Goal: Transaction & Acquisition: Purchase product/service

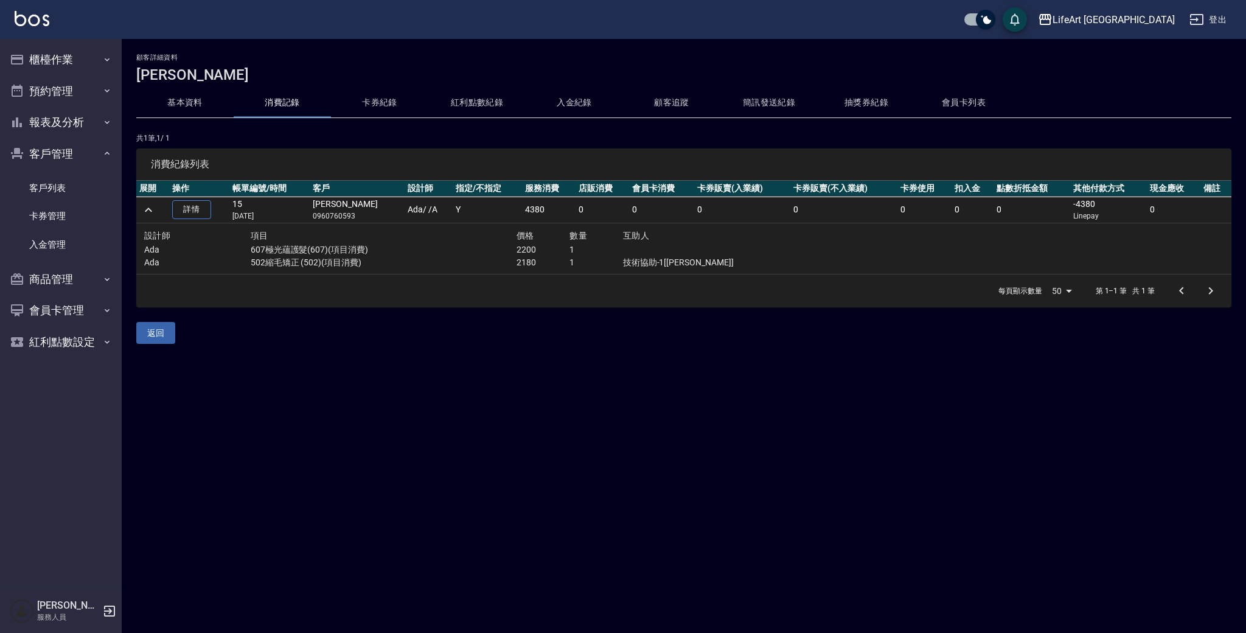
click at [354, 215] on p "0960760593" at bounding box center [357, 215] width 89 height 11
copy p "0960760593"
click at [80, 60] on button "櫃檯作業" at bounding box center [61, 60] width 112 height 32
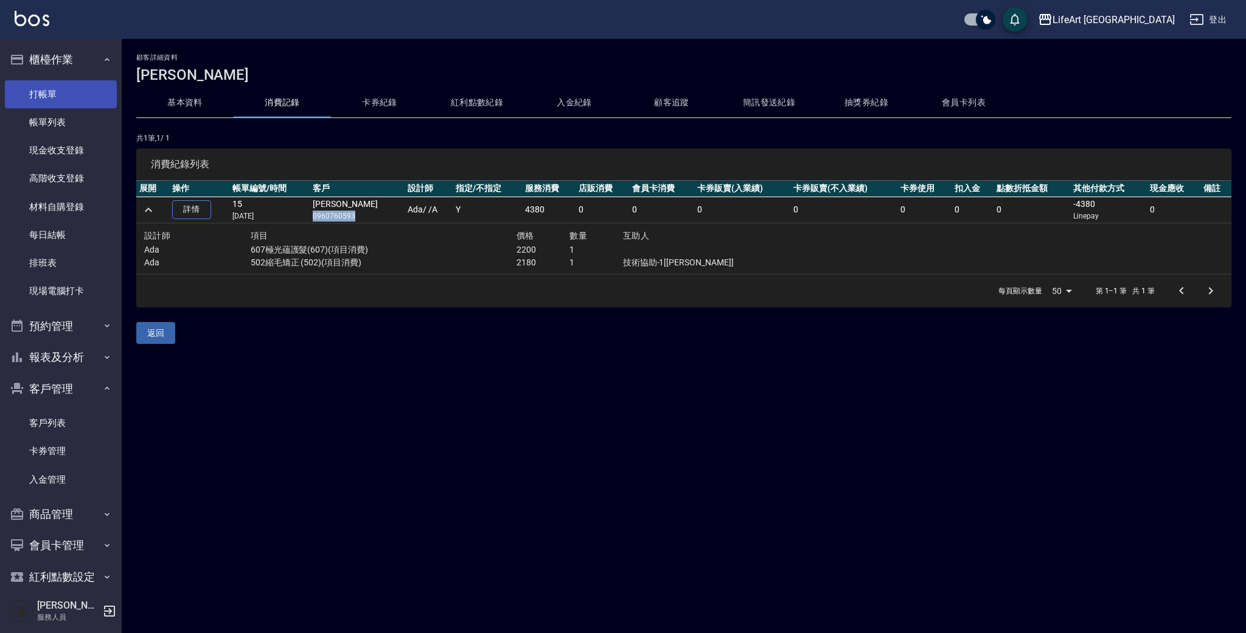
click at [79, 94] on link "打帳單" at bounding box center [61, 94] width 112 height 28
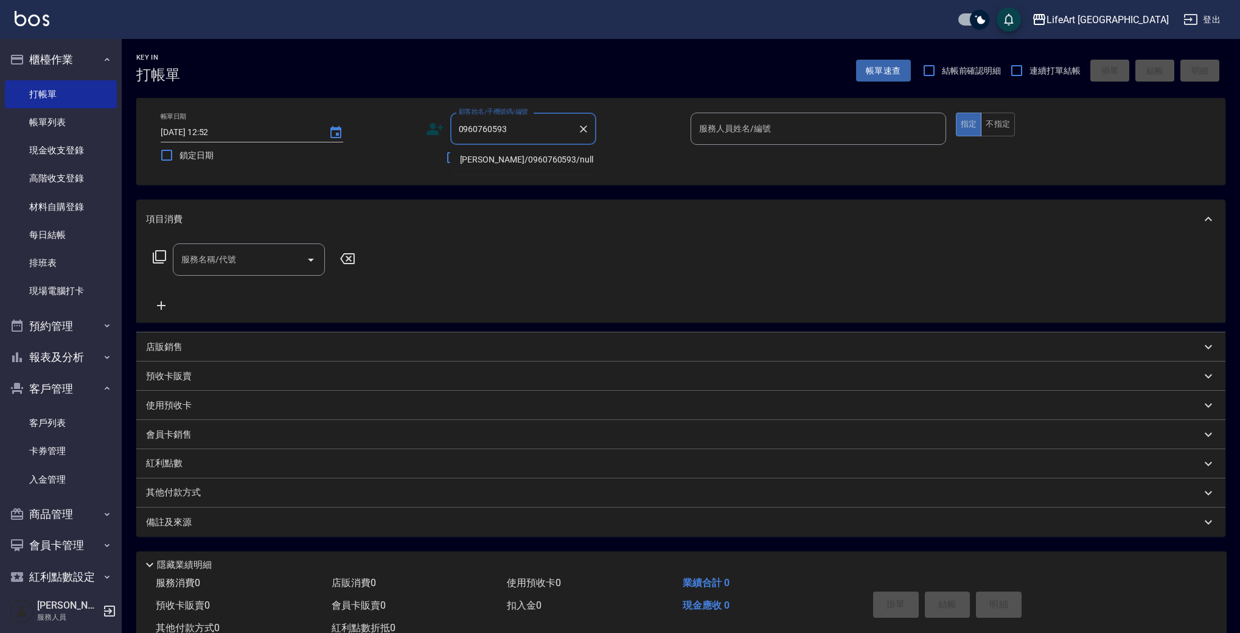
click at [558, 161] on li "黃議嬅/0960760593/null" at bounding box center [523, 160] width 146 height 20
type input "黃議嬅/0960760593/null"
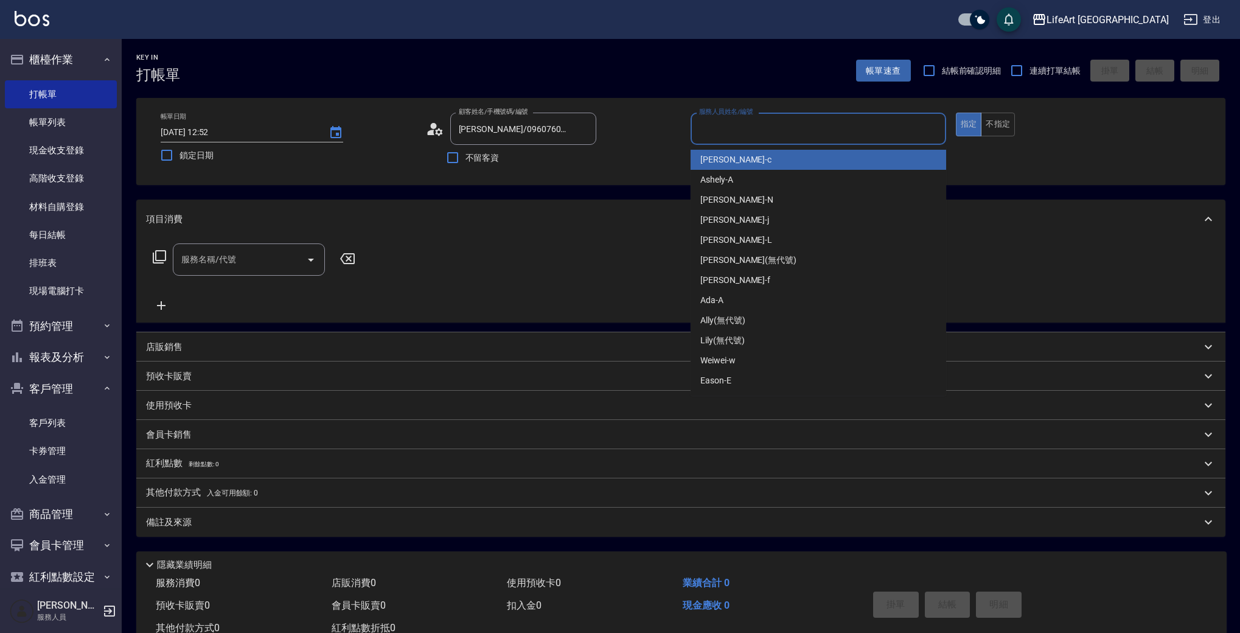
click at [743, 136] on input "服務人員姓名/編號" at bounding box center [818, 128] width 245 height 21
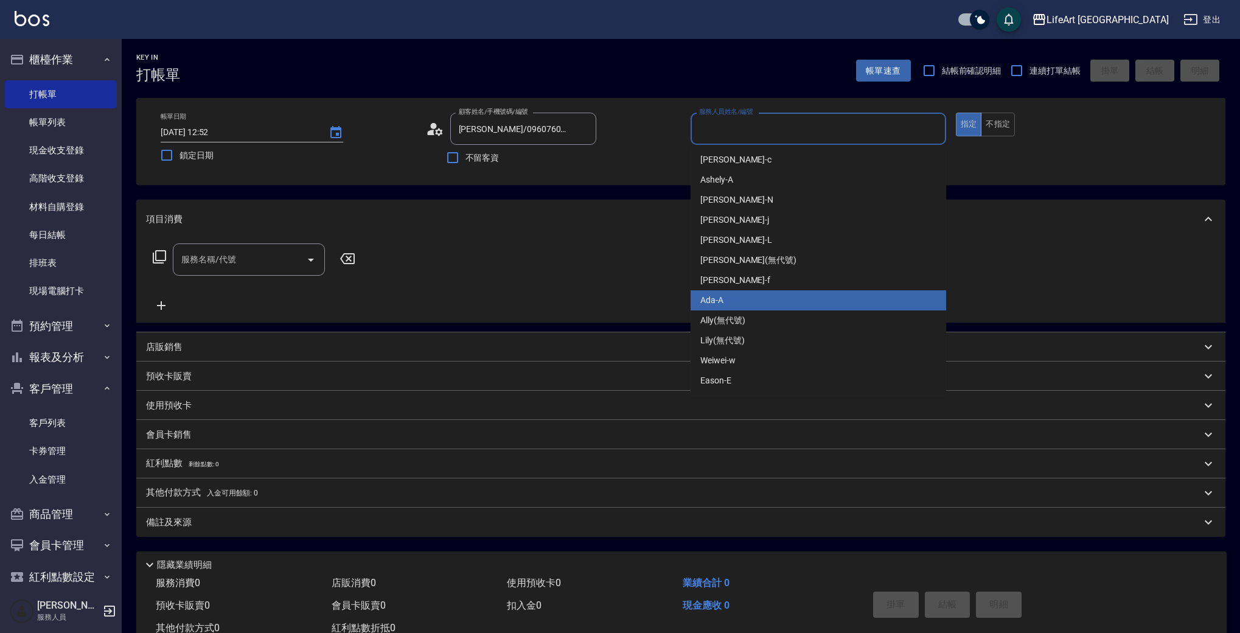
click at [734, 299] on div "Ada -A" at bounding box center [817, 300] width 255 height 20
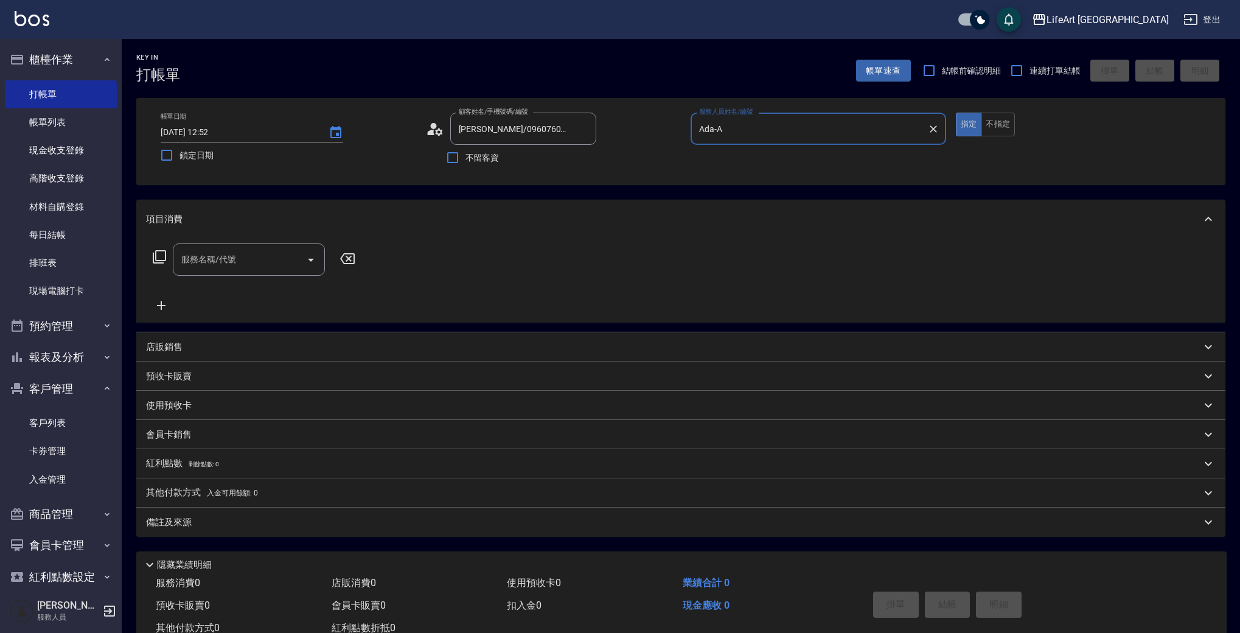
type input "Ada-A"
click at [436, 130] on icon at bounding box center [435, 129] width 18 height 18
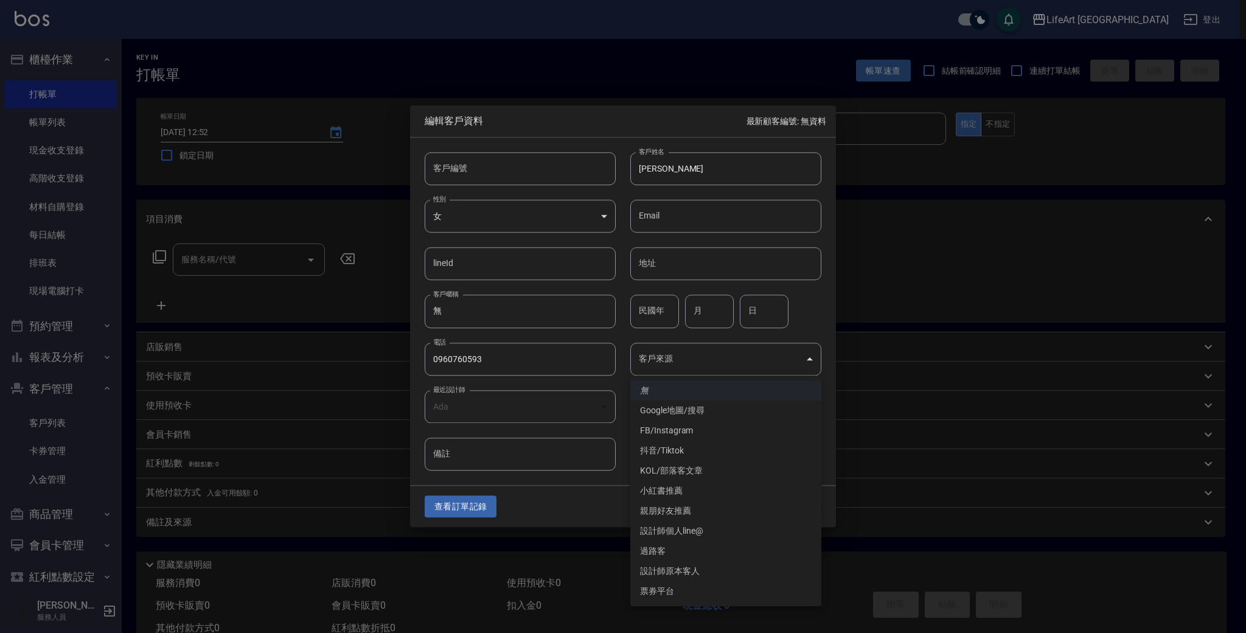
click at [675, 362] on body "LifeArt 蘆洲 登出 櫃檯作業 打帳單 帳單列表 現金收支登錄 高階收支登錄 材料自購登錄 每日結帳 排班表 現場電腦打卡 預約管理 預約管理 單日預約…" at bounding box center [623, 334] width 1246 height 668
click at [692, 429] on li "FB/Instagram" at bounding box center [725, 430] width 191 height 20
type input "FB/Instagram"
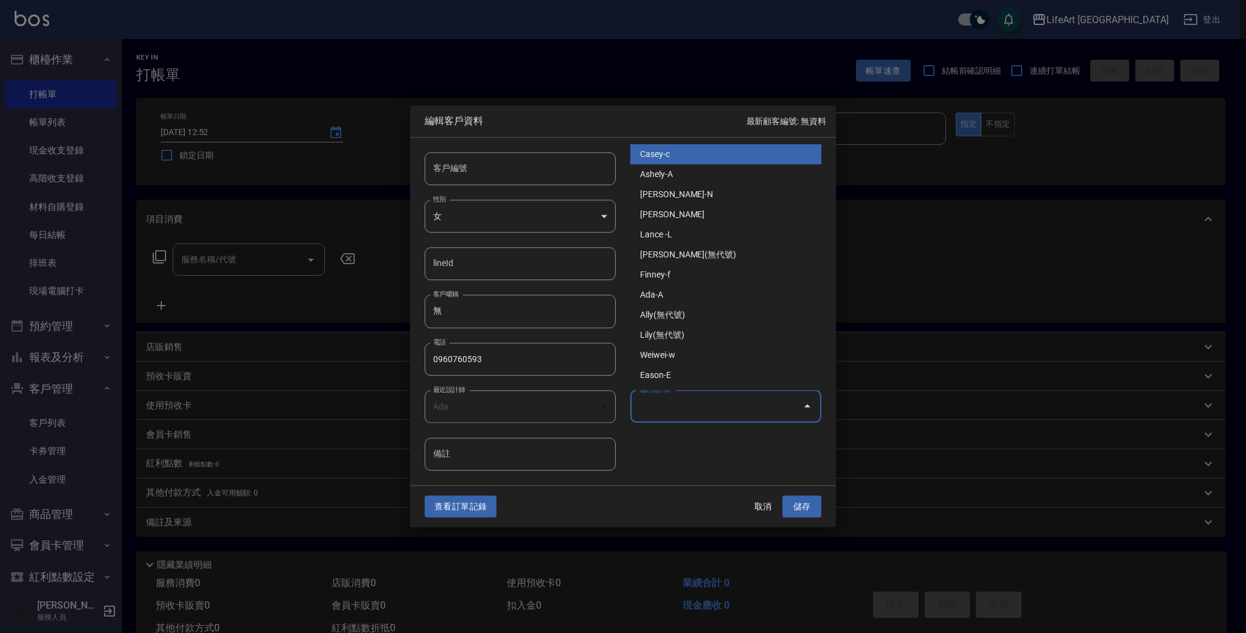
click at [695, 413] on input "偏好設計師" at bounding box center [717, 405] width 162 height 21
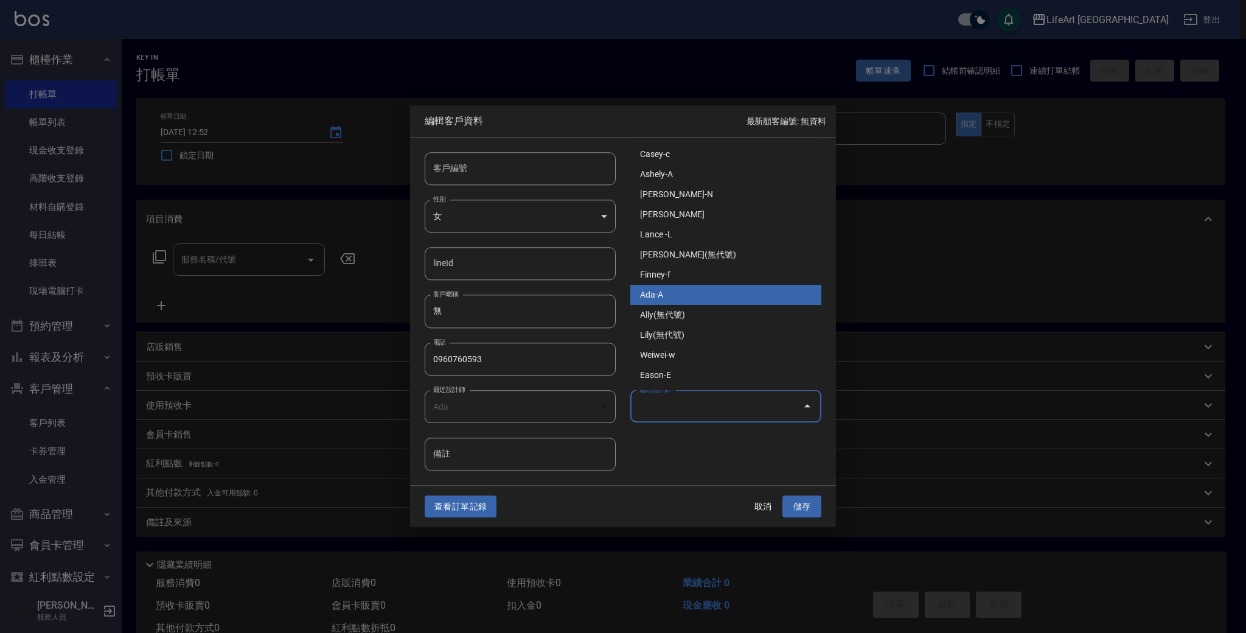
click at [699, 293] on li "Ada-A" at bounding box center [725, 295] width 191 height 20
type input "Ada"
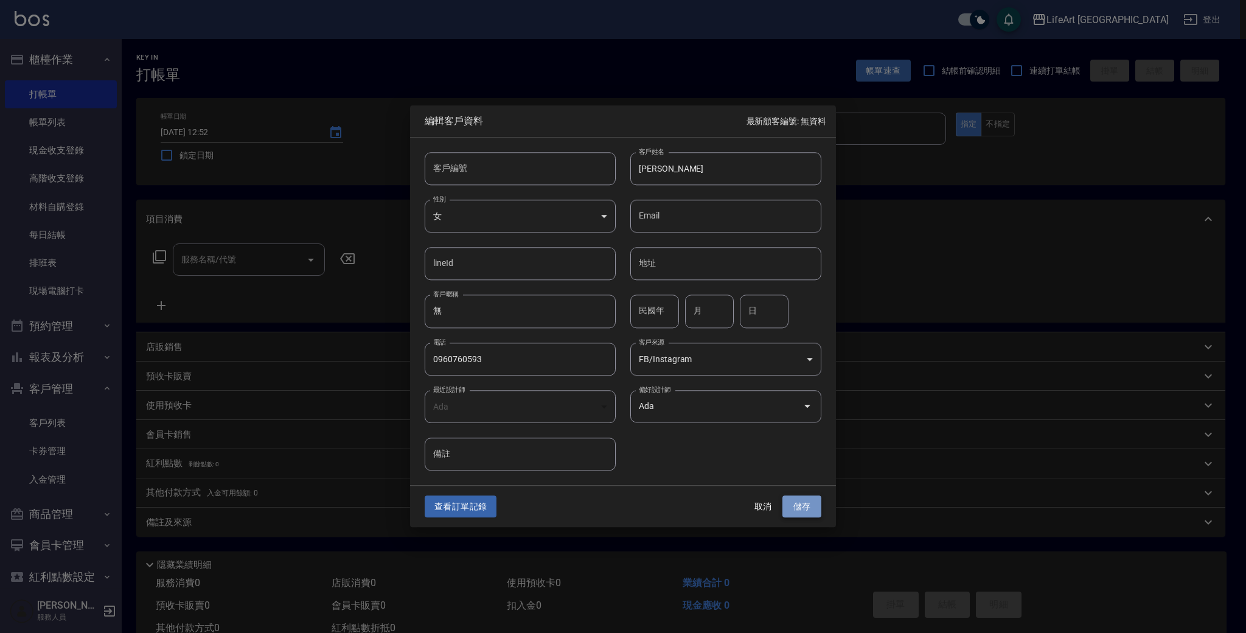
click at [809, 504] on button "儲存" at bounding box center [801, 506] width 39 height 23
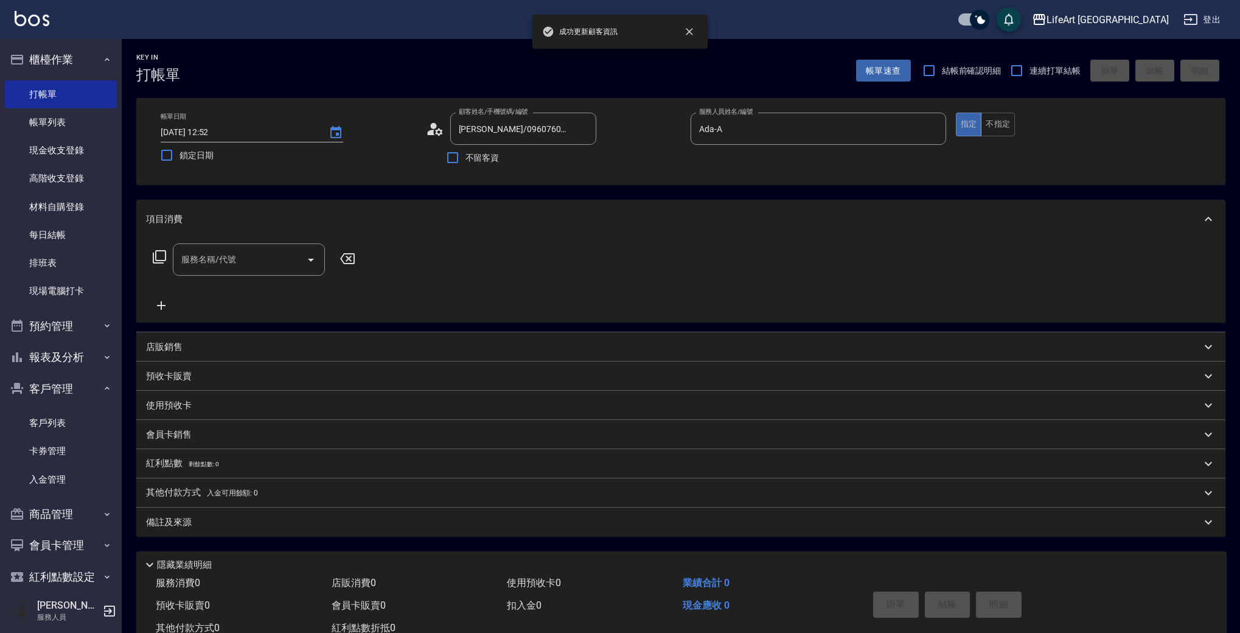
click at [259, 248] on div "服務名稱/代號" at bounding box center [249, 259] width 152 height 32
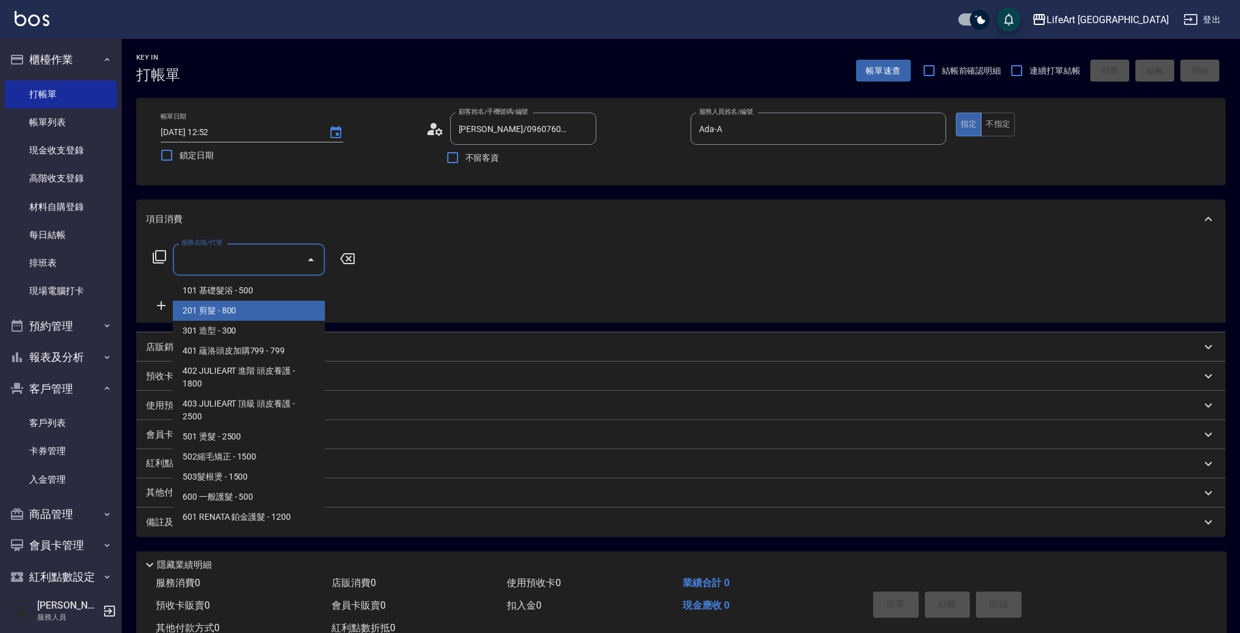
click at [266, 316] on span "201 剪髮 - 800" at bounding box center [249, 310] width 152 height 20
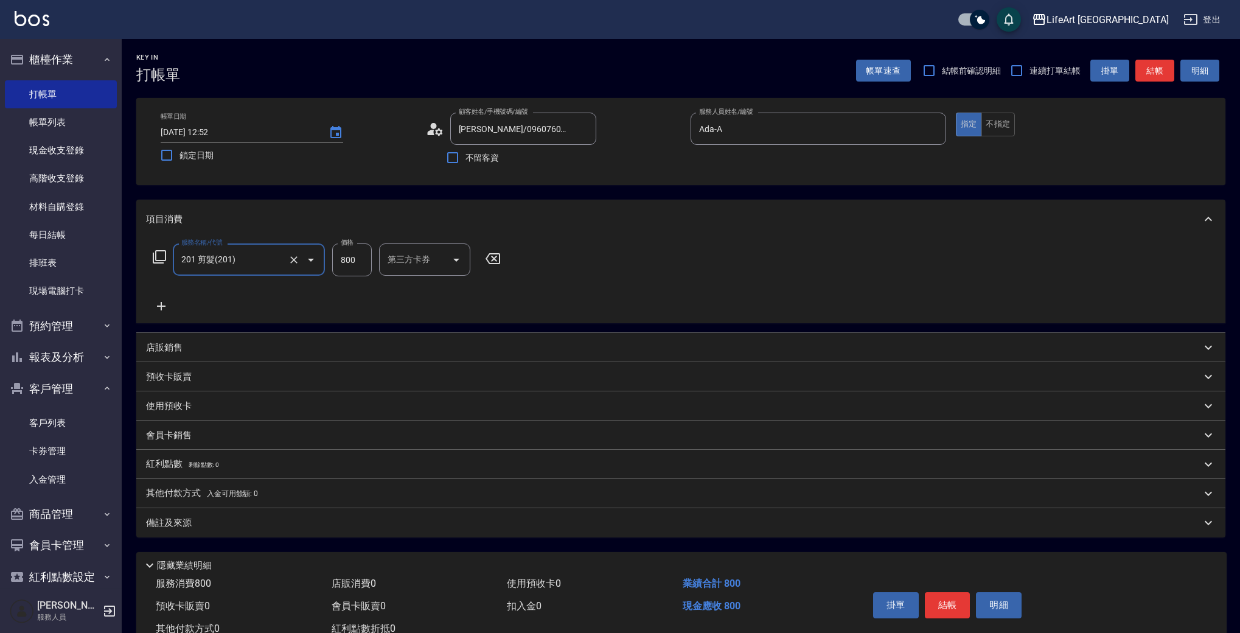
type input "201 剪髮(201)"
click at [159, 310] on icon at bounding box center [161, 306] width 30 height 15
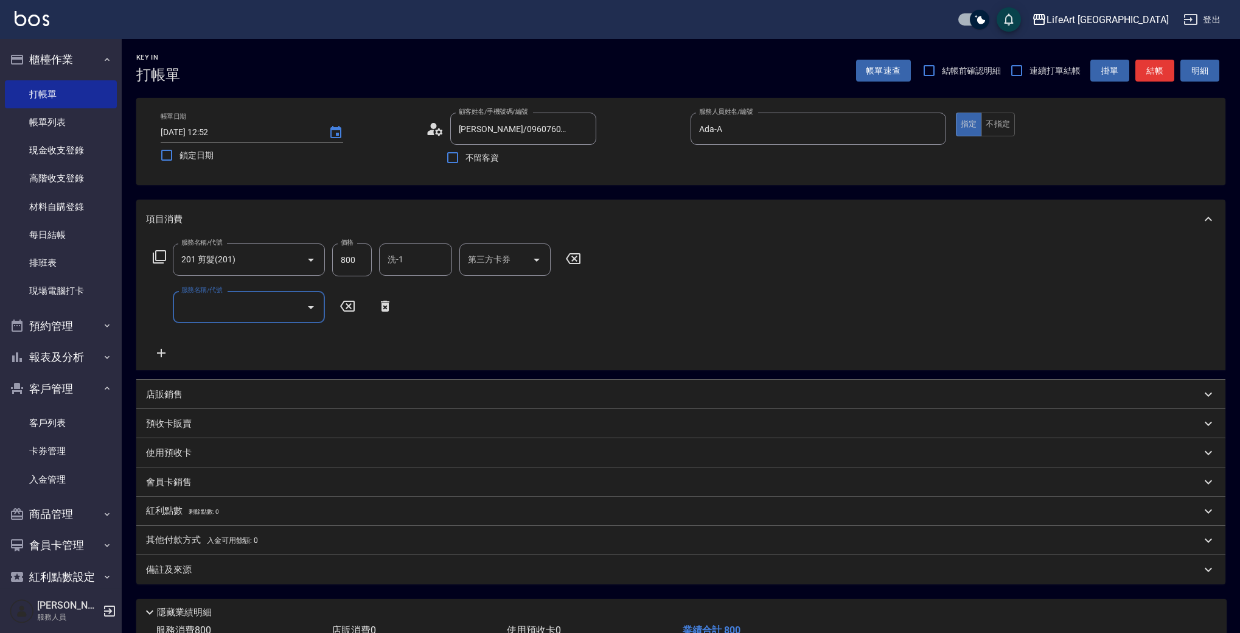
click at [193, 318] on input "服務名稱/代號" at bounding box center [239, 306] width 123 height 21
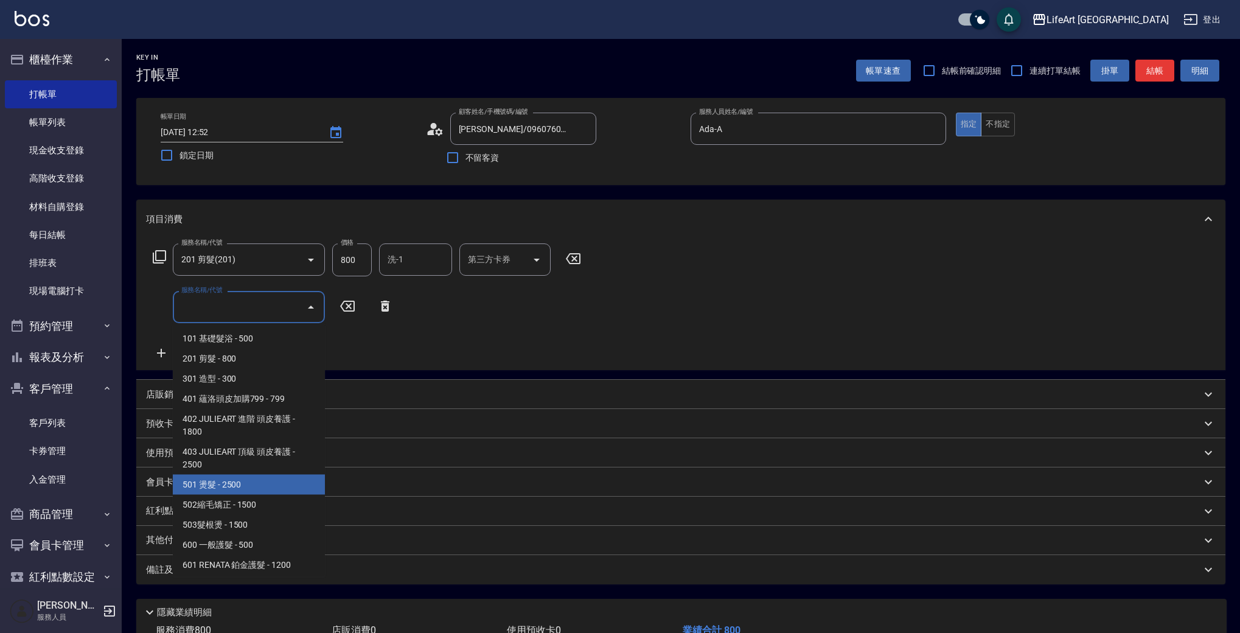
click at [325, 491] on div "會員卡銷售" at bounding box center [680, 481] width 1089 height 29
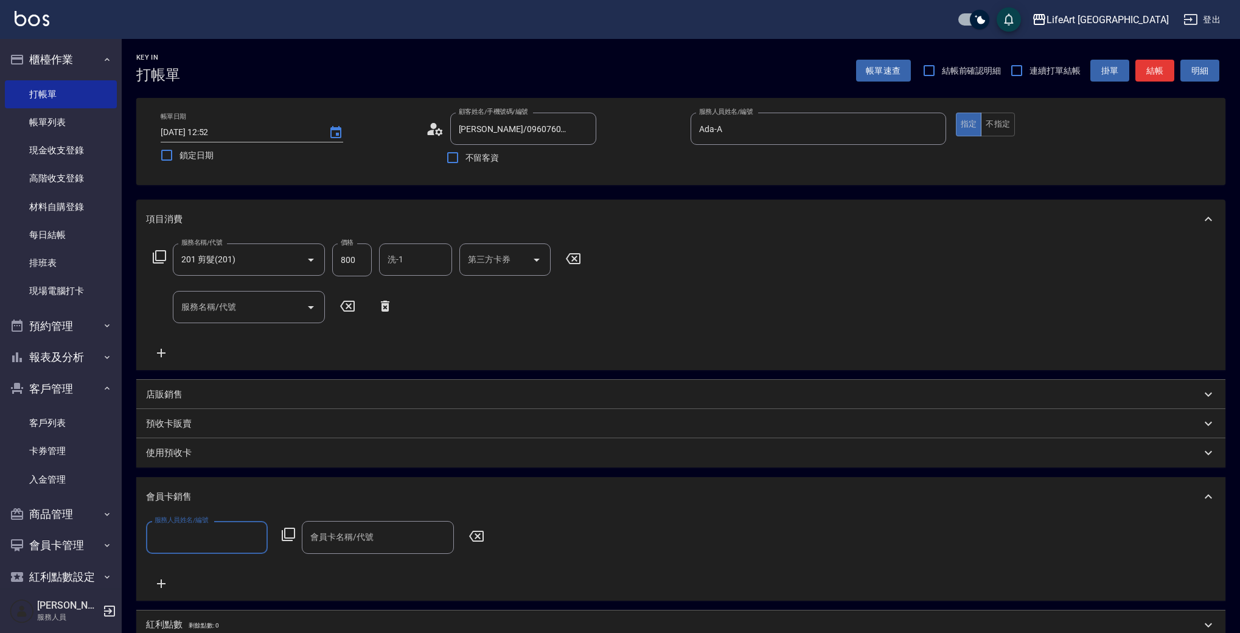
click at [259, 317] on input "服務名稱/代號" at bounding box center [239, 306] width 123 height 21
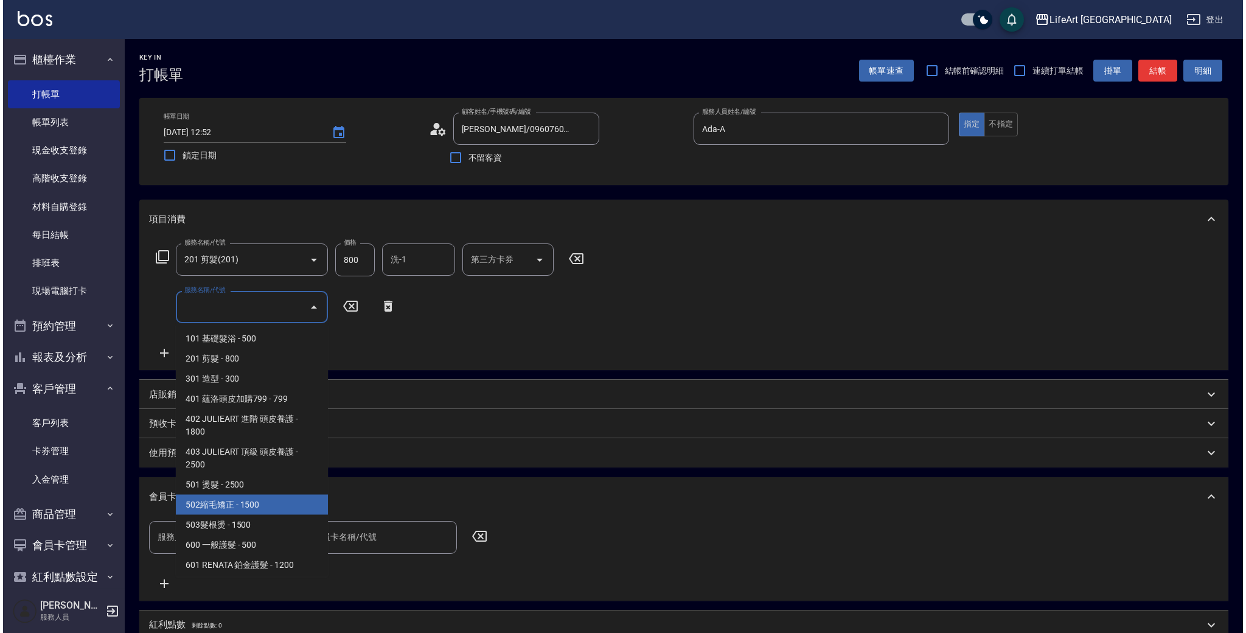
scroll to position [164, 0]
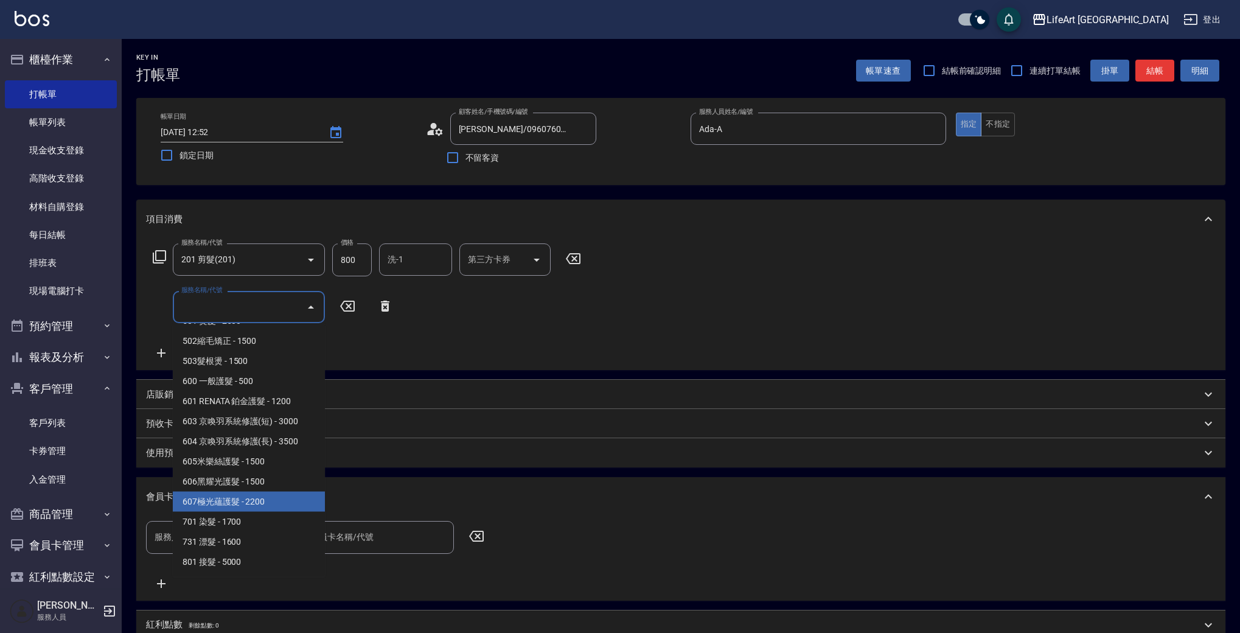
click at [302, 504] on span "607極光蘊護髮 - 2200" at bounding box center [249, 501] width 152 height 20
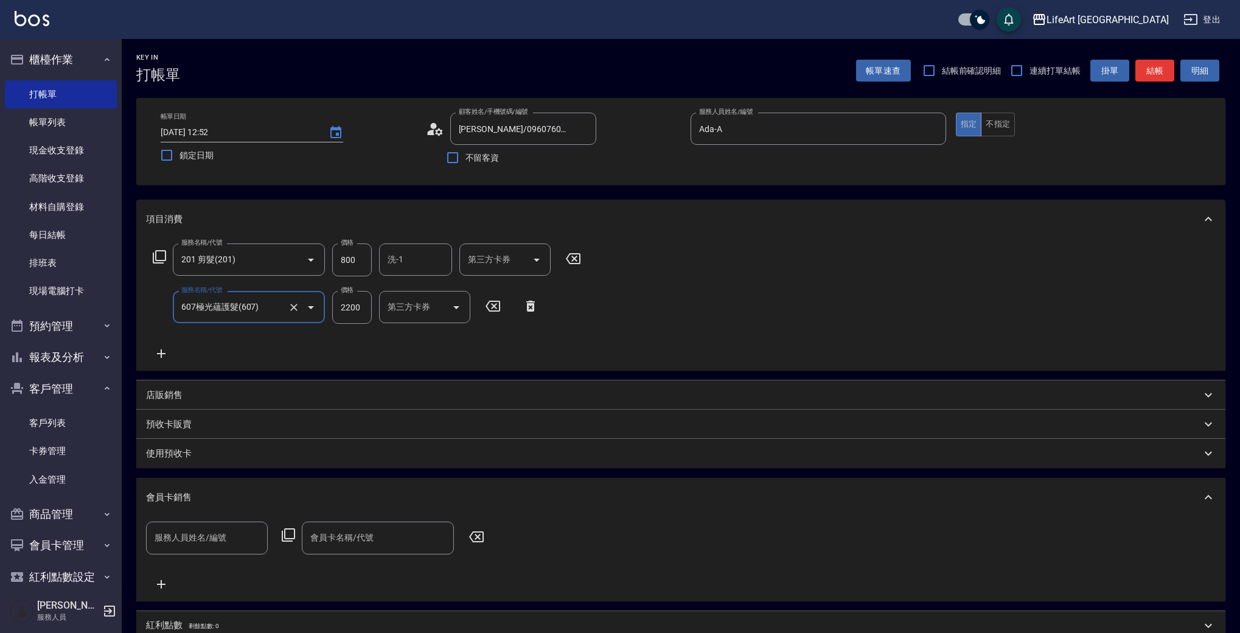
type input "607極光蘊護髮(607)"
click at [311, 496] on div "會員卡銷售" at bounding box center [673, 497] width 1055 height 13
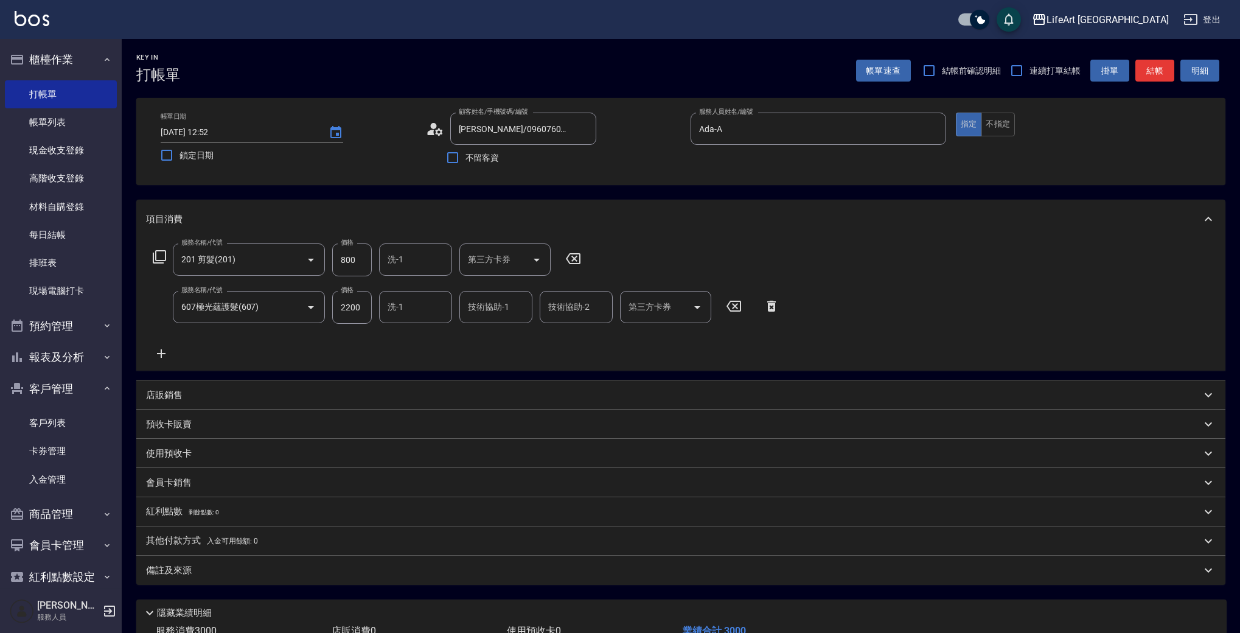
click at [362, 262] on input "800" at bounding box center [352, 259] width 40 height 33
type input "1000"
click at [413, 263] on input "洗-1" at bounding box center [415, 259] width 62 height 21
click at [420, 443] on span "Ally (無代號)" at bounding box center [411, 449] width 45 height 13
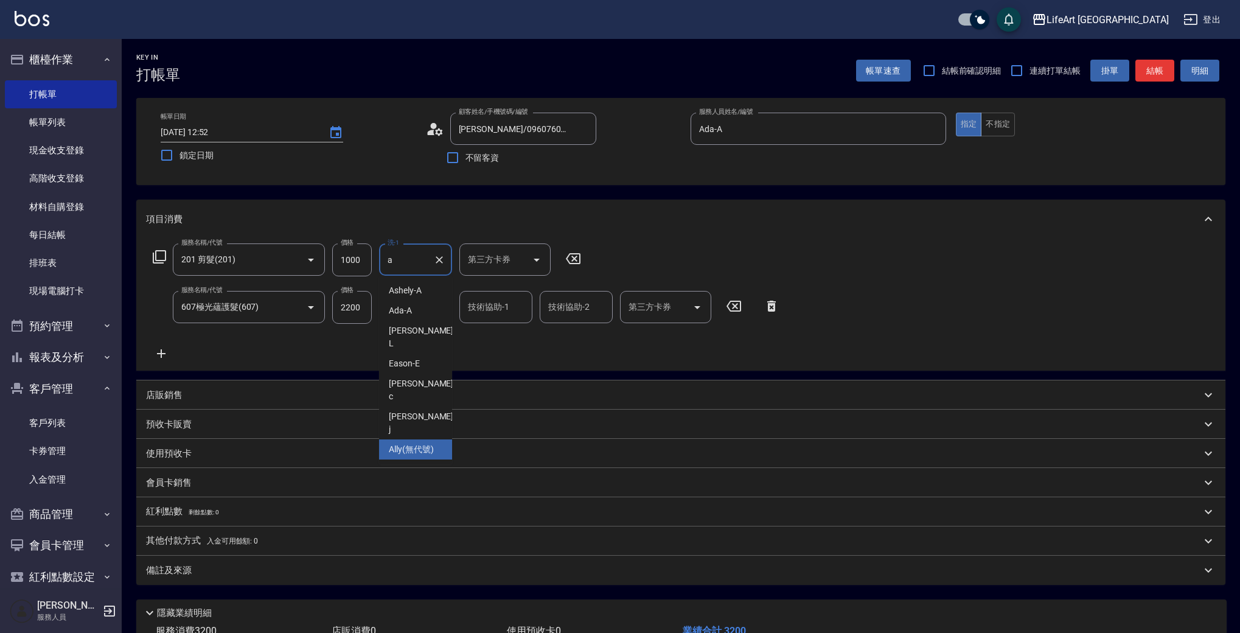
type input "Ally(無代號)"
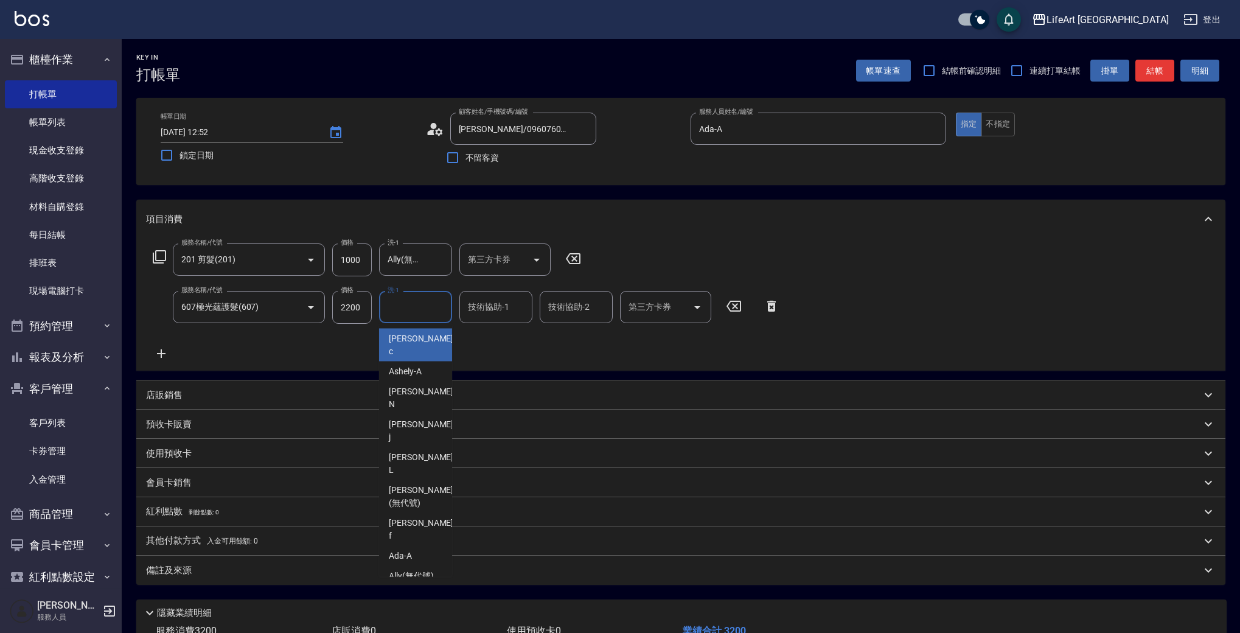
click at [426, 304] on input "洗-1" at bounding box center [415, 306] width 62 height 21
click at [489, 309] on input "技術協助-1" at bounding box center [496, 306] width 62 height 21
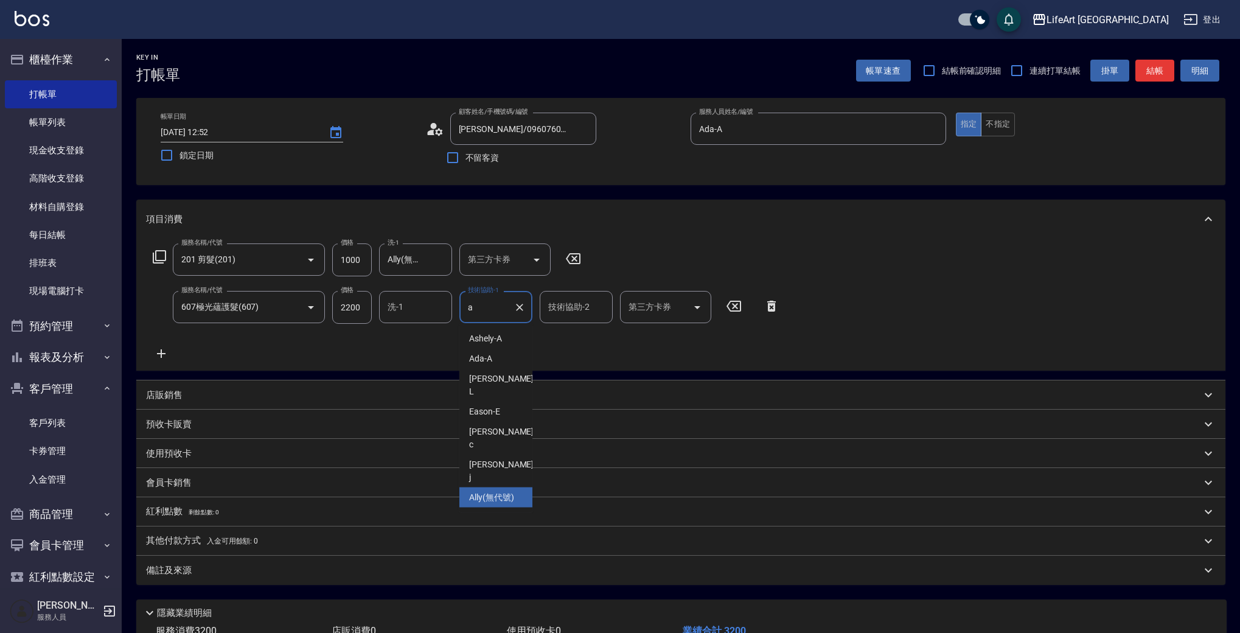
click at [507, 491] on span "Ally (無代號)" at bounding box center [491, 497] width 45 height 13
type input "Ally(無代號)"
click at [384, 568] on div "備註及來源" at bounding box center [673, 570] width 1055 height 13
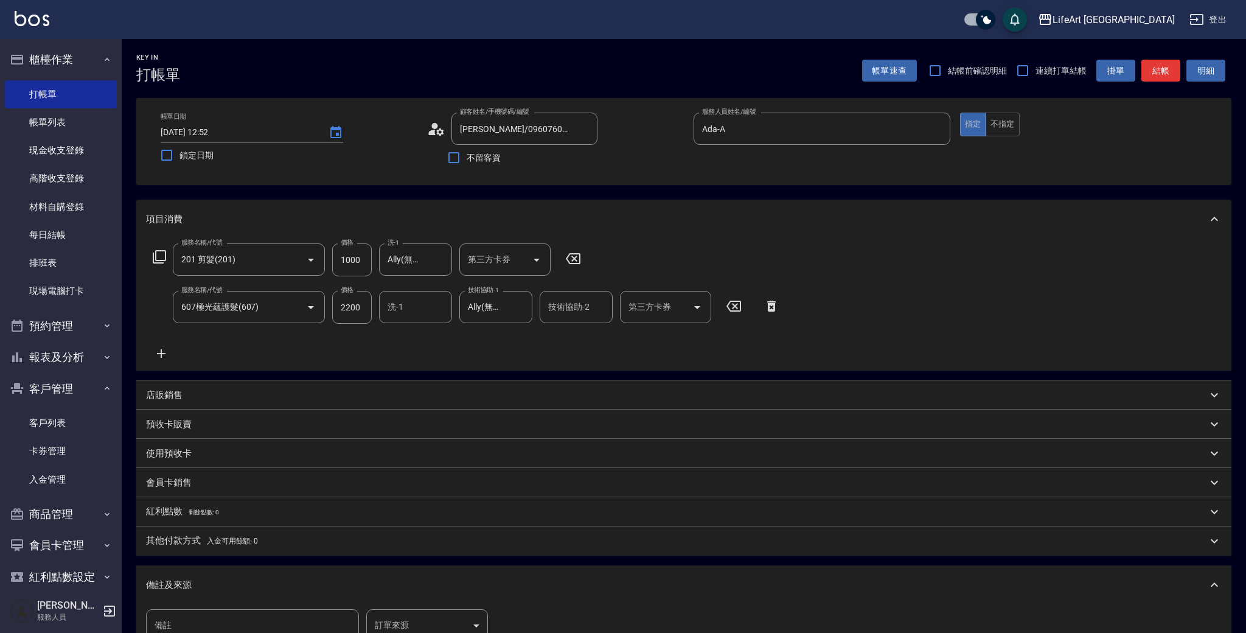
click at [448, 617] on body "LifeArt 蘆洲 登出 櫃檯作業 打帳單 帳單列表 現金收支登錄 高階收支登錄 材料自購登錄 每日結帳 排班表 現場電腦打卡 預約管理 預約管理 單日預約…" at bounding box center [623, 399] width 1246 height 799
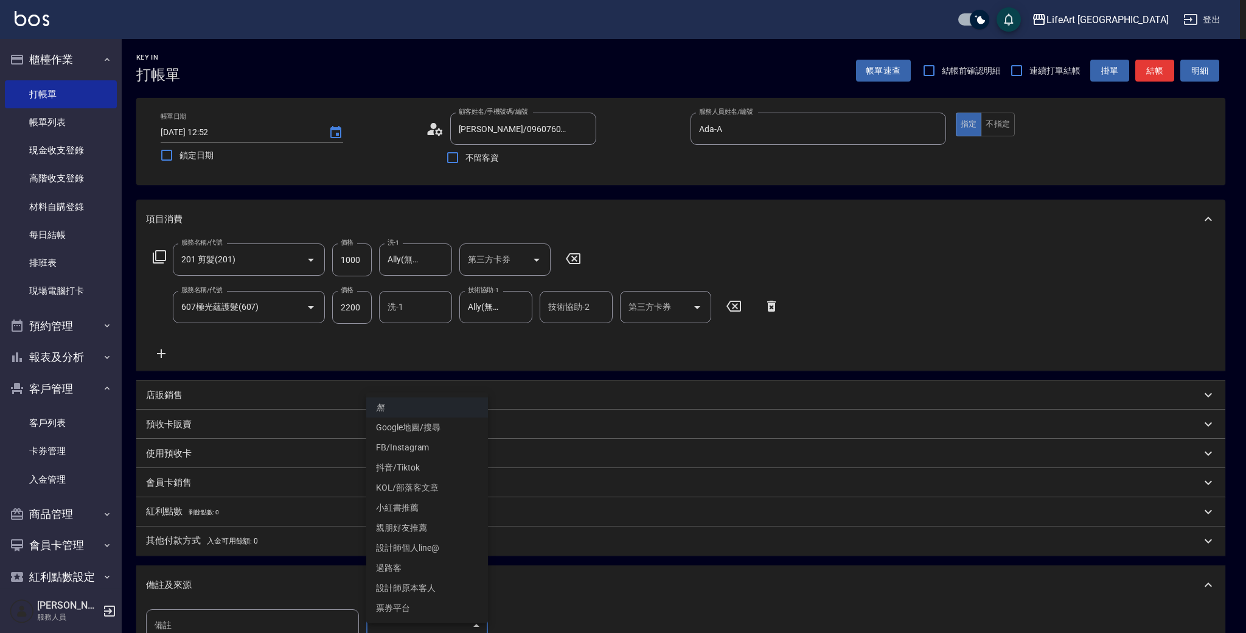
click at [439, 543] on li "設計師個人line@" at bounding box center [427, 548] width 122 height 20
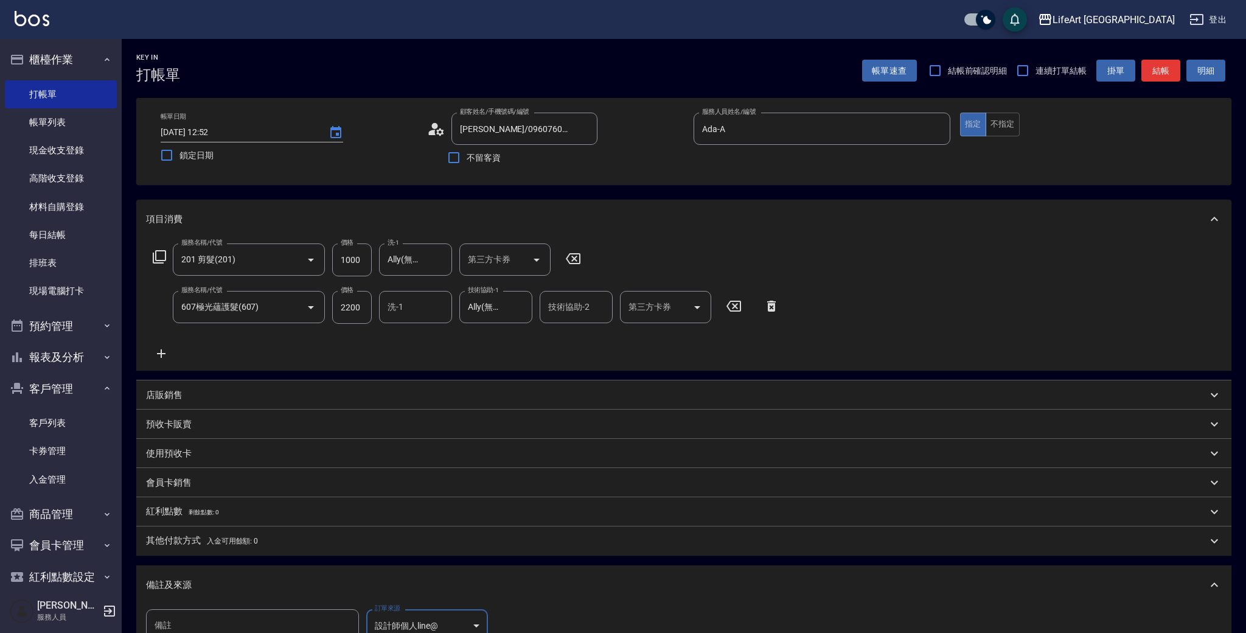
type input "設計師個人line@"
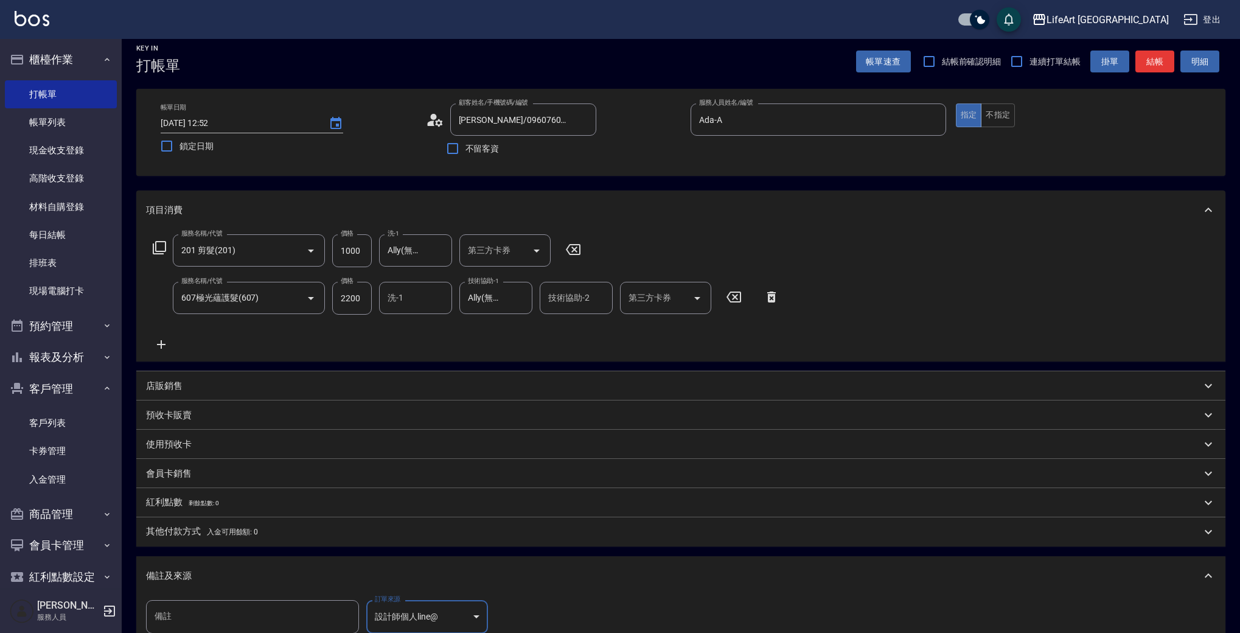
scroll to position [171, 0]
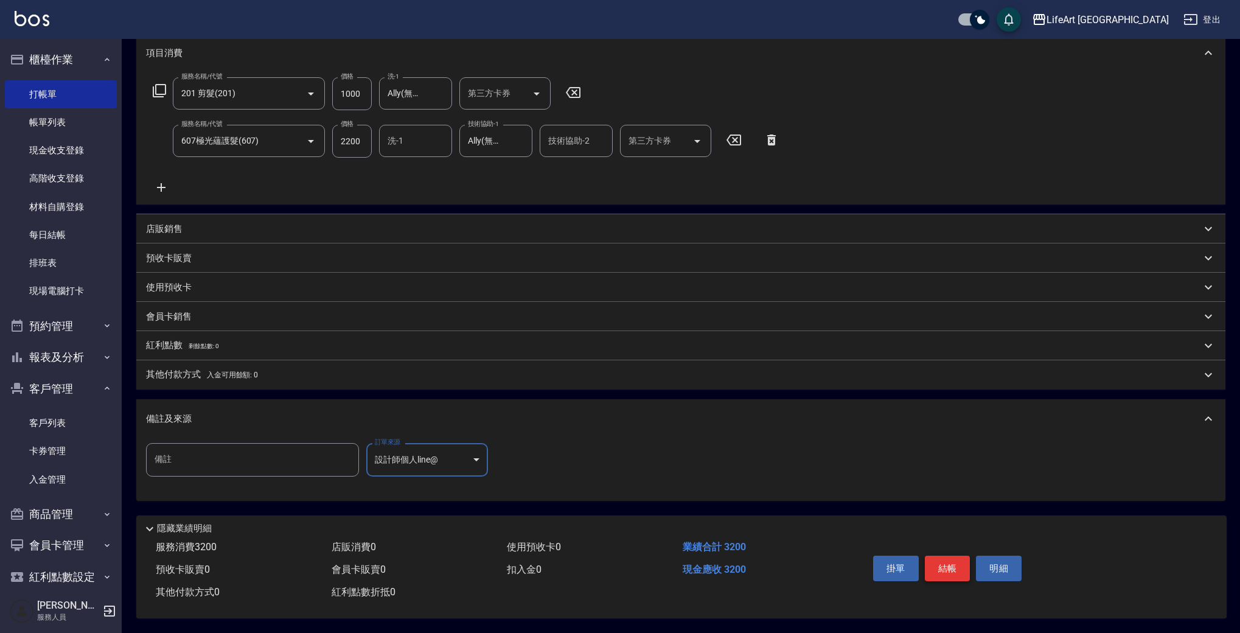
click at [956, 561] on button "結帳" at bounding box center [948, 568] width 46 height 26
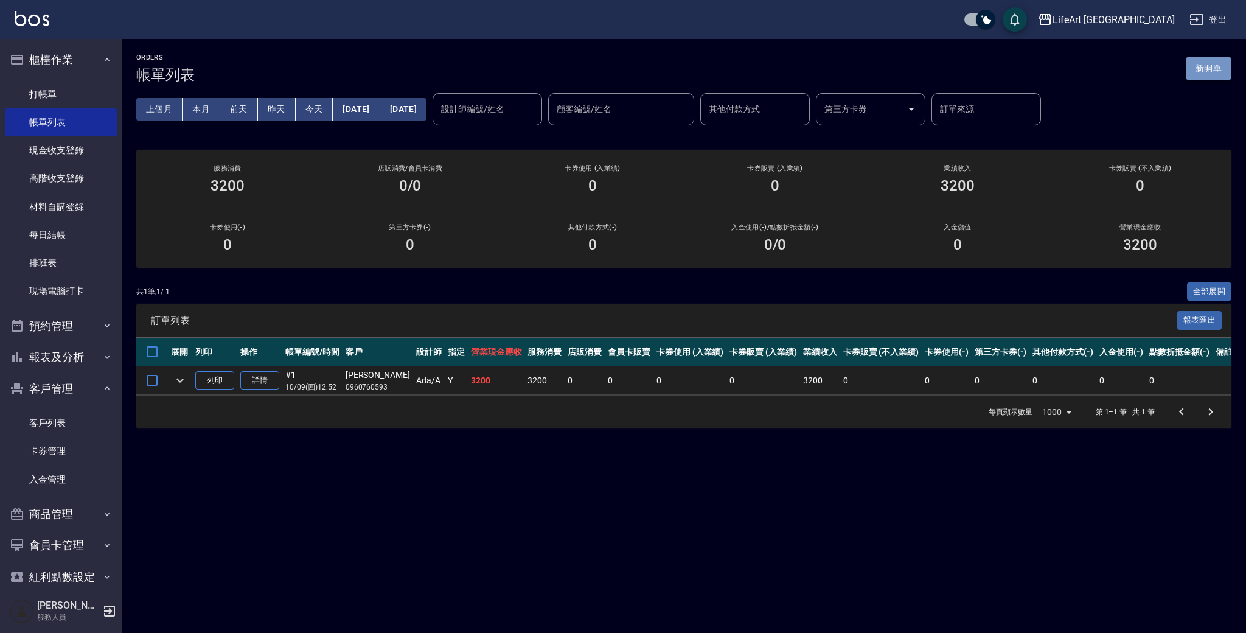
click at [1196, 71] on button "新開單" at bounding box center [1208, 68] width 46 height 23
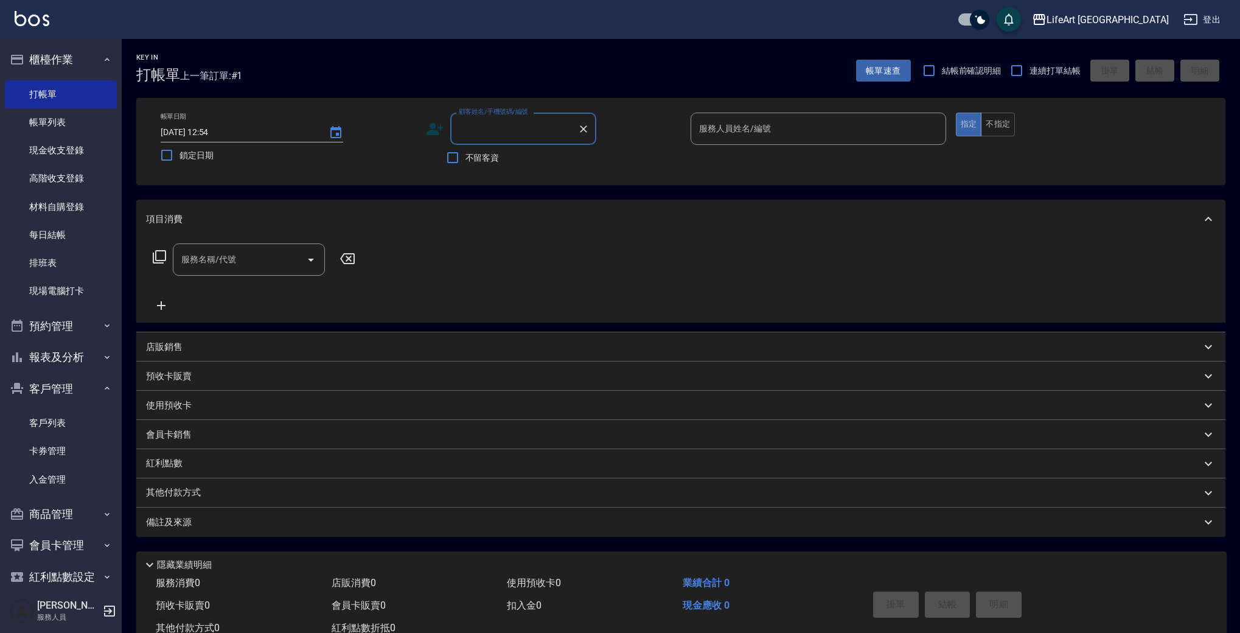
click at [504, 126] on input "顧客姓名/手機號碼/編號" at bounding box center [514, 128] width 117 height 21
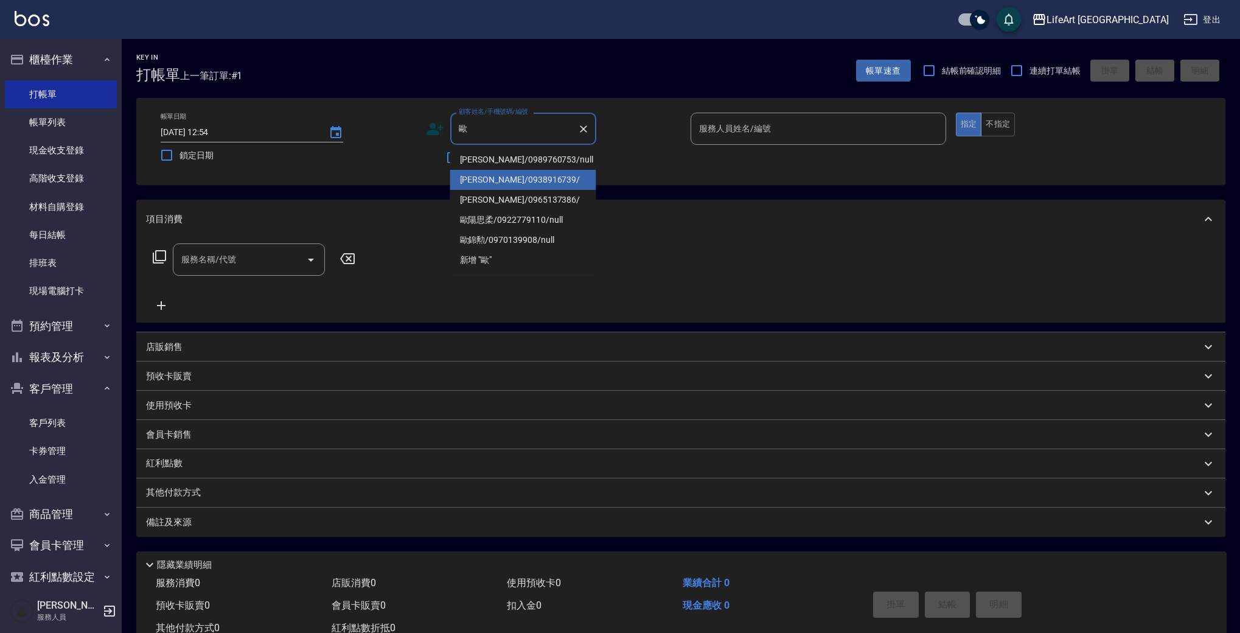
click at [501, 179] on li "[PERSON_NAME]/0938916739/" at bounding box center [523, 180] width 146 height 20
type input "[PERSON_NAME]/0938916739/"
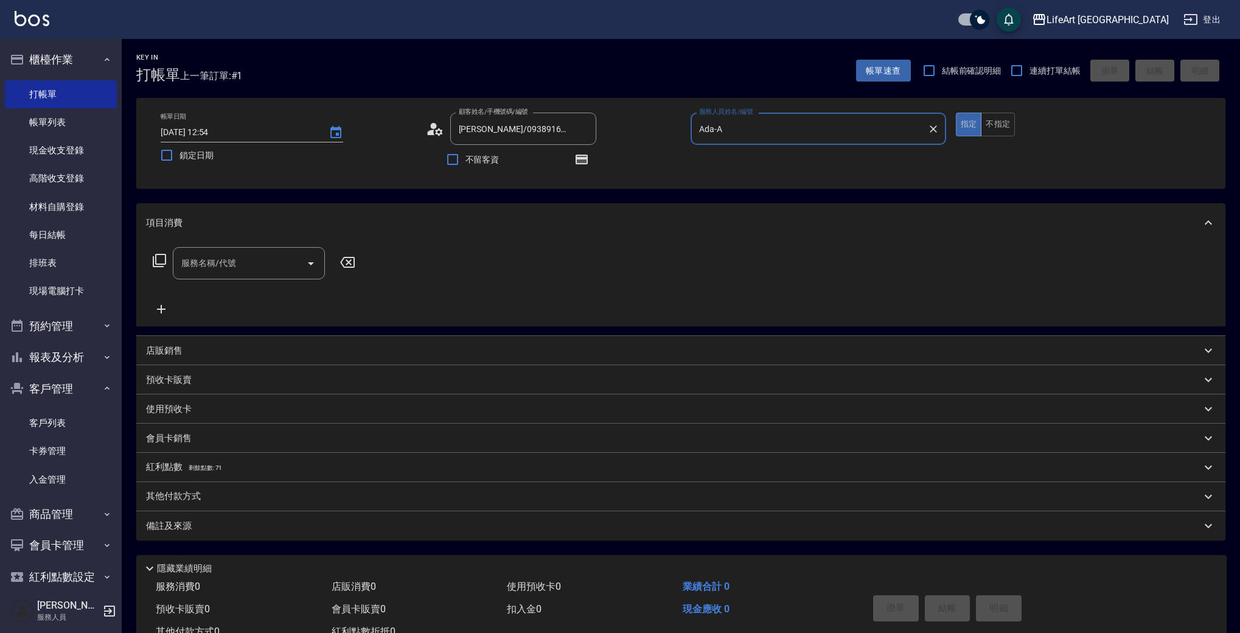
type input "Ada-A"
click at [585, 159] on icon "button" at bounding box center [581, 159] width 12 height 10
click at [265, 266] on input "服務名稱/代號" at bounding box center [239, 262] width 123 height 21
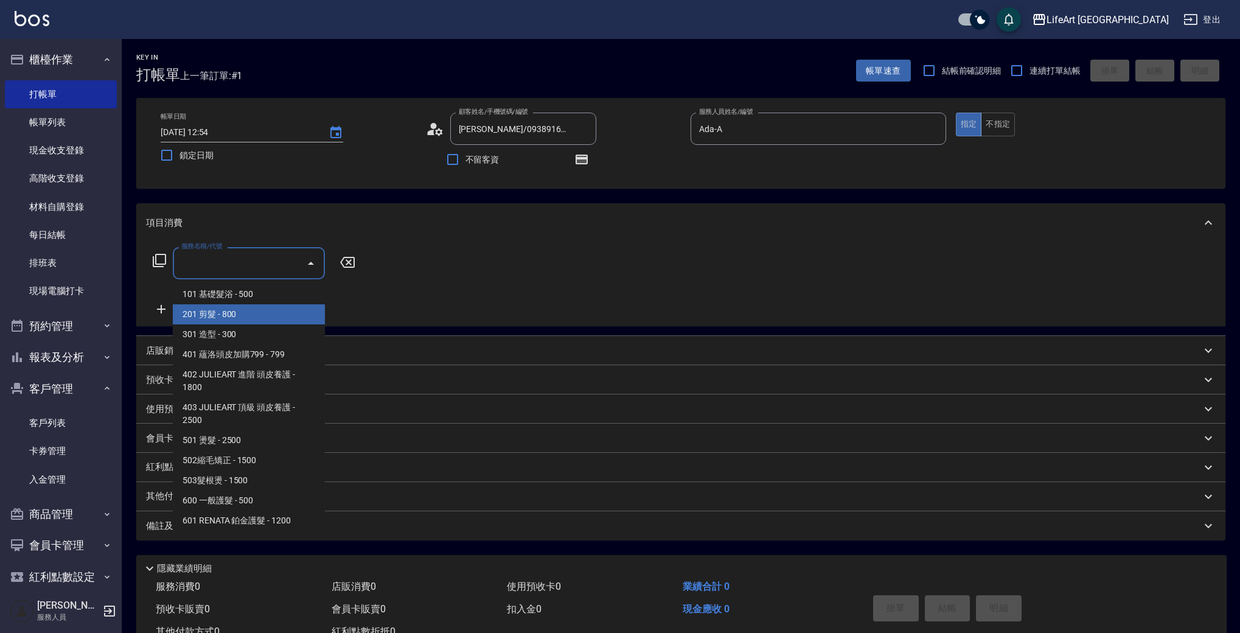
click at [257, 310] on span "201 剪髮 - 800" at bounding box center [249, 314] width 152 height 20
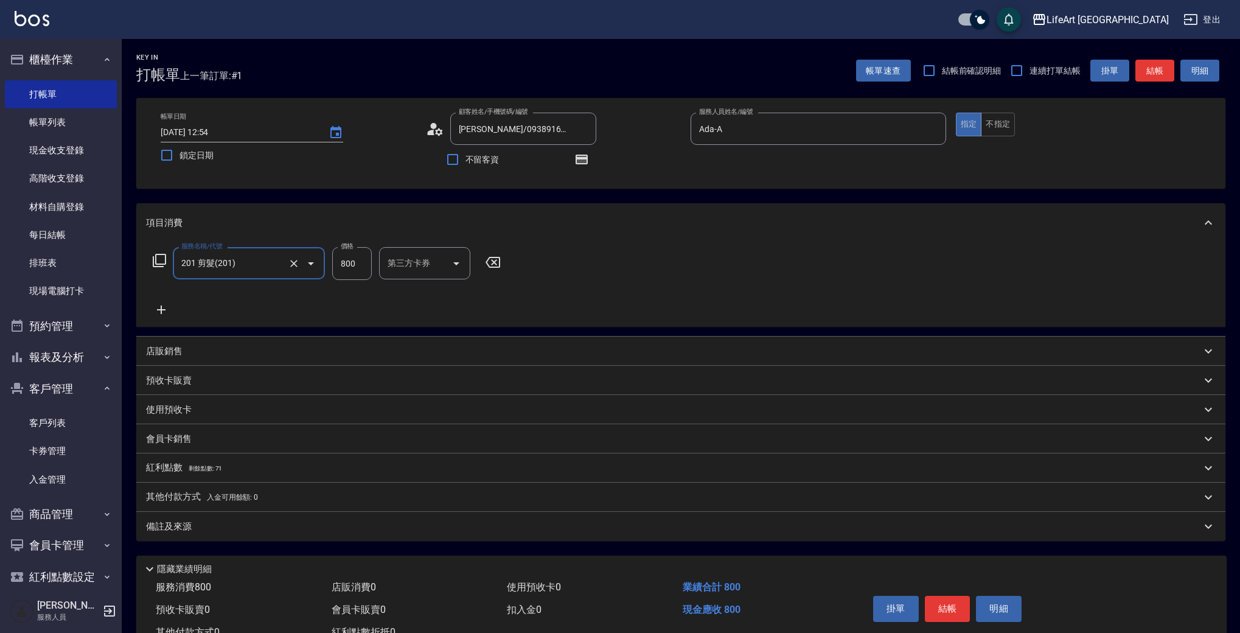
type input "201 剪髮(201)"
click at [162, 309] on icon at bounding box center [161, 309] width 9 height 9
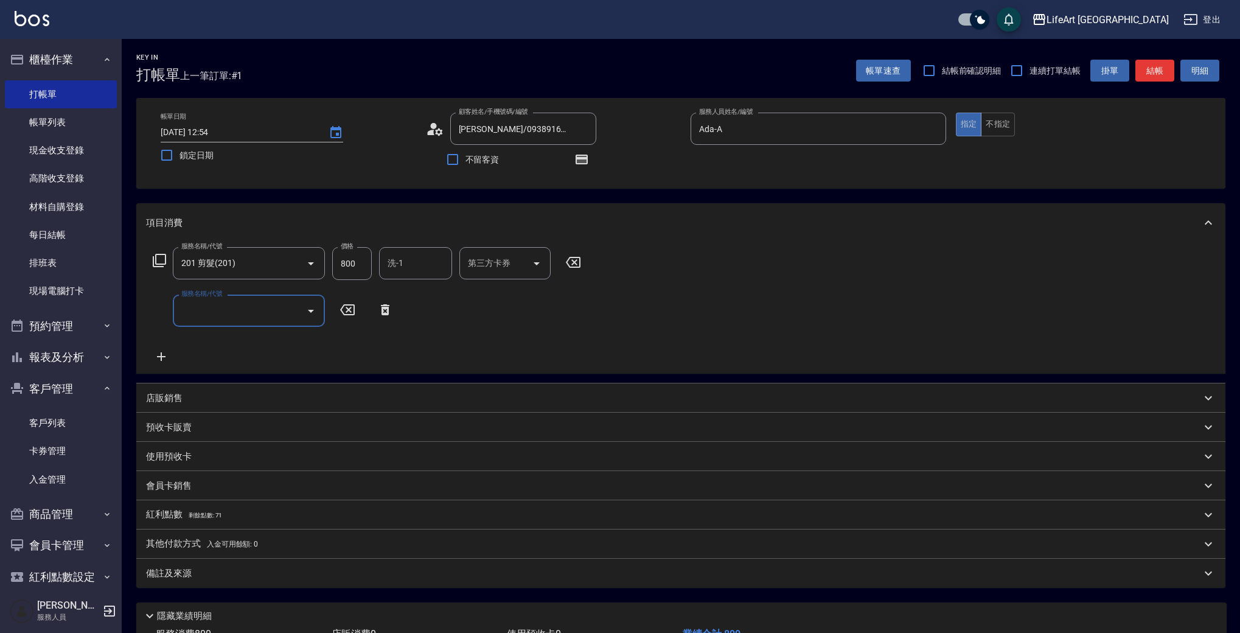
click at [221, 308] on input "服務名稱/代號" at bounding box center [239, 310] width 123 height 21
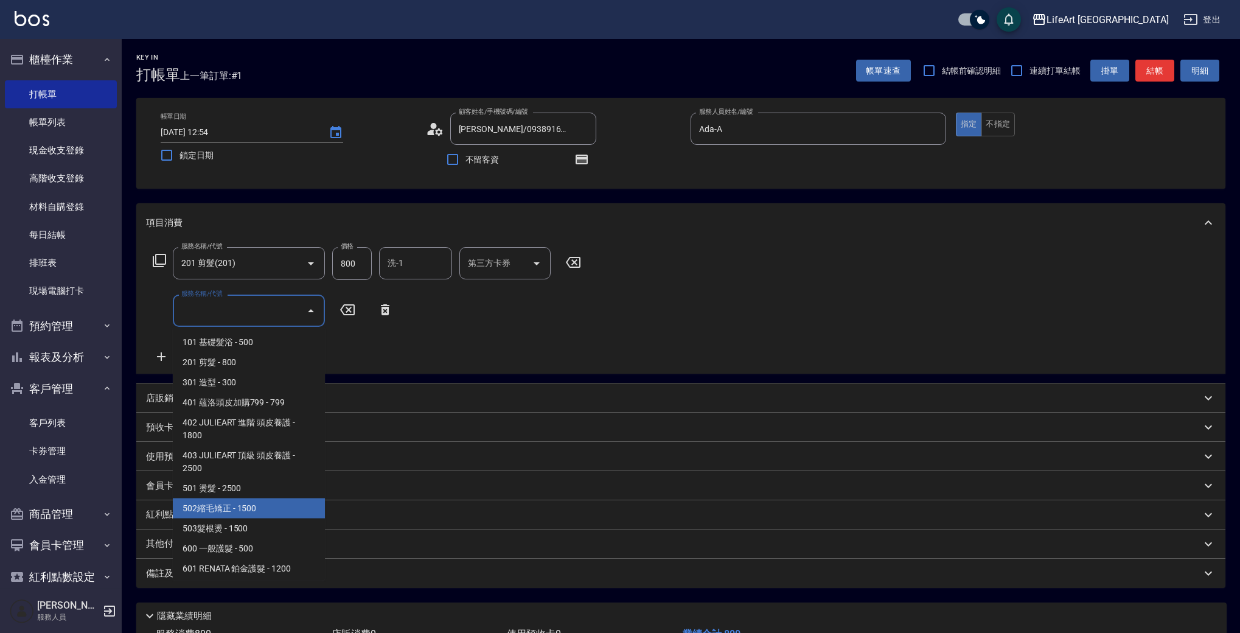
scroll to position [164, 0]
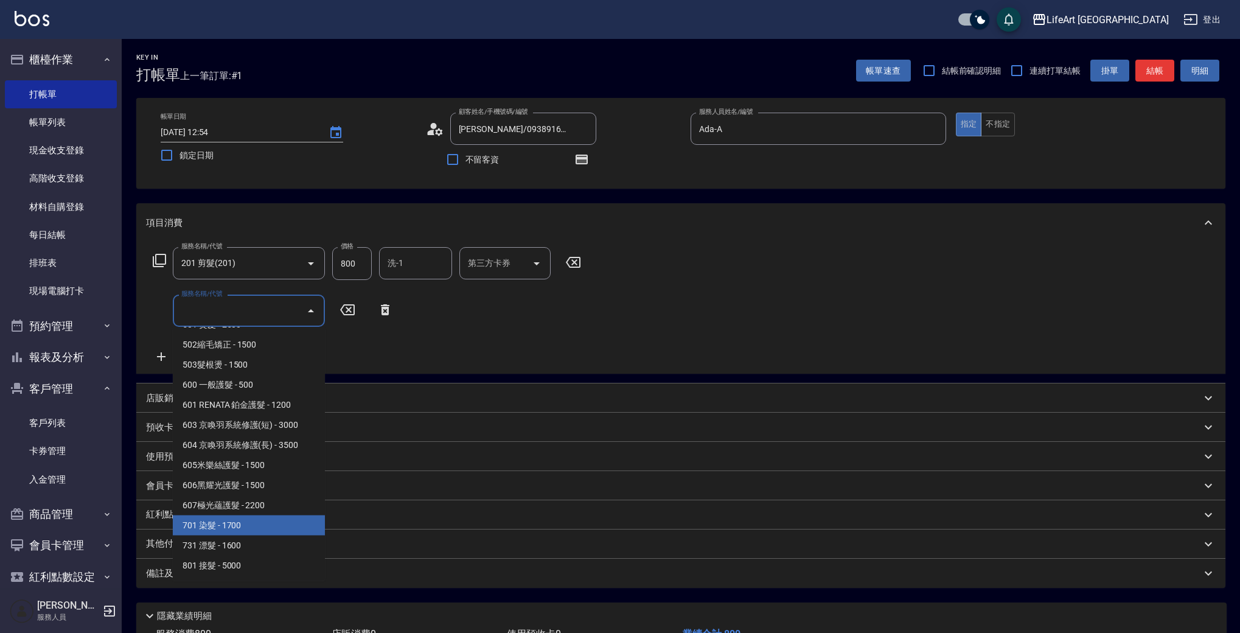
click at [275, 526] on span "701 染髮 - 1700" at bounding box center [249, 525] width 152 height 20
type input "701 染髮(701)"
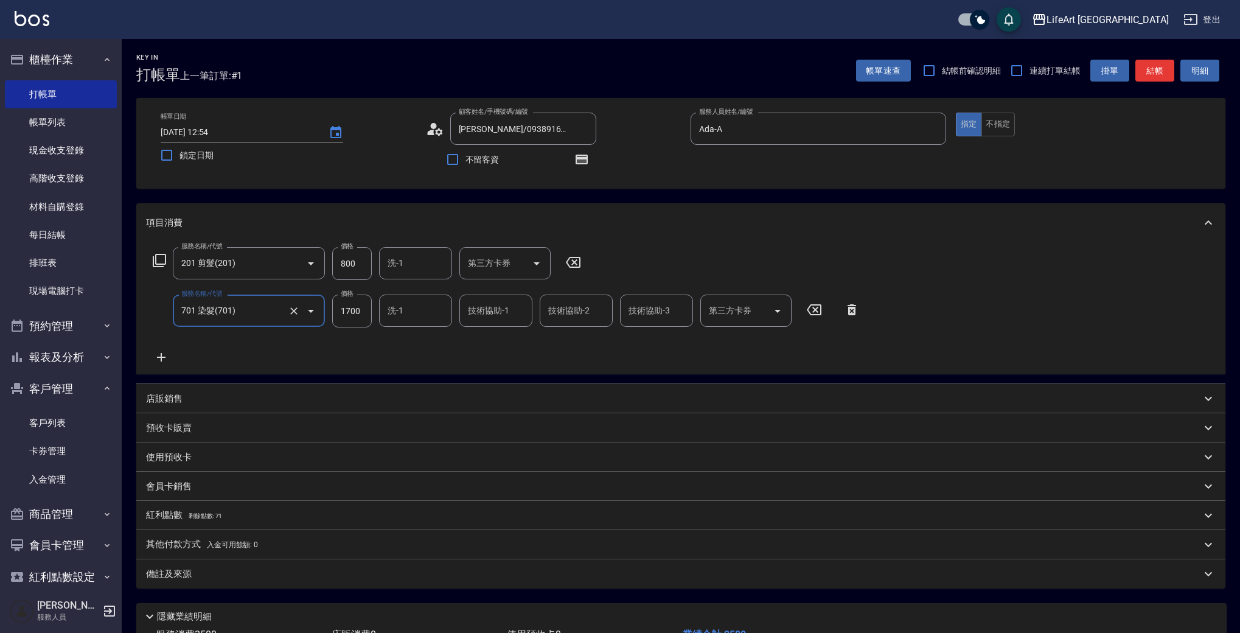
click at [162, 355] on icon at bounding box center [161, 357] width 9 height 9
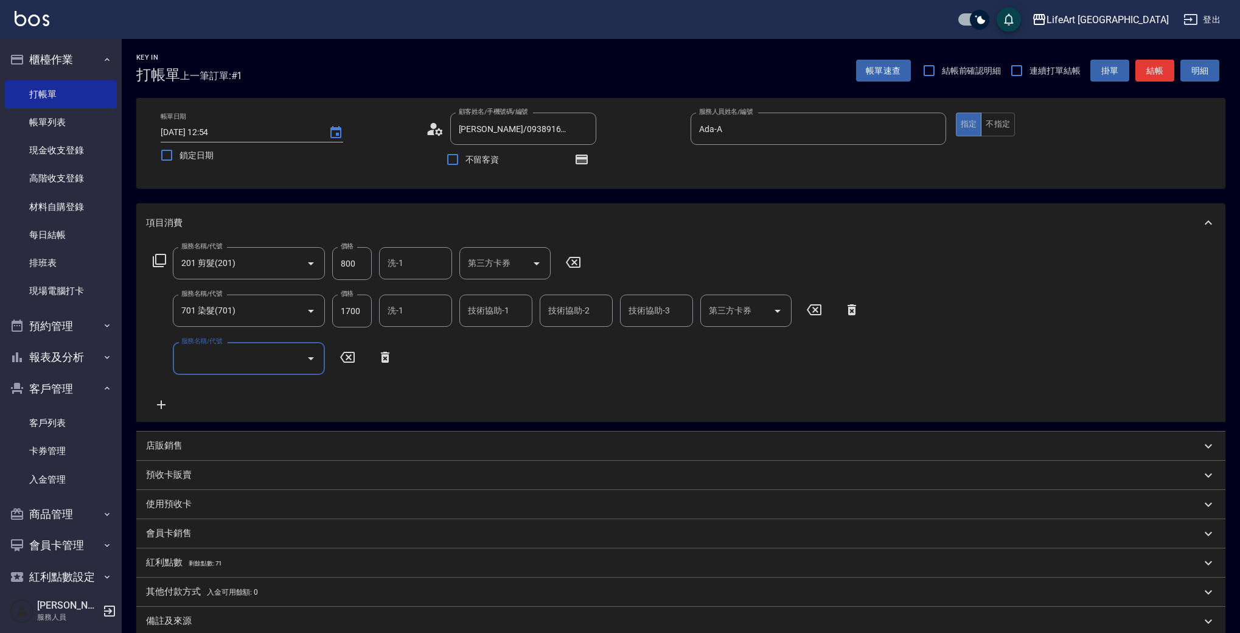
click at [238, 356] on input "服務名稱/代號" at bounding box center [239, 357] width 123 height 21
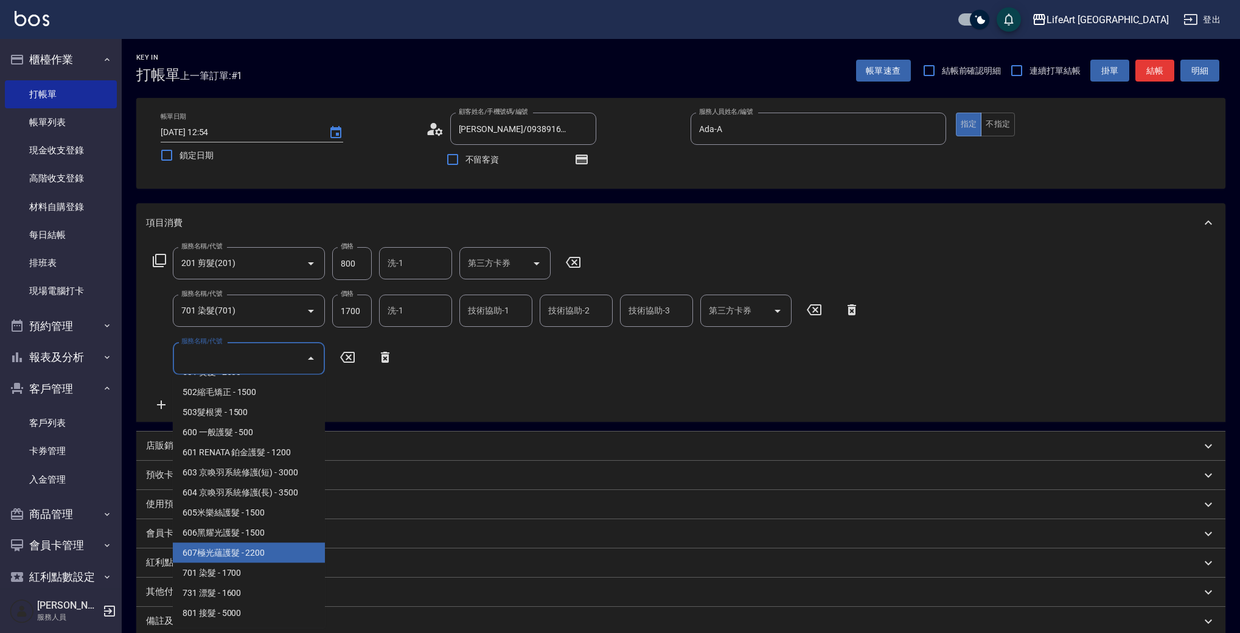
click at [290, 555] on span "607極光蘊護髮 - 2200" at bounding box center [249, 553] width 152 height 20
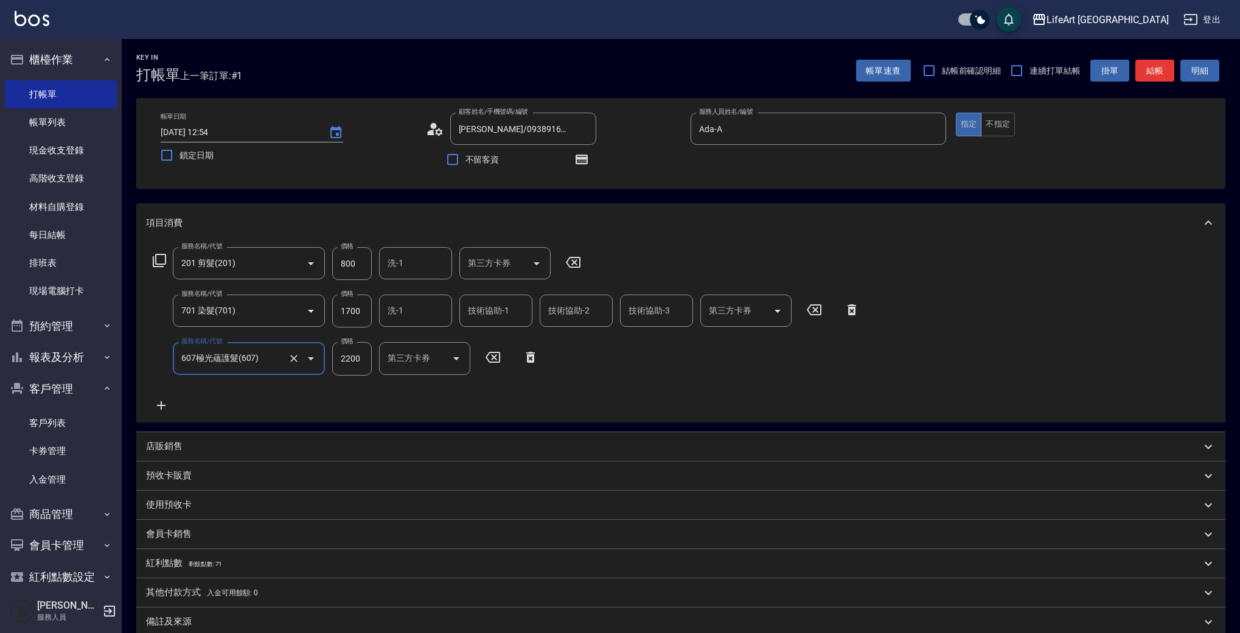
type input "607極光蘊護髮(607)"
click at [344, 268] on input "800" at bounding box center [352, 263] width 40 height 33
click at [347, 267] on input "800" at bounding box center [352, 263] width 40 height 33
type input "560"
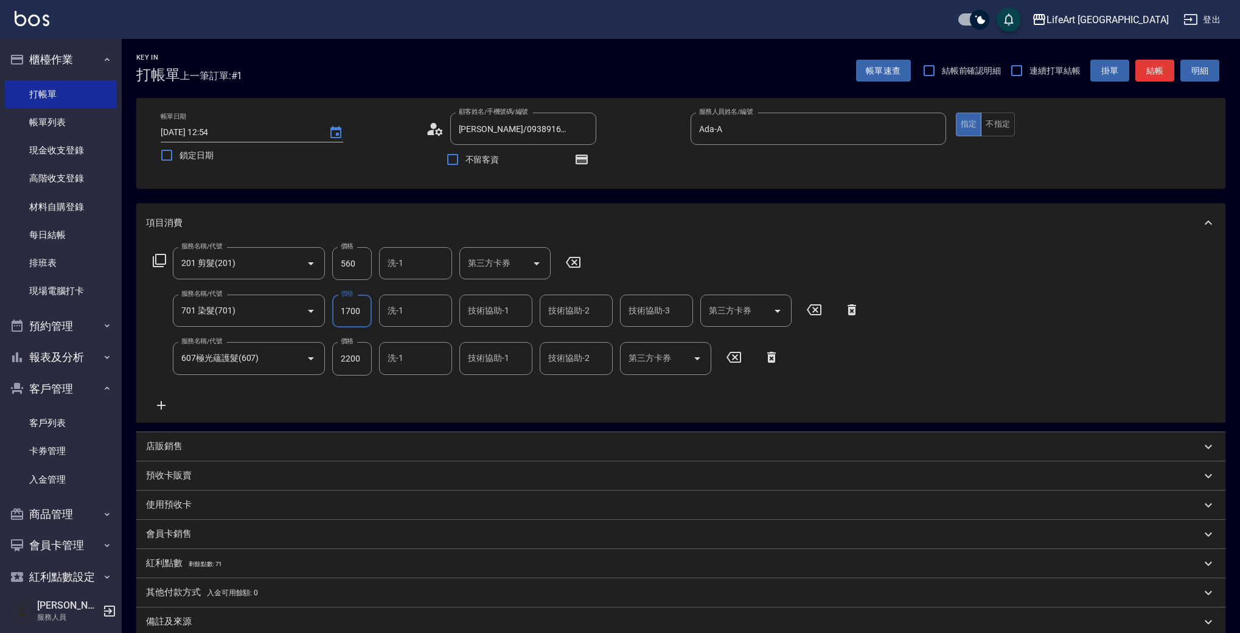
click at [356, 311] on input "1700" at bounding box center [352, 310] width 40 height 33
click at [431, 131] on icon at bounding box center [430, 132] width 7 height 5
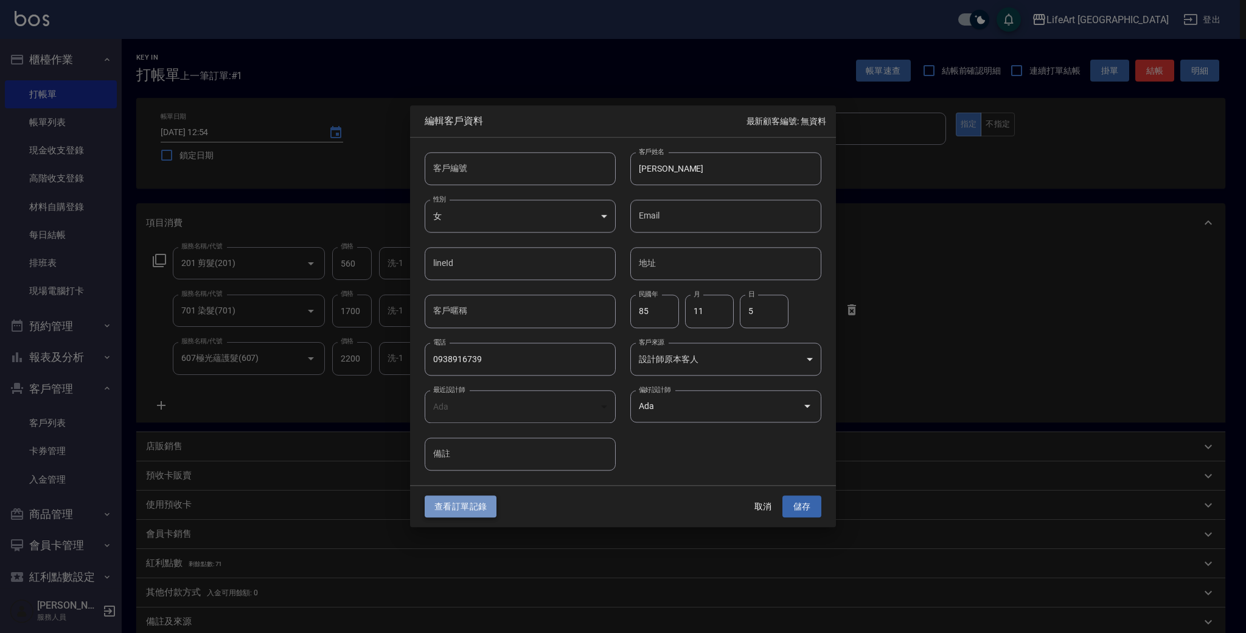
click at [477, 506] on button "查看訂單記錄" at bounding box center [461, 506] width 72 height 23
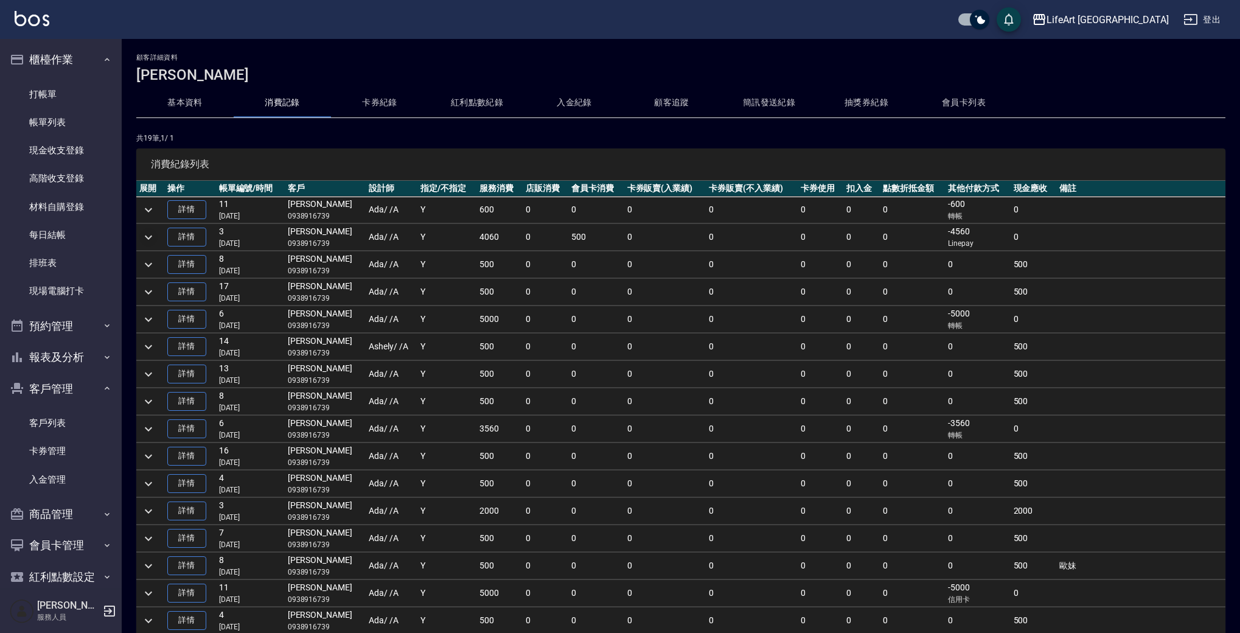
click at [147, 237] on icon "expand row" at bounding box center [148, 237] width 7 height 4
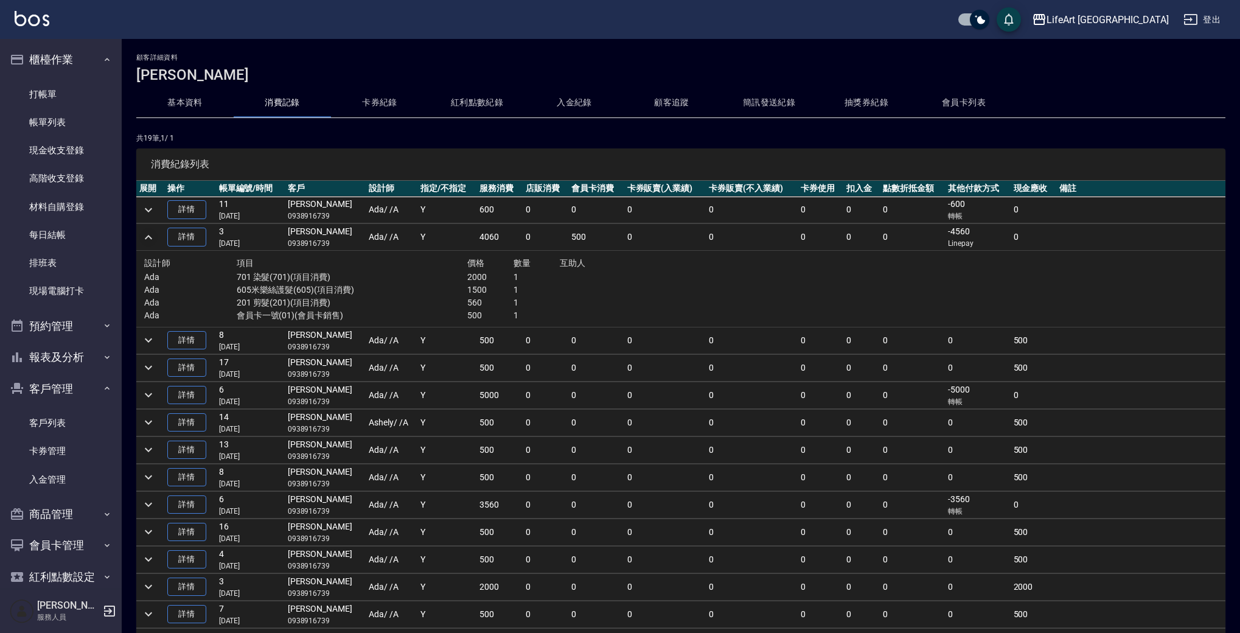
click at [323, 246] on p "0938916739" at bounding box center [325, 243] width 75 height 11
copy p "0938916739"
click at [71, 100] on link "打帳單" at bounding box center [61, 94] width 112 height 28
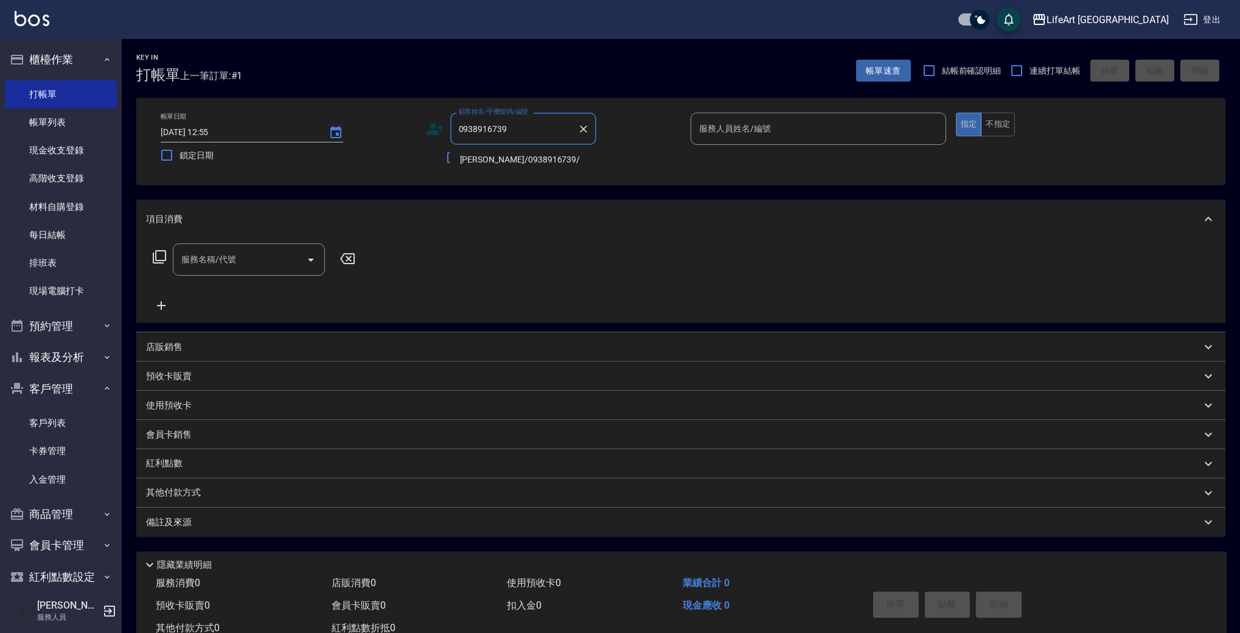
click at [530, 162] on li "[PERSON_NAME]/0938916739/" at bounding box center [523, 160] width 146 height 20
type input "[PERSON_NAME]/0938916739/"
type input "Ada-A"
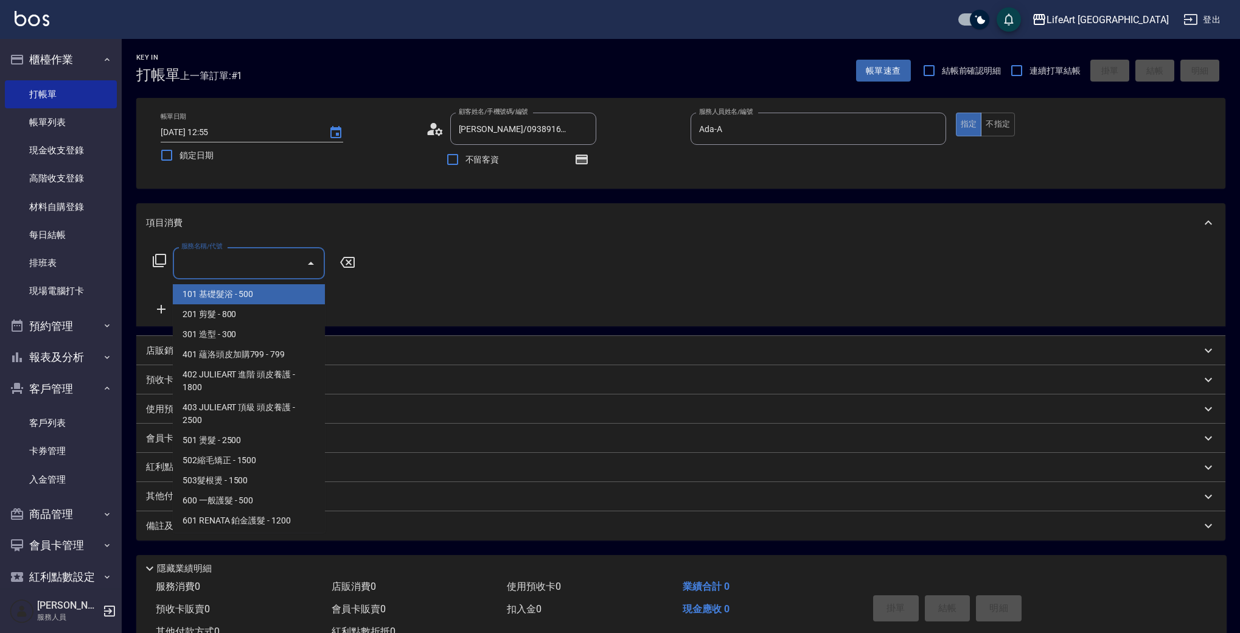
click at [252, 265] on input "服務名稱/代號" at bounding box center [239, 262] width 123 height 21
click at [255, 309] on span "201 剪髮 - 800" at bounding box center [249, 314] width 152 height 20
type input "201 剪髮(201)"
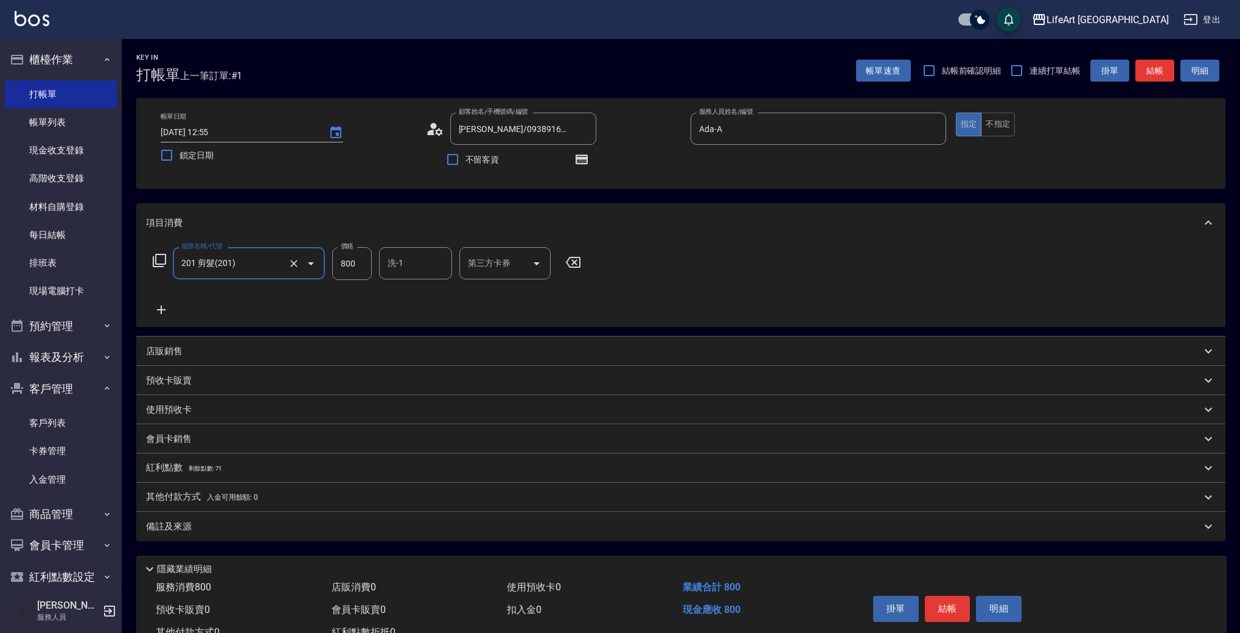
click at [168, 307] on icon at bounding box center [161, 309] width 30 height 15
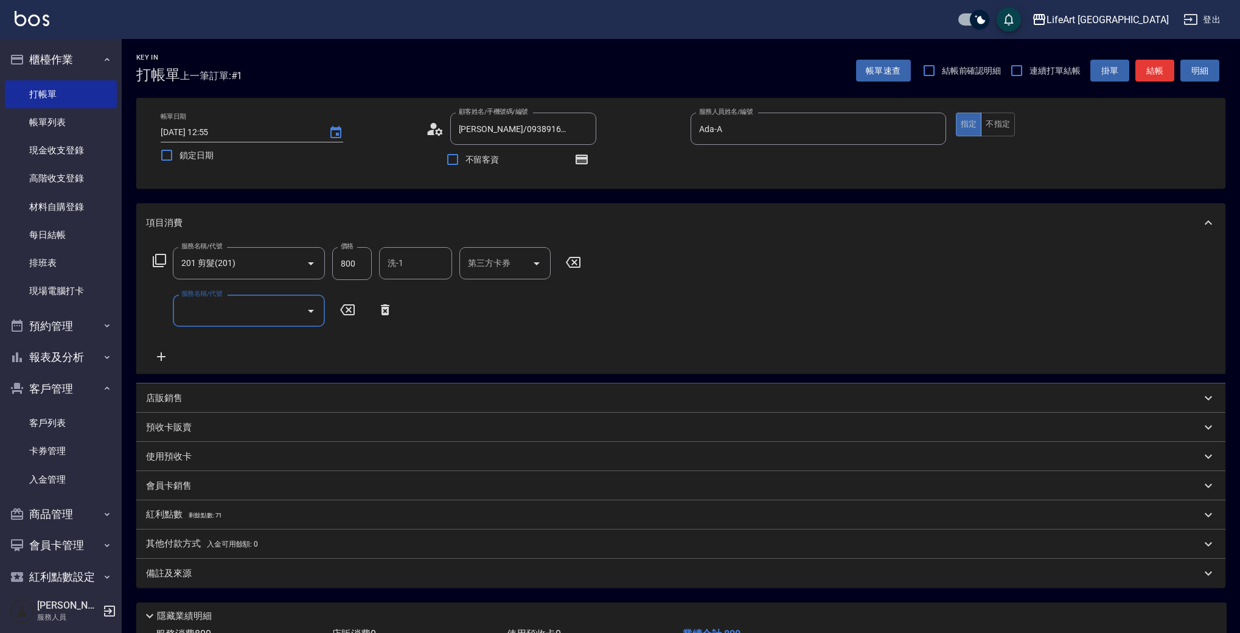
click at [211, 310] on input "服務名稱/代號" at bounding box center [239, 310] width 123 height 21
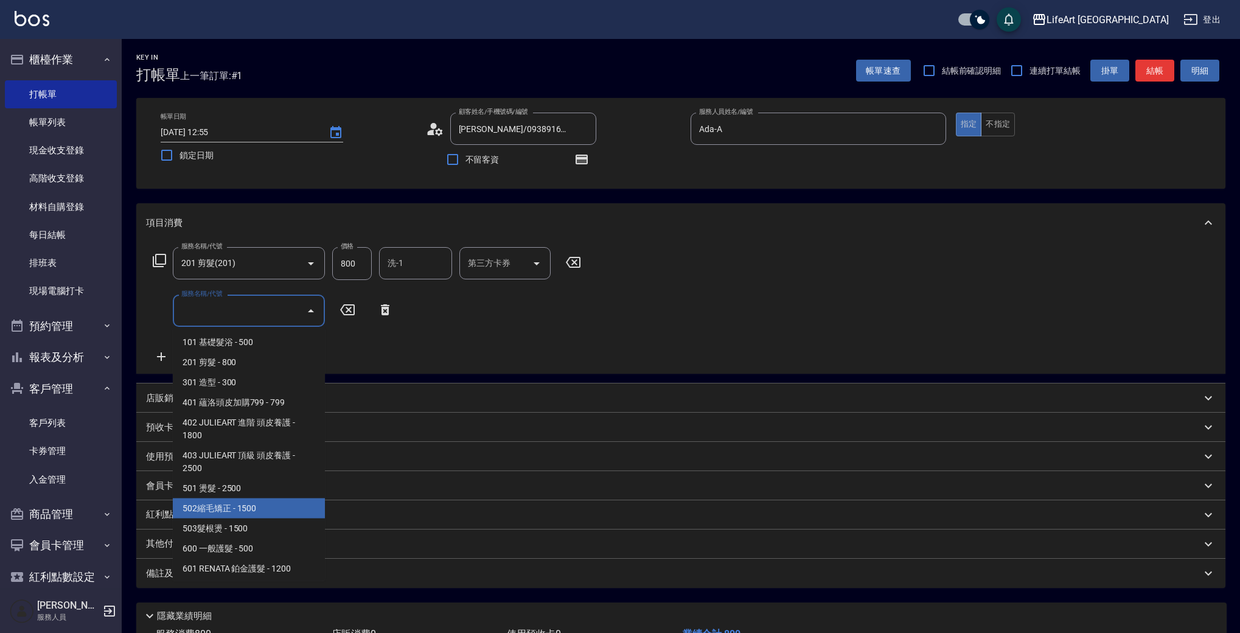
scroll to position [164, 0]
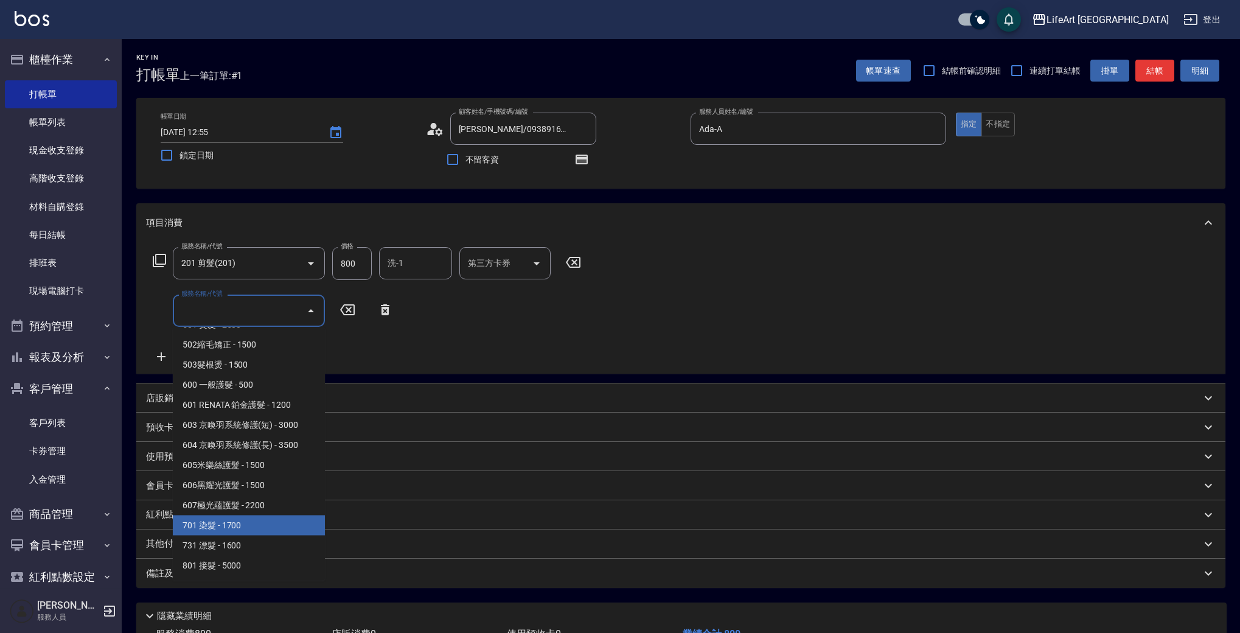
click at [271, 533] on span "701 染髮 - 1700" at bounding box center [249, 525] width 152 height 20
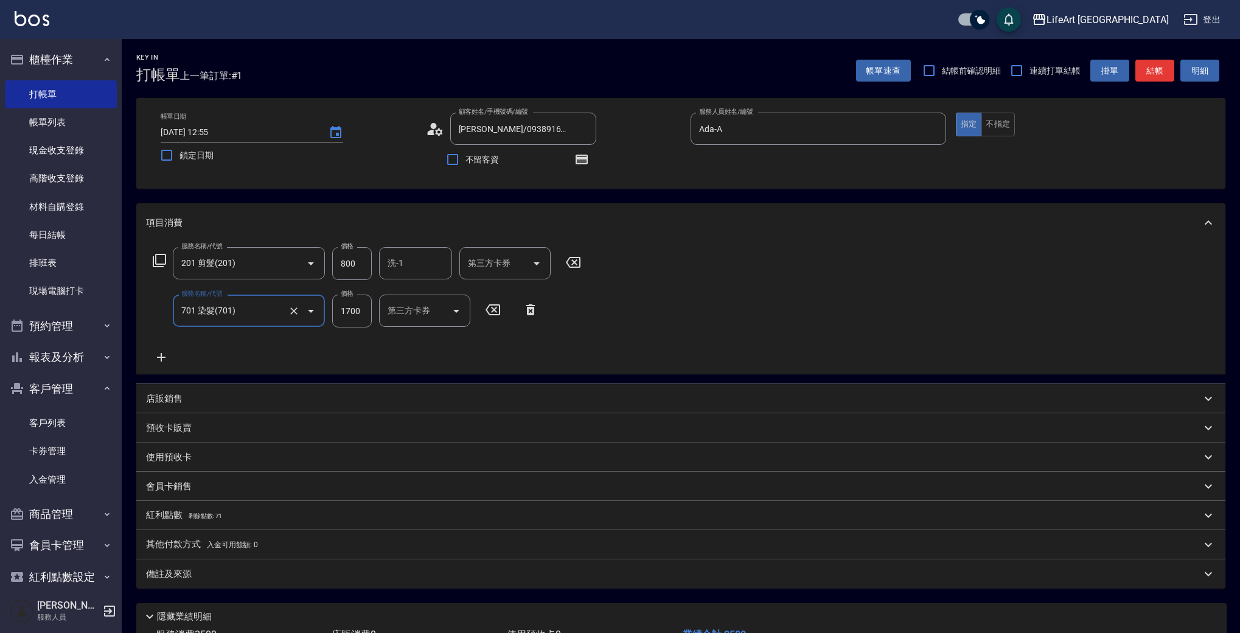
type input "701 染髮(701)"
click at [163, 356] on icon at bounding box center [161, 357] width 30 height 15
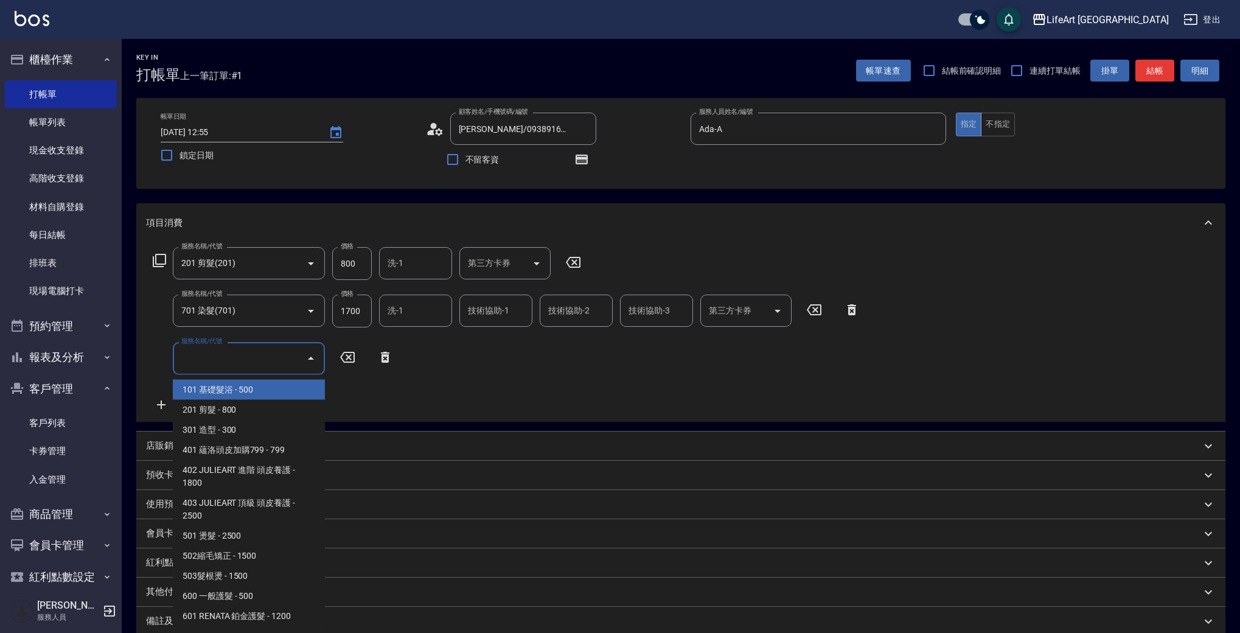
click at [216, 352] on input "服務名稱/代號" at bounding box center [239, 357] width 123 height 21
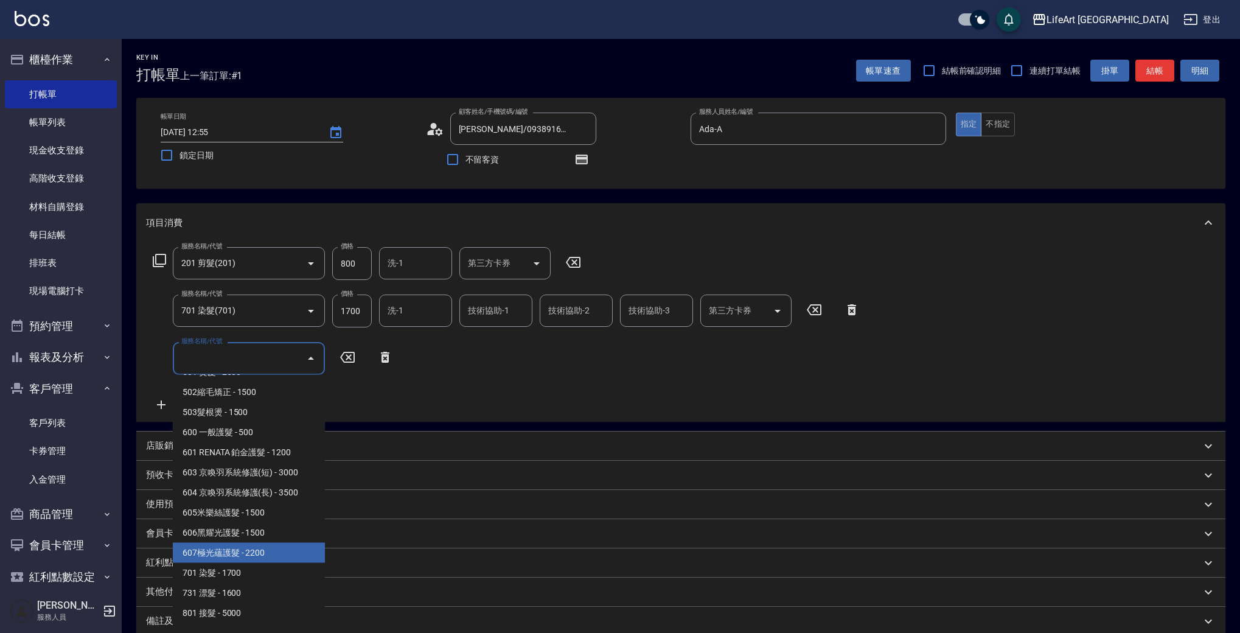
click at [302, 550] on span "607極光蘊護髮 - 2200" at bounding box center [249, 553] width 152 height 20
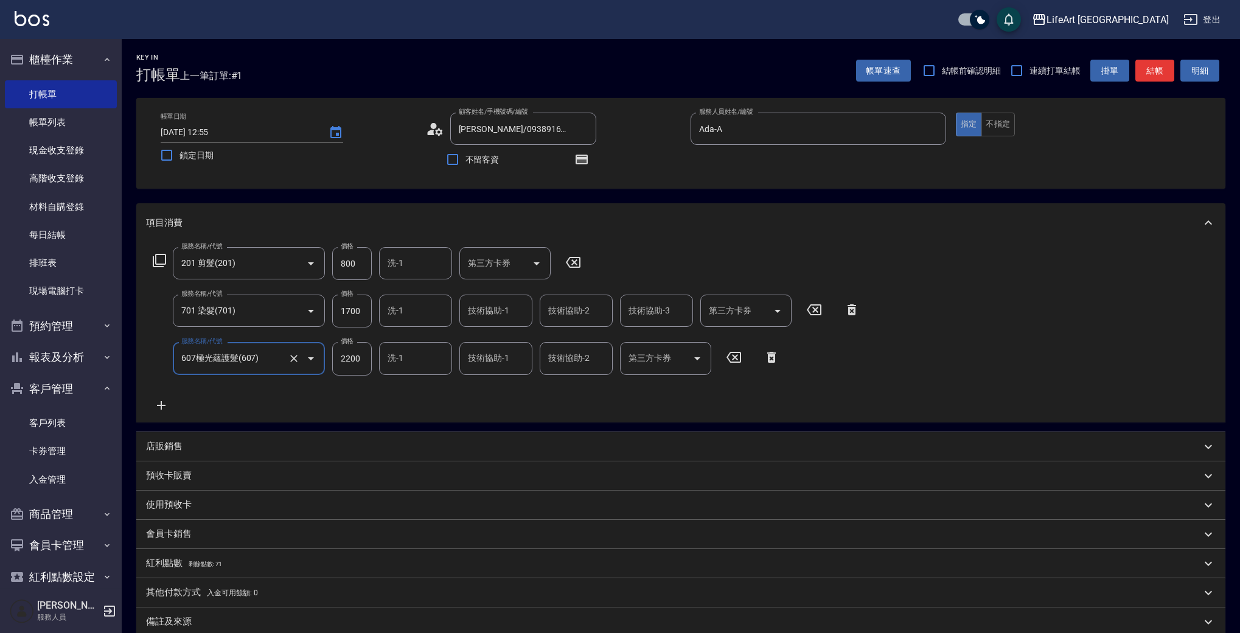
click at [353, 311] on input "1700" at bounding box center [352, 310] width 40 height 33
click at [249, 364] on input "607極光蘊護髮(607)" at bounding box center [231, 357] width 107 height 21
click at [312, 358] on icon "Open" at bounding box center [311, 358] width 6 height 3
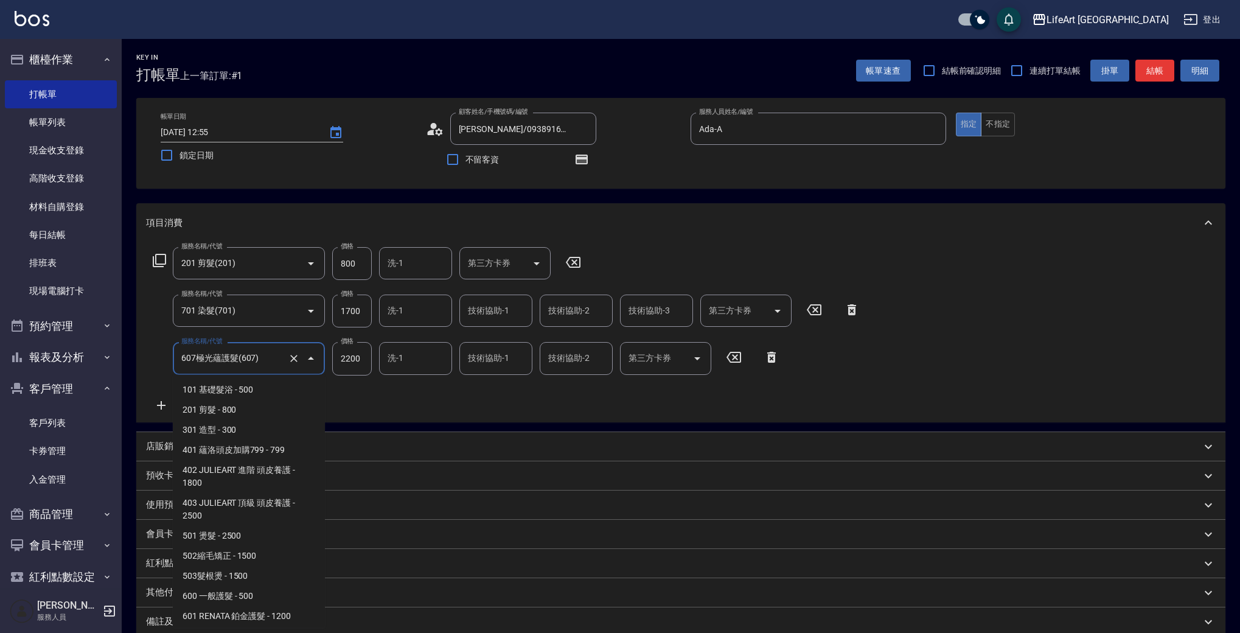
scroll to position [99, 0]
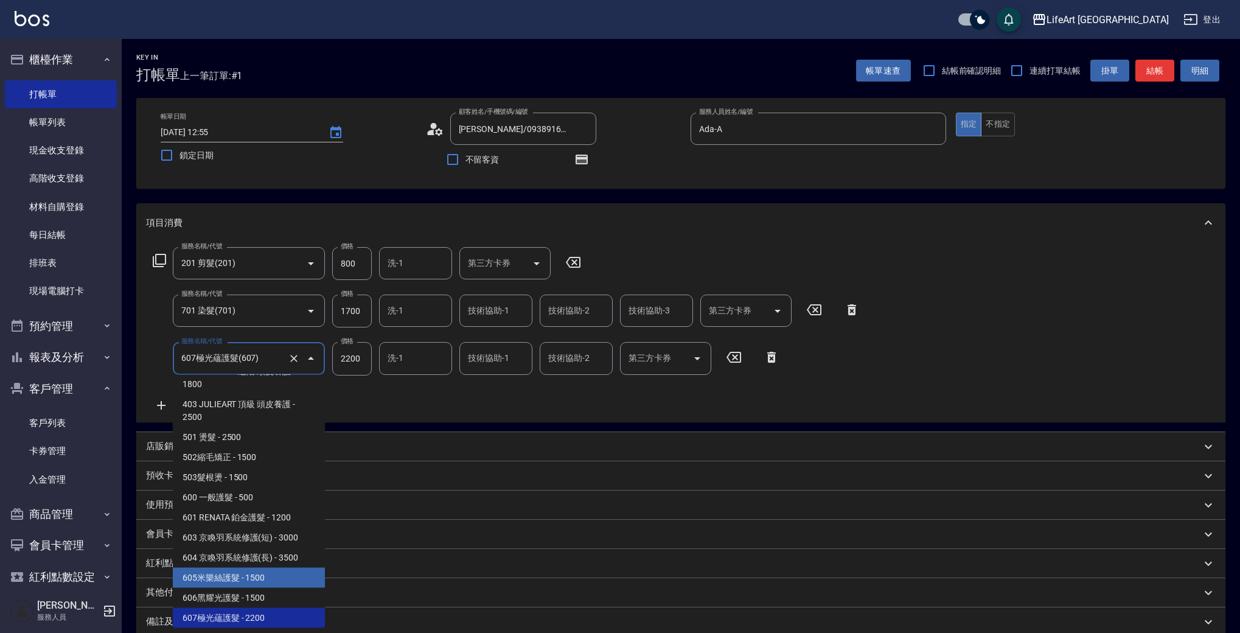
click at [296, 579] on span "605米樂絲護髮 - 1500" at bounding box center [249, 577] width 152 height 20
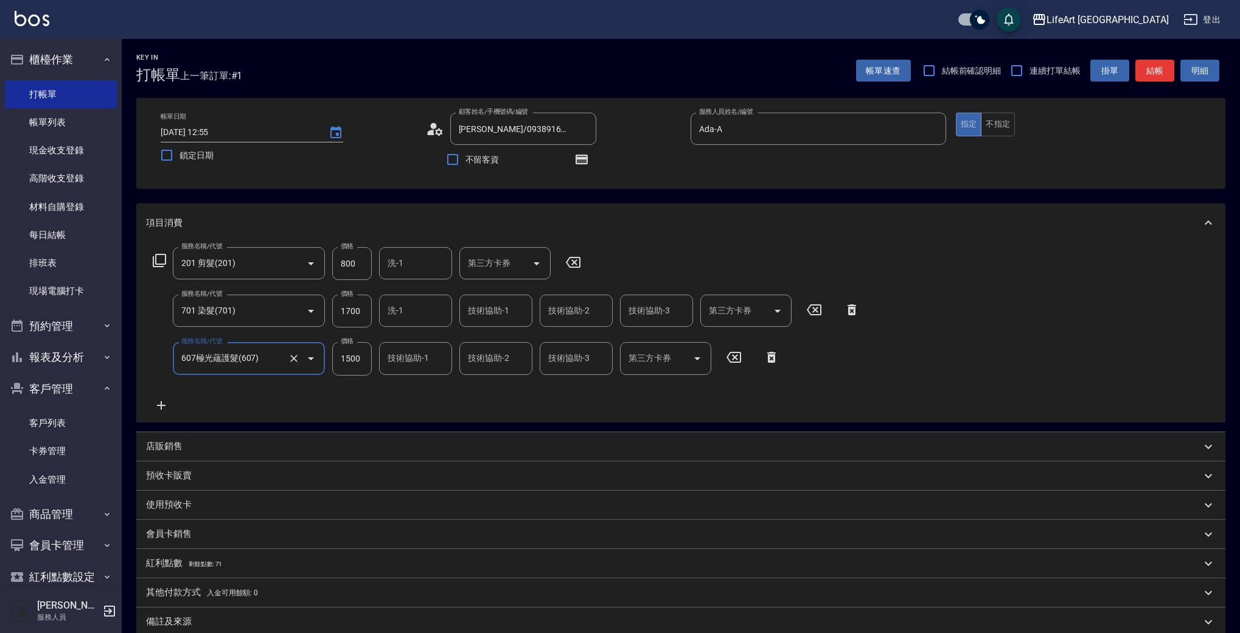
type input "605米樂絲護髮(605)"
type input "1500"
click at [358, 307] on input "1700" at bounding box center [352, 310] width 40 height 33
type input "2500"
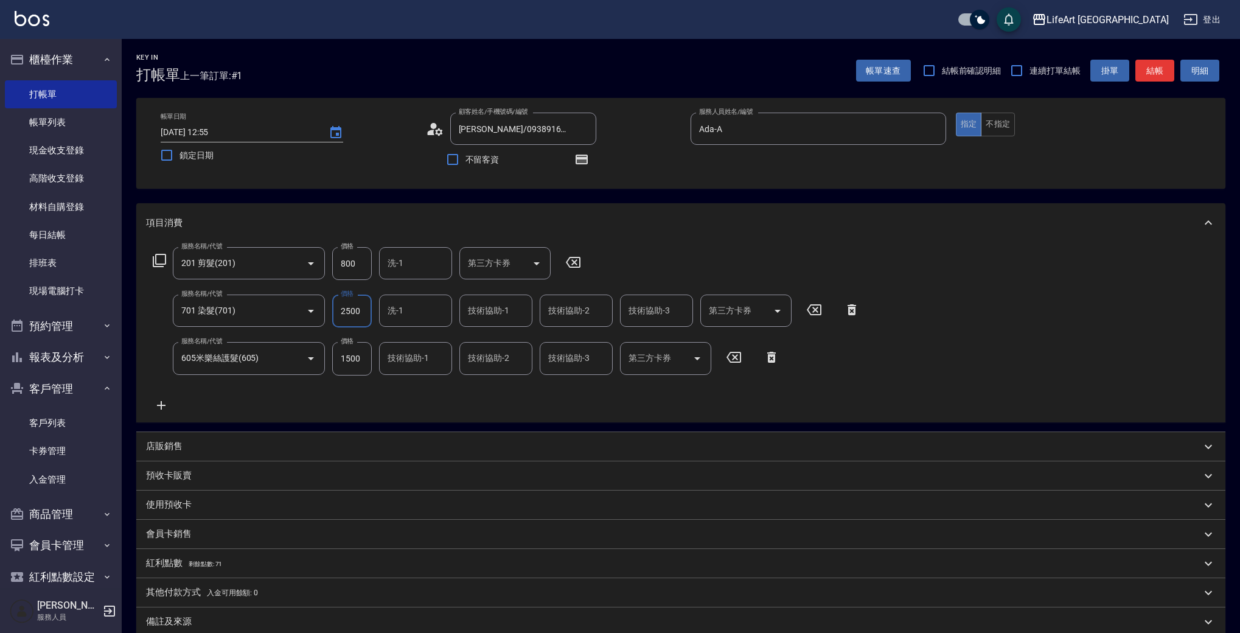
click at [349, 263] on input "800" at bounding box center [352, 263] width 40 height 33
type input "560"
click at [398, 397] on div "服務名稱/代號 201 剪髮(201) 服務名稱/代號 價格 560 價格 洗-1 洗-1 第三方卡券 第三方卡券 服務名稱/代號 701 染髮(701) 服…" at bounding box center [506, 329] width 721 height 165
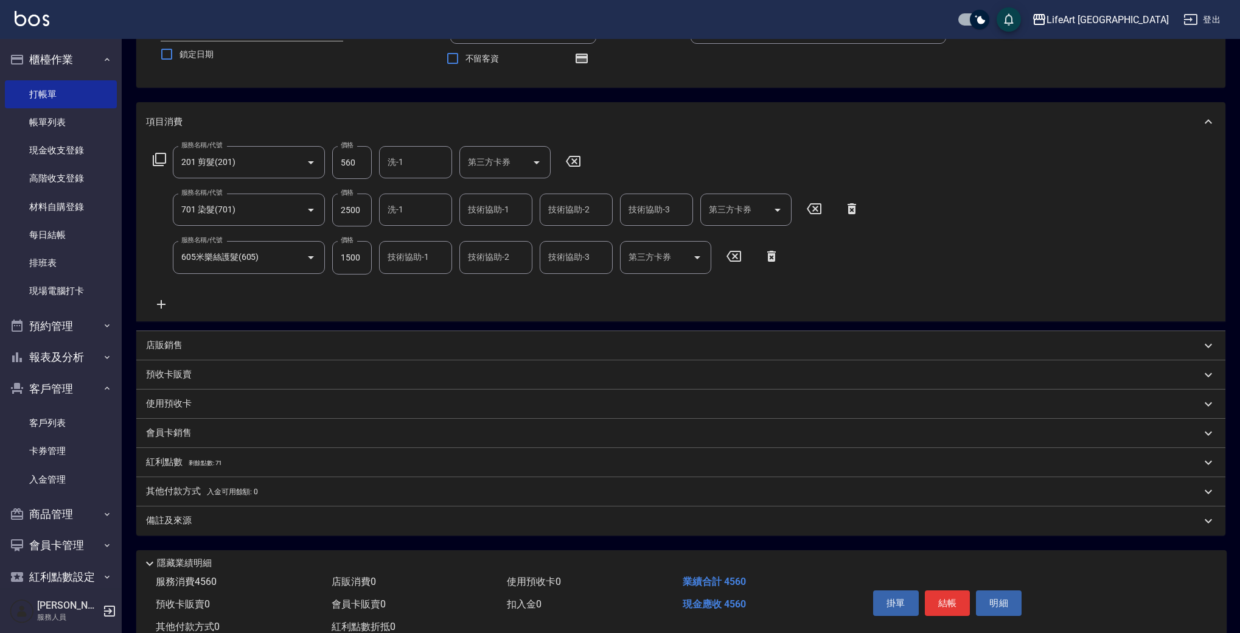
scroll to position [141, 0]
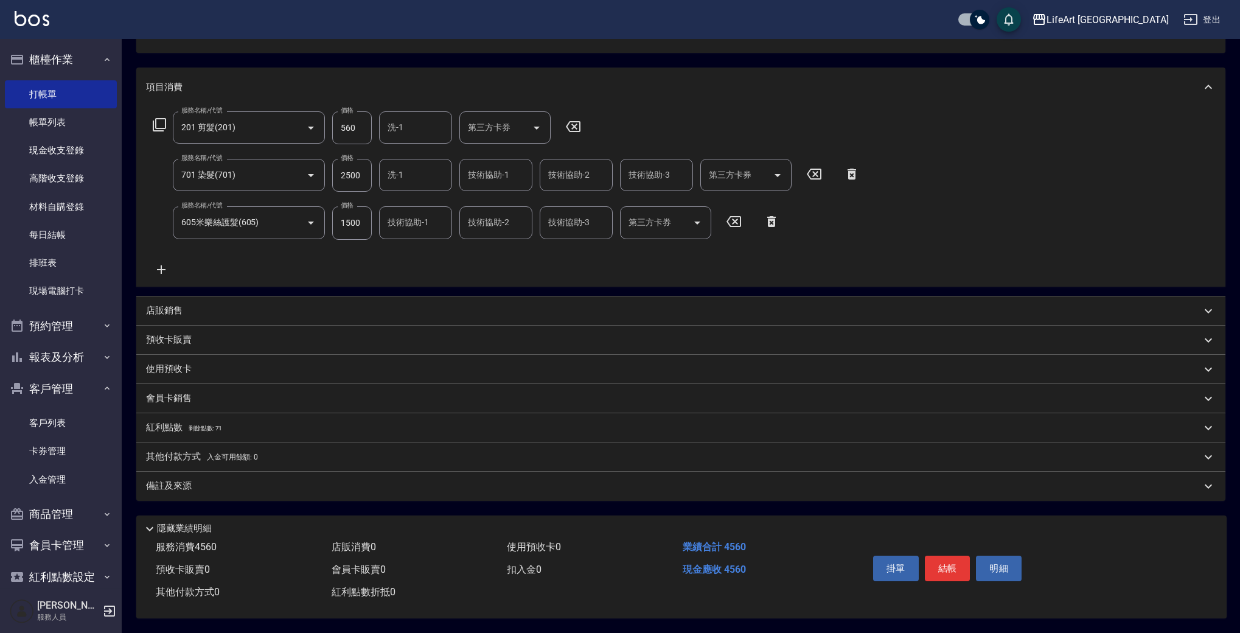
click at [248, 485] on div "備註及來源" at bounding box center [673, 485] width 1055 height 13
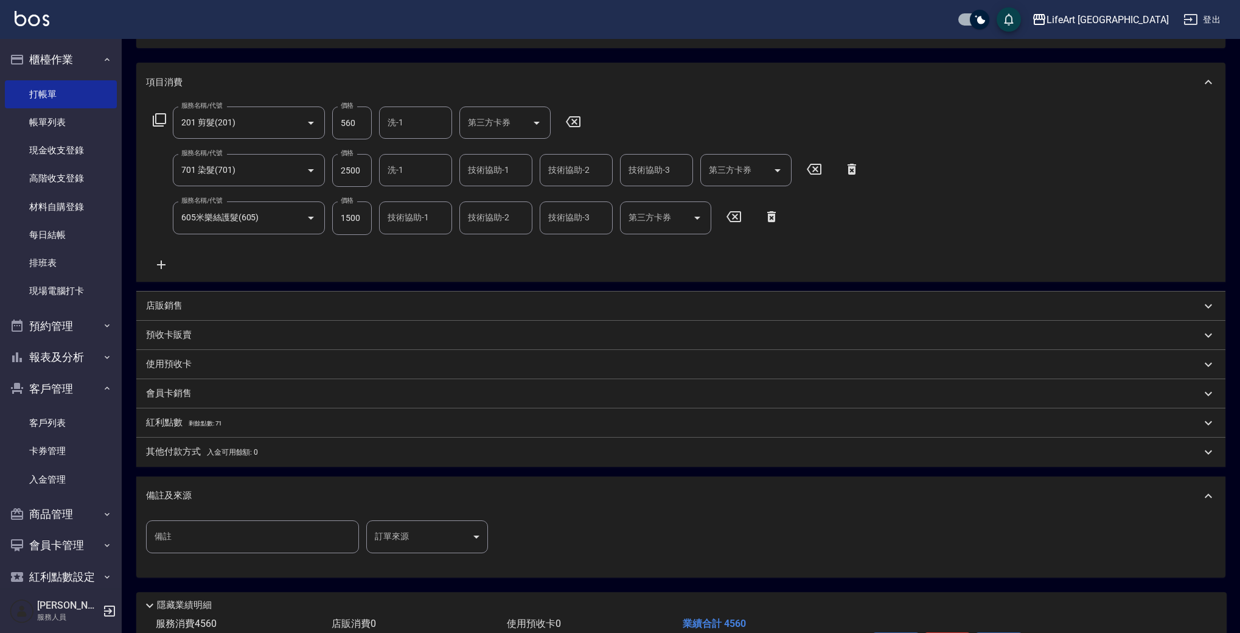
click at [454, 540] on body "LifeArt 蘆洲 登出 櫃檯作業 打帳單 帳單列表 現金收支登錄 高階收支登錄 材料自購登錄 每日結帳 排班表 現場電腦打卡 預約管理 預約管理 單日預約…" at bounding box center [620, 284] width 1240 height 850
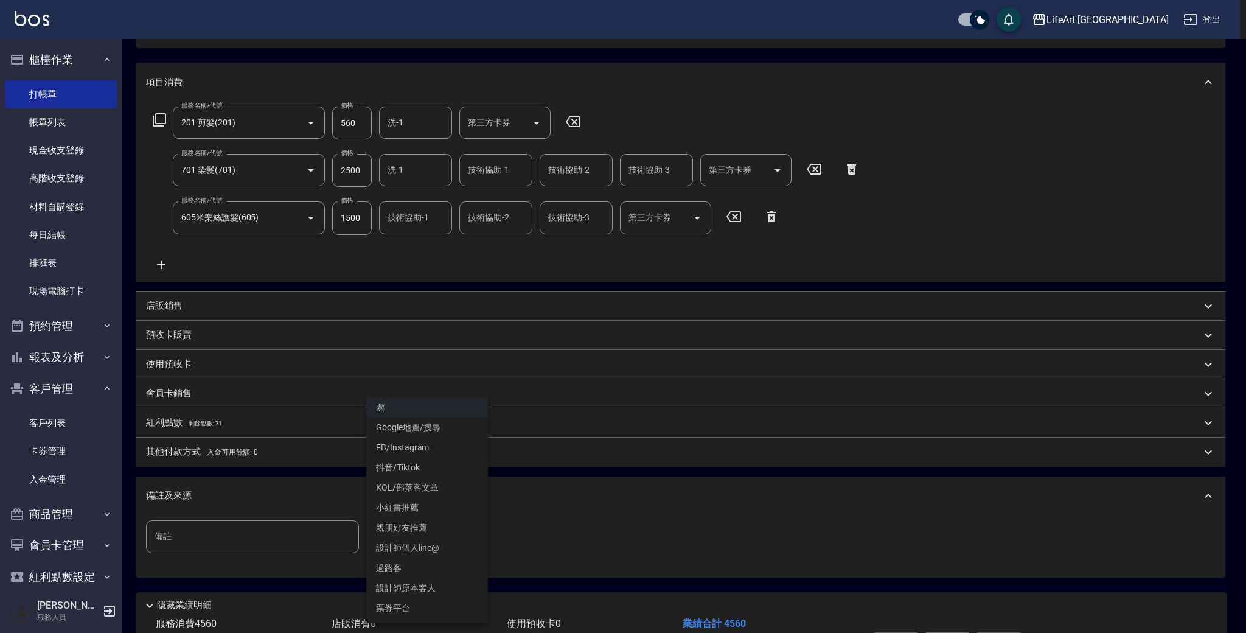
click at [445, 589] on li "設計師原本客人" at bounding box center [427, 588] width 122 height 20
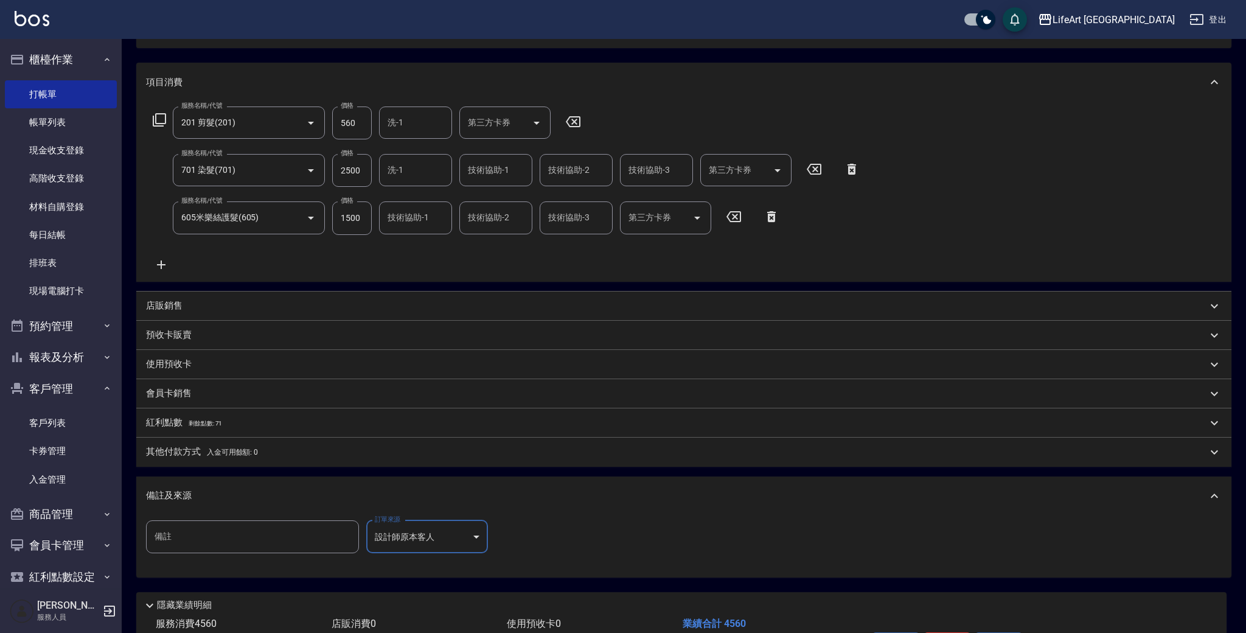
type input "設計師原本客人"
click at [240, 422] on div "紅利點數 剩餘點數: 71" at bounding box center [673, 422] width 1055 height 13
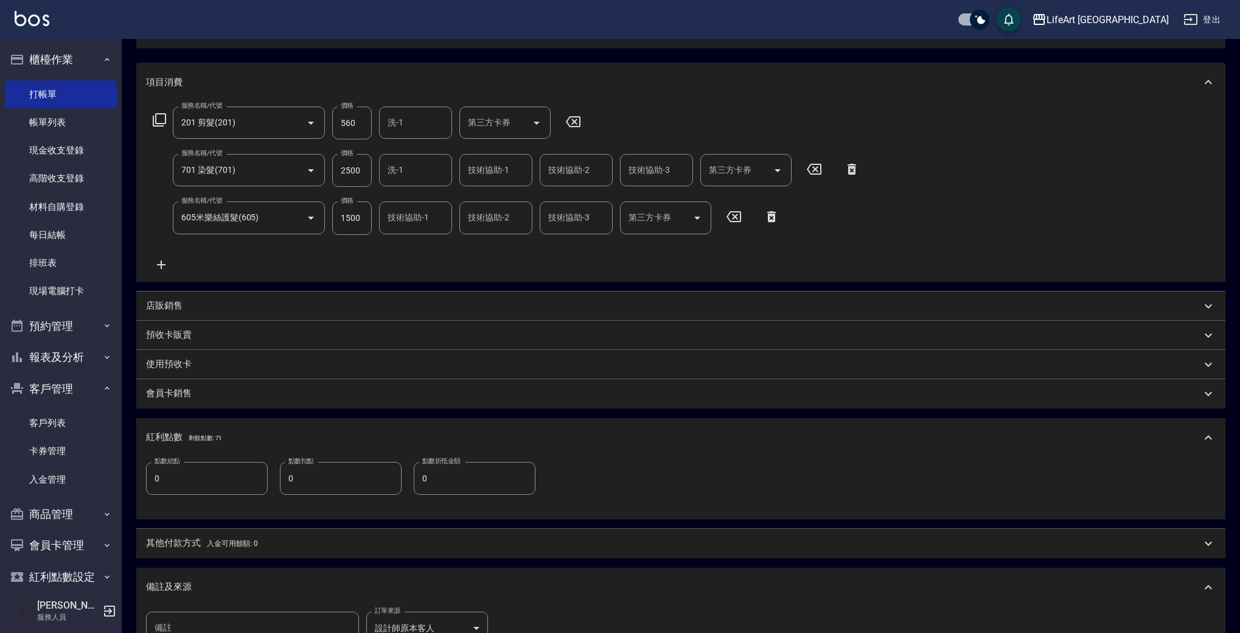
click at [213, 490] on input "0" at bounding box center [207, 478] width 122 height 33
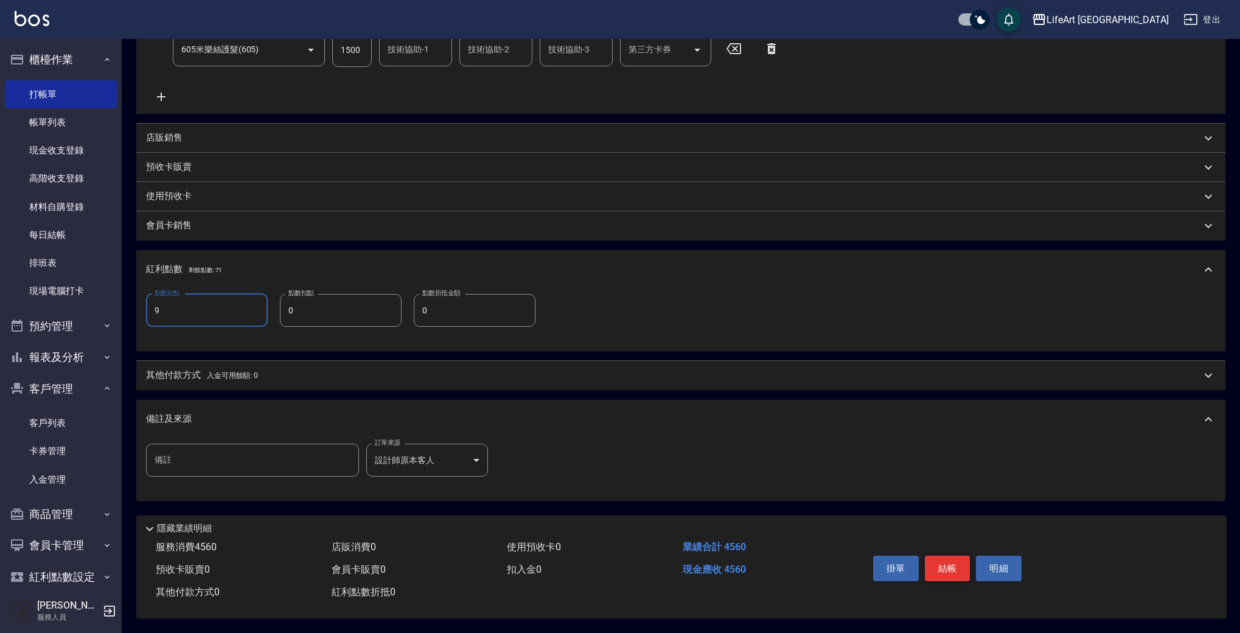
type input "9"
click at [943, 567] on button "結帳" at bounding box center [948, 568] width 46 height 26
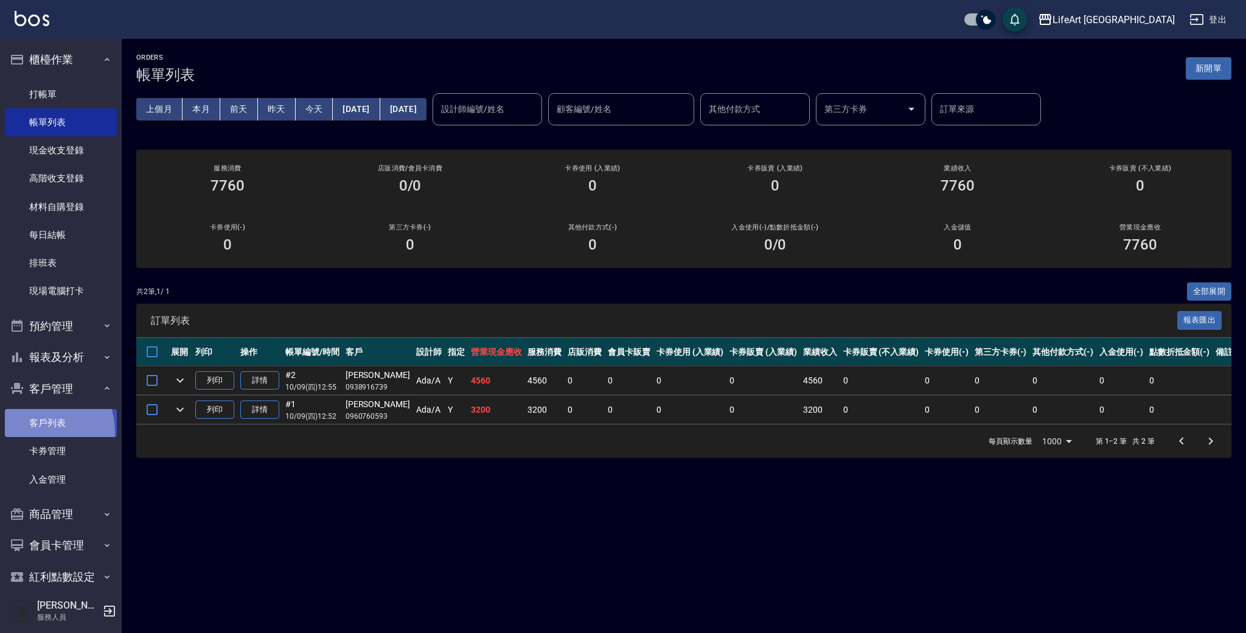
click at [34, 429] on link "客戶列表" at bounding box center [61, 423] width 112 height 28
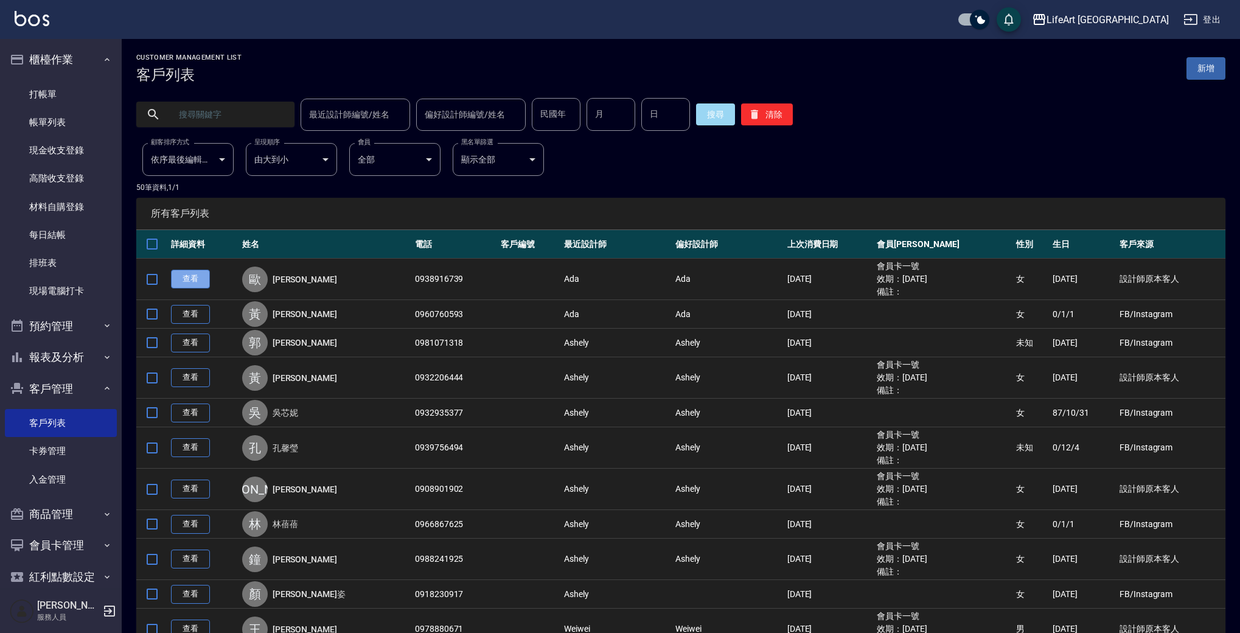
click at [197, 280] on link "查看" at bounding box center [190, 278] width 39 height 19
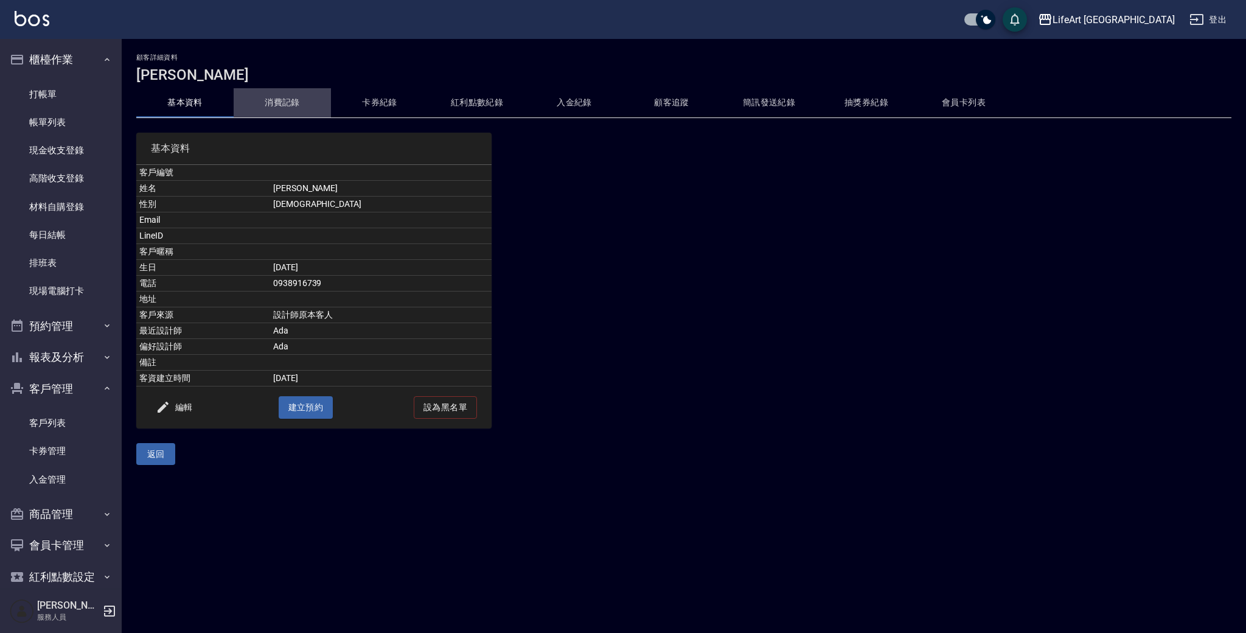
click at [291, 100] on button "消費記錄" at bounding box center [282, 102] width 97 height 29
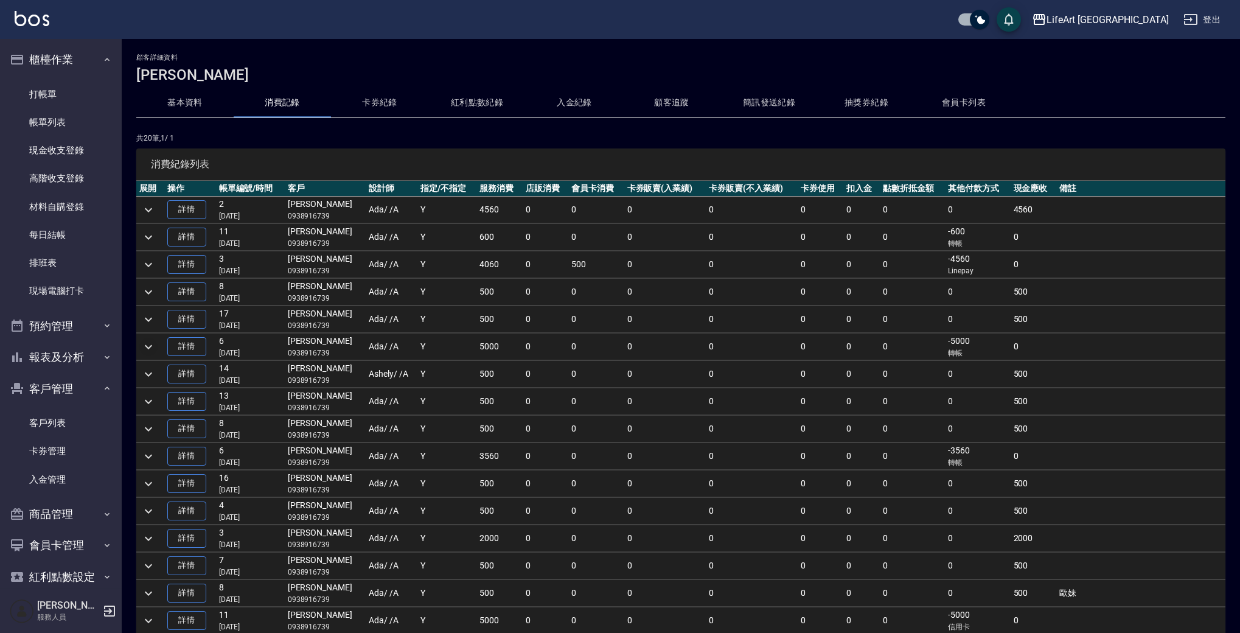
click at [144, 350] on icon "expand row" at bounding box center [148, 346] width 15 height 15
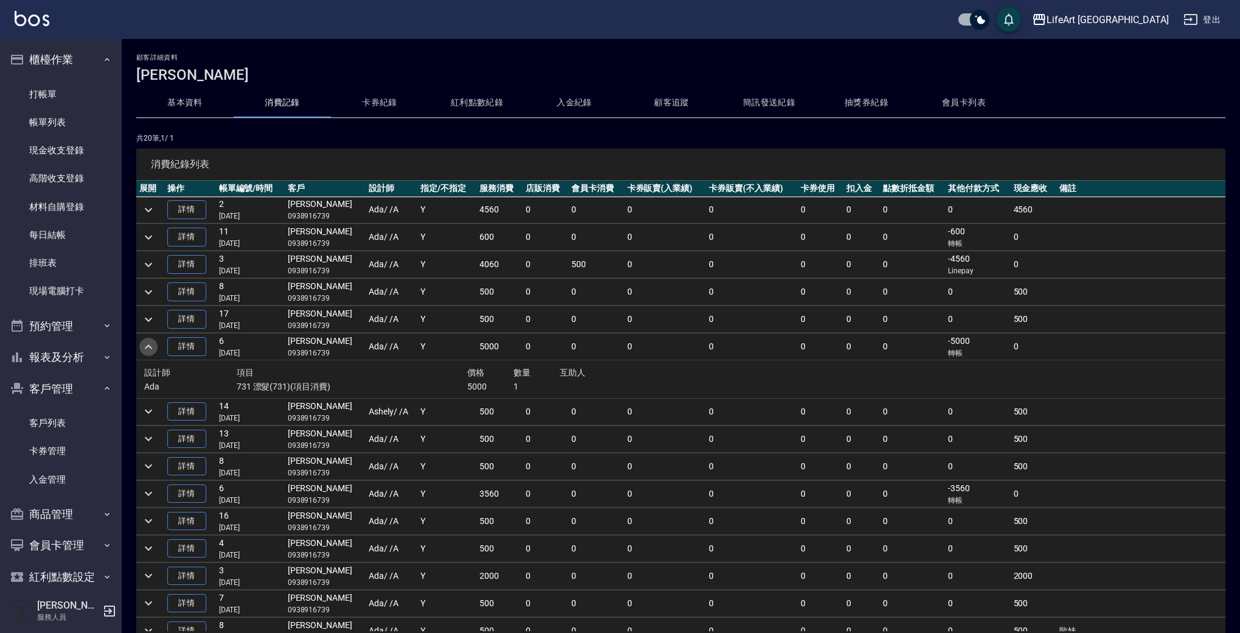
click at [144, 350] on icon "expand row" at bounding box center [148, 346] width 15 height 15
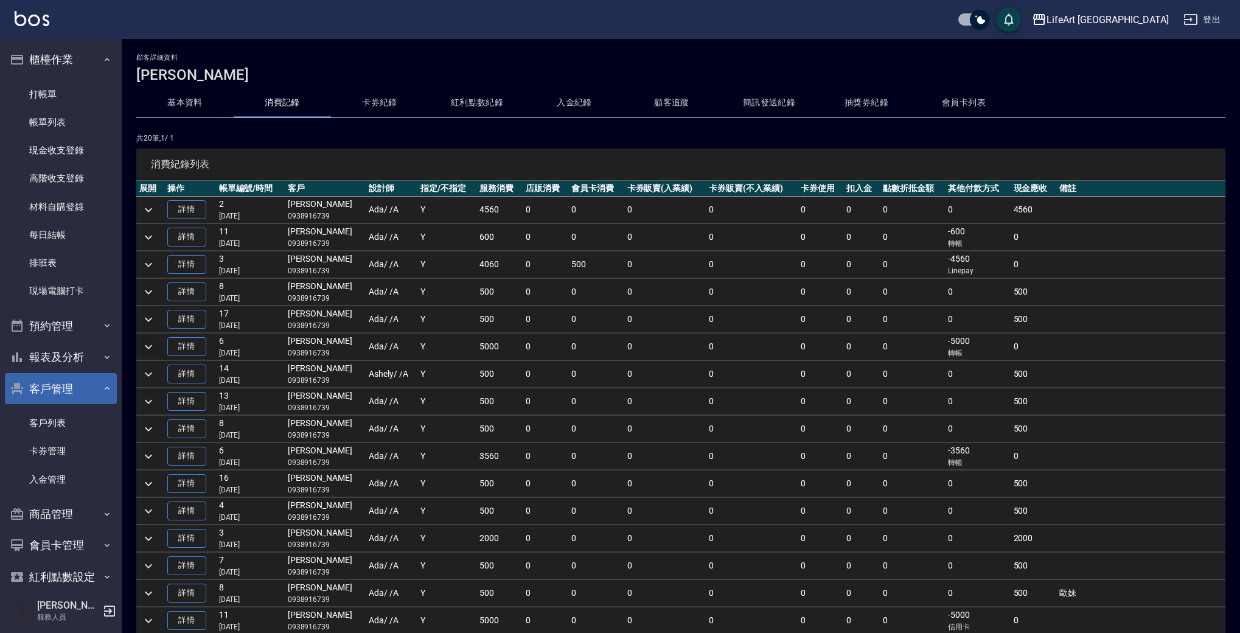
click at [102, 383] on icon "button" at bounding box center [107, 388] width 10 height 10
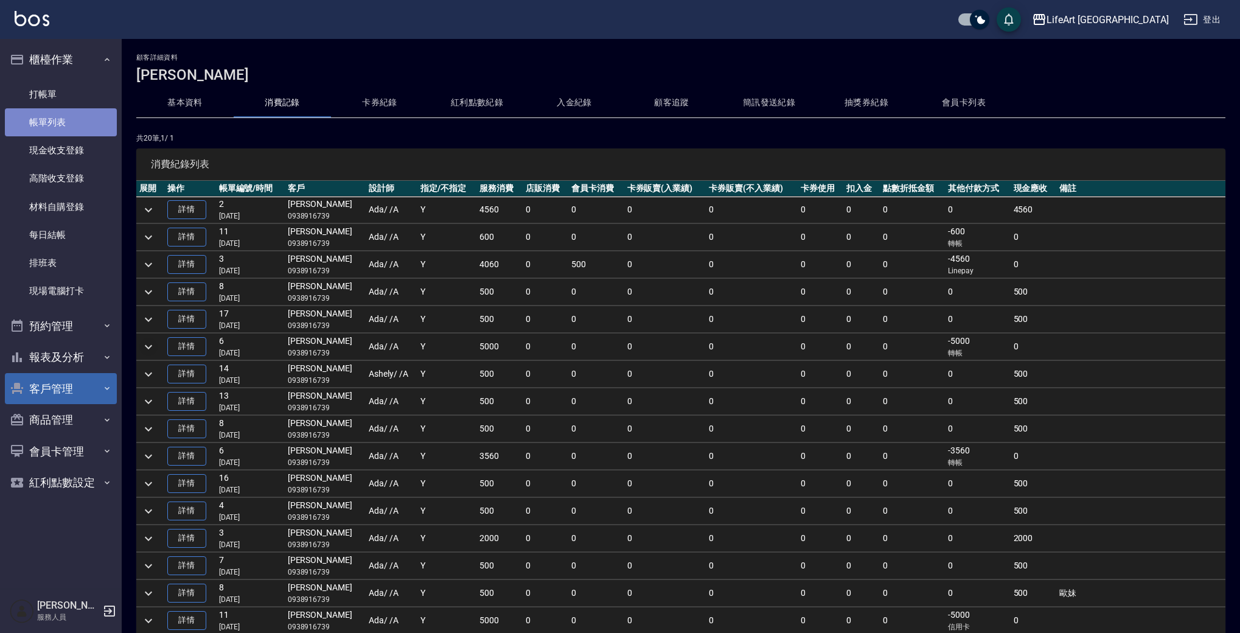
click at [63, 125] on link "帳單列表" at bounding box center [61, 122] width 112 height 28
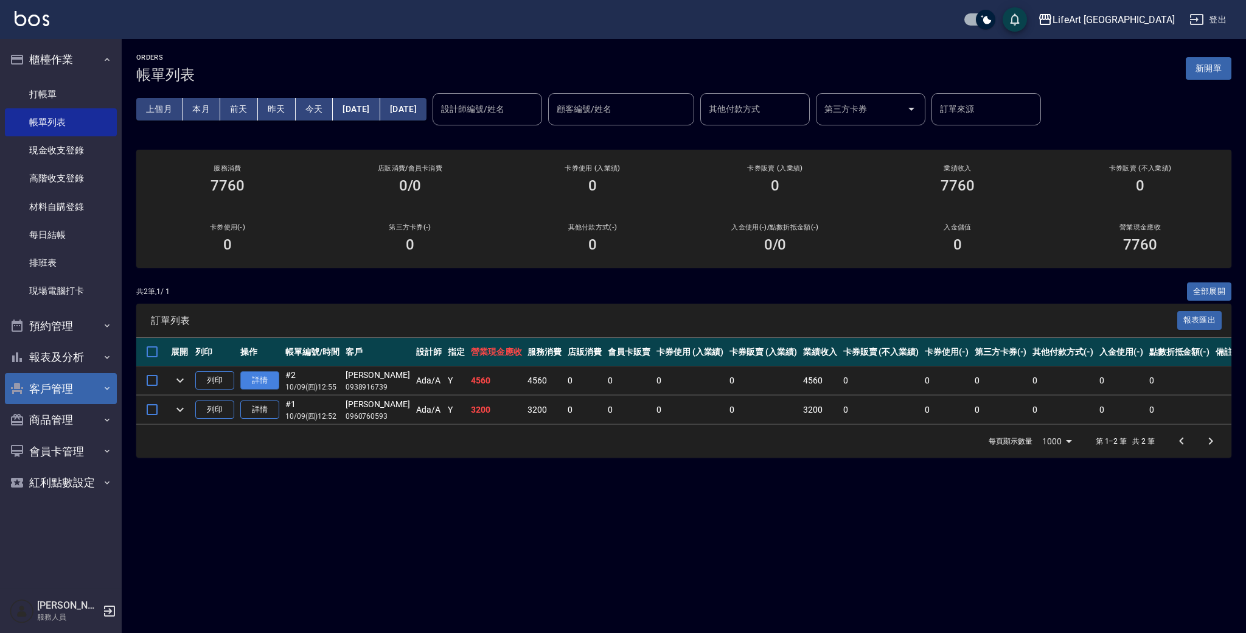
click at [265, 375] on link "詳情" at bounding box center [259, 380] width 39 height 19
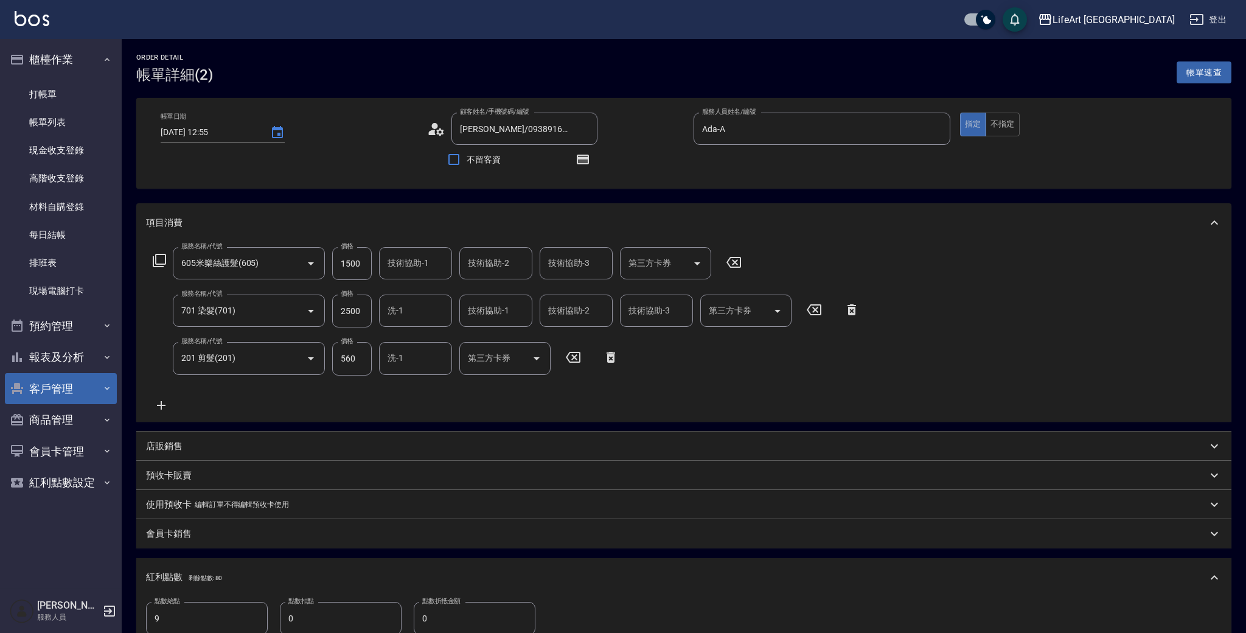
type input "[PERSON_NAME]/0938916739/"
type input "605米樂絲護髮(605)"
type input "701 染髮(701)"
type input "201 剪髮(201)"
click at [342, 616] on input "0" at bounding box center [341, 618] width 122 height 33
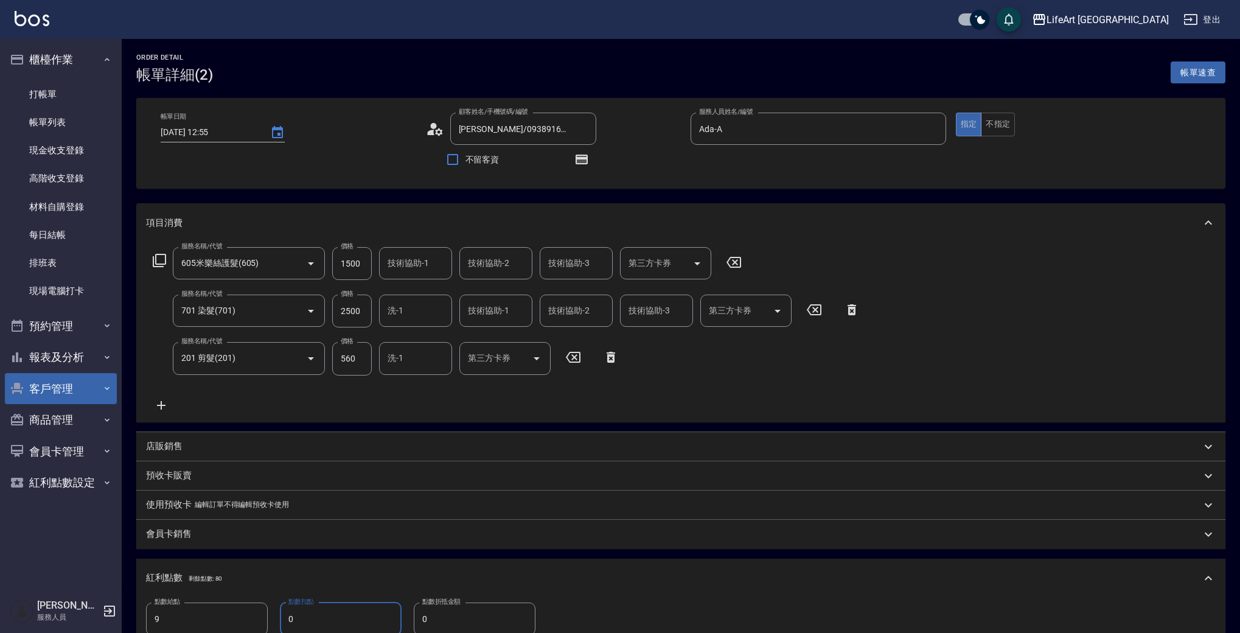
click at [342, 616] on input "0" at bounding box center [341, 618] width 122 height 33
type input "80"
click at [518, 622] on input "0" at bounding box center [475, 618] width 122 height 33
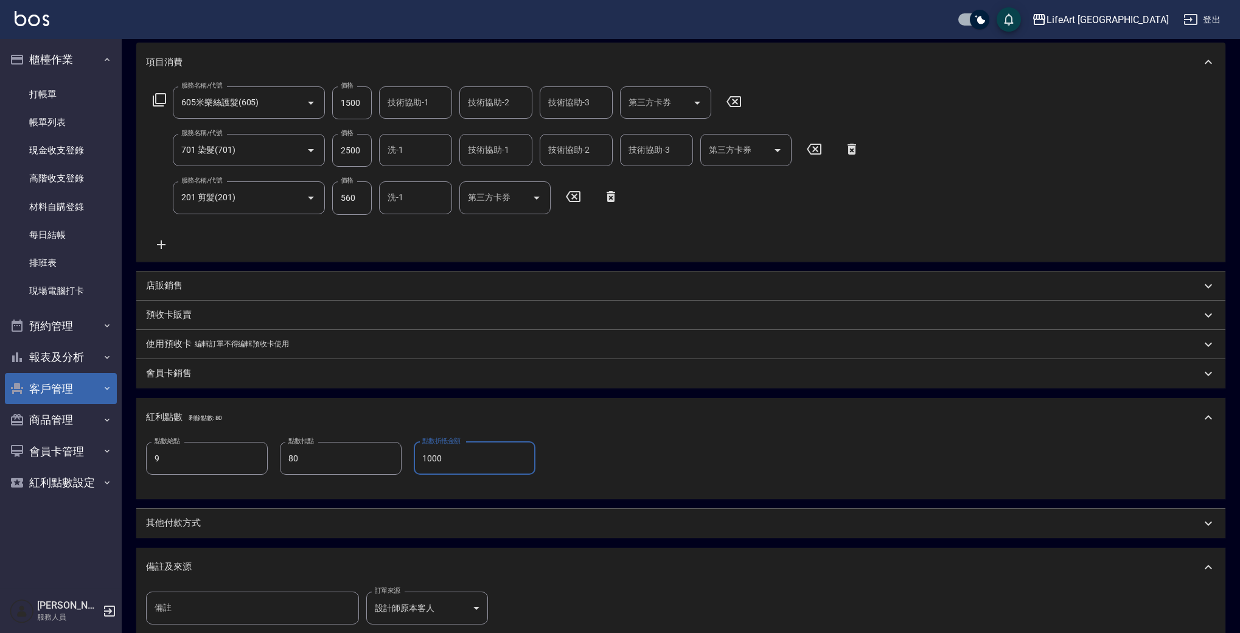
scroll to position [308, 0]
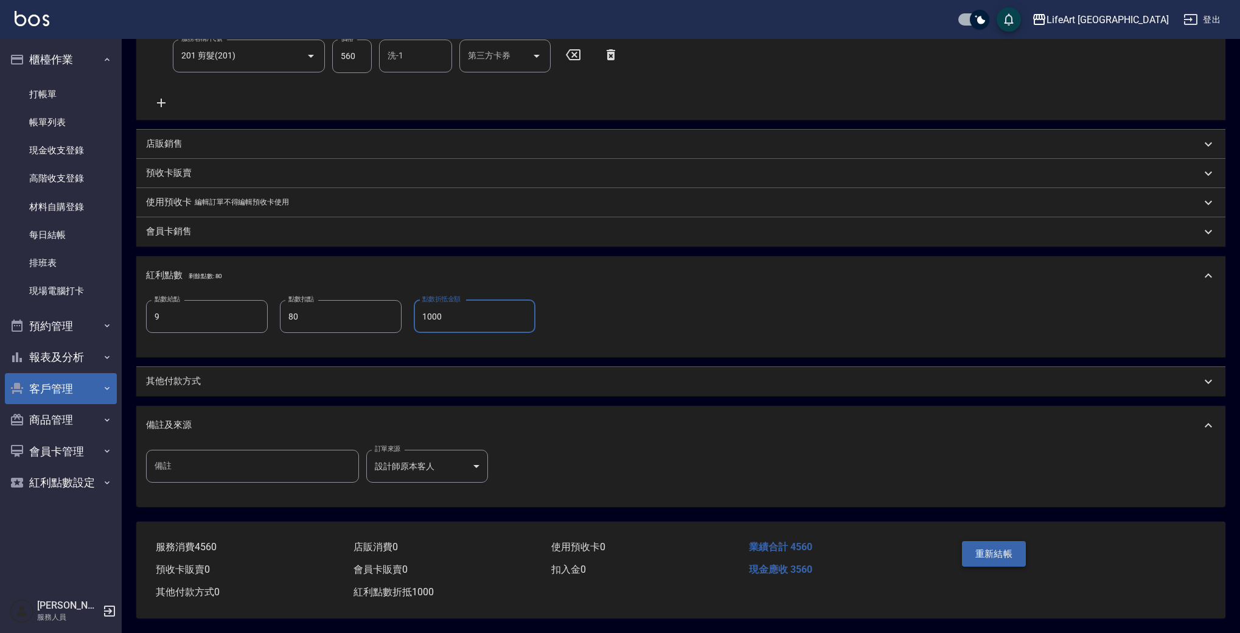
type input "1000"
click at [1002, 541] on button "重新結帳" at bounding box center [994, 554] width 64 height 26
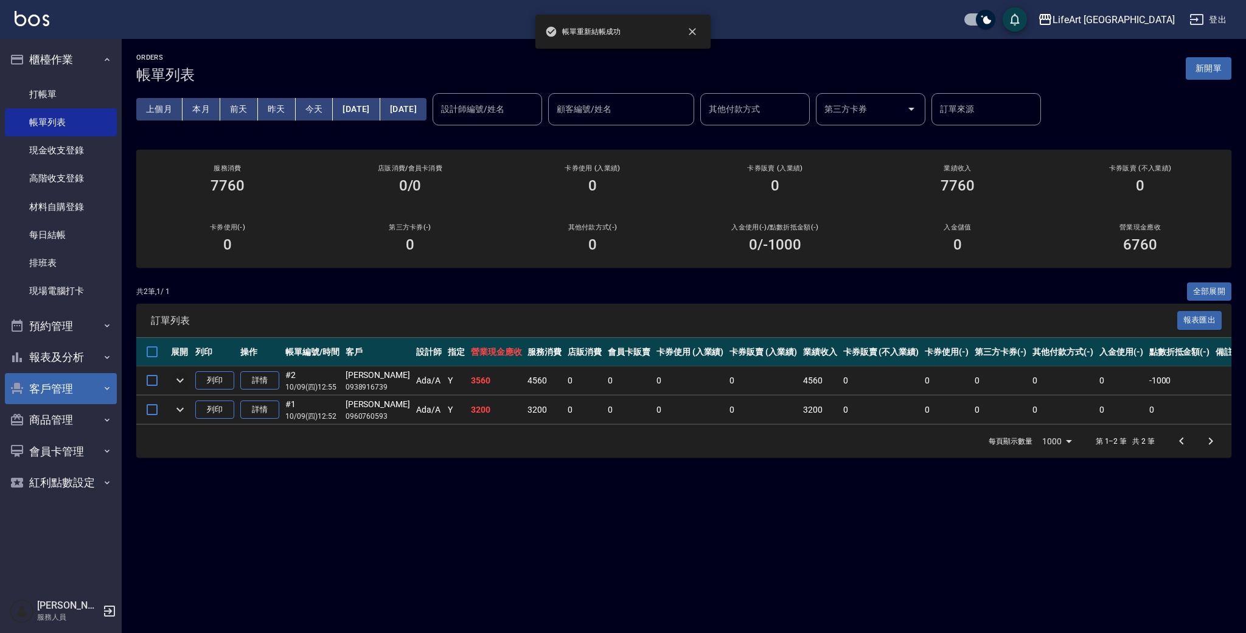
click at [175, 381] on icon "expand row" at bounding box center [180, 380] width 15 height 15
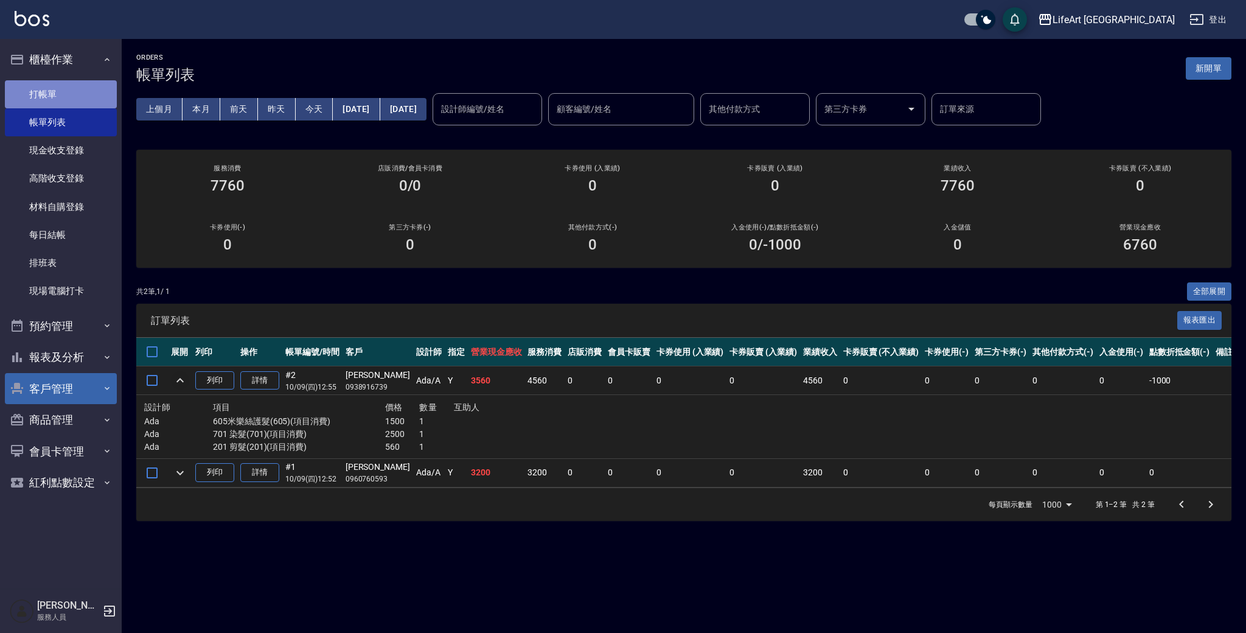
drag, startPoint x: 66, startPoint y: 90, endPoint x: 73, endPoint y: 104, distance: 15.8
click at [66, 90] on link "打帳單" at bounding box center [61, 94] width 112 height 28
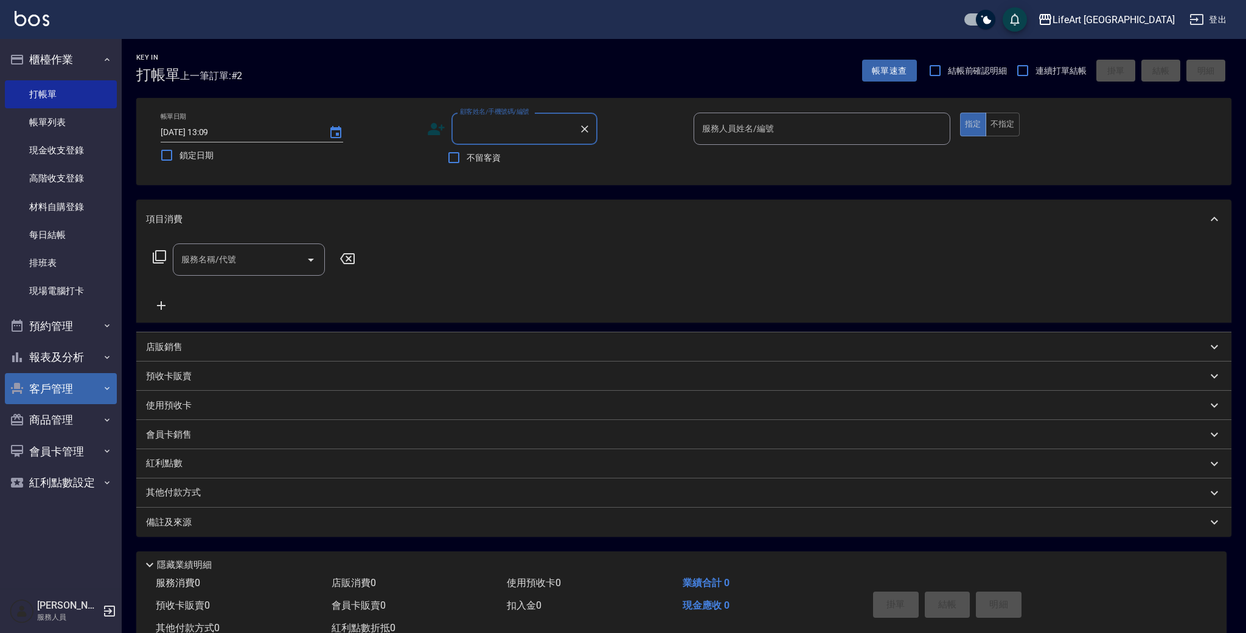
click at [500, 133] on input "顧客姓名/手機號碼/編號" at bounding box center [515, 128] width 117 height 21
type input "j"
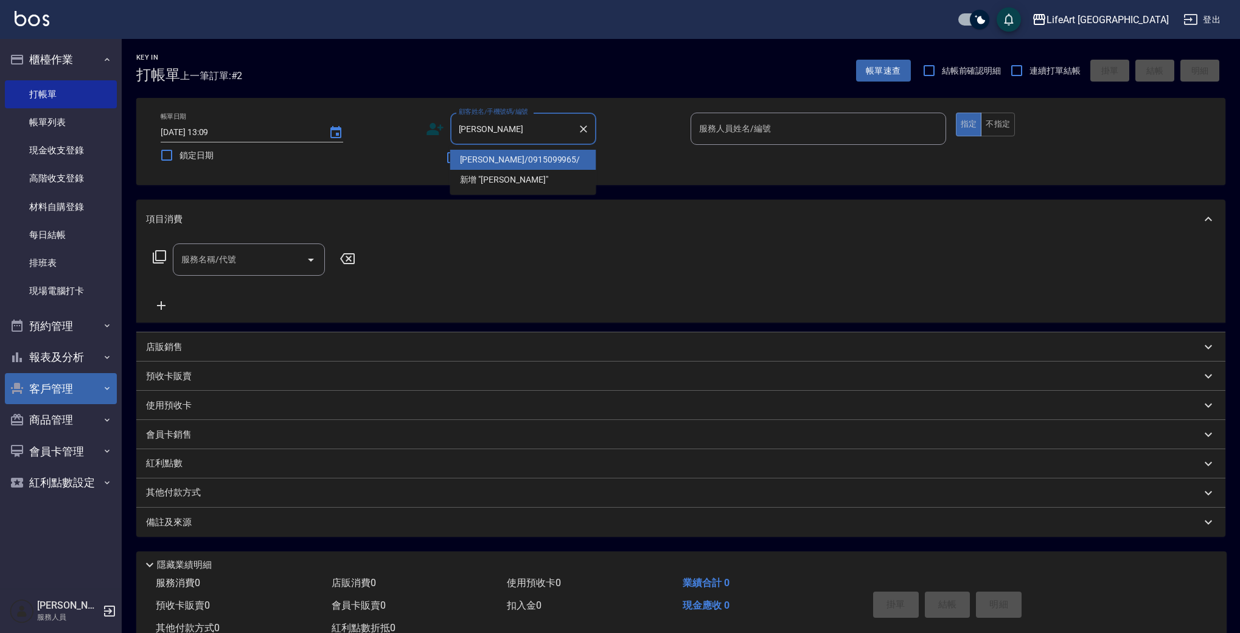
click at [513, 159] on li "[PERSON_NAME]/0915099965/" at bounding box center [523, 160] width 146 height 20
type input "[PERSON_NAME]/0915099965/"
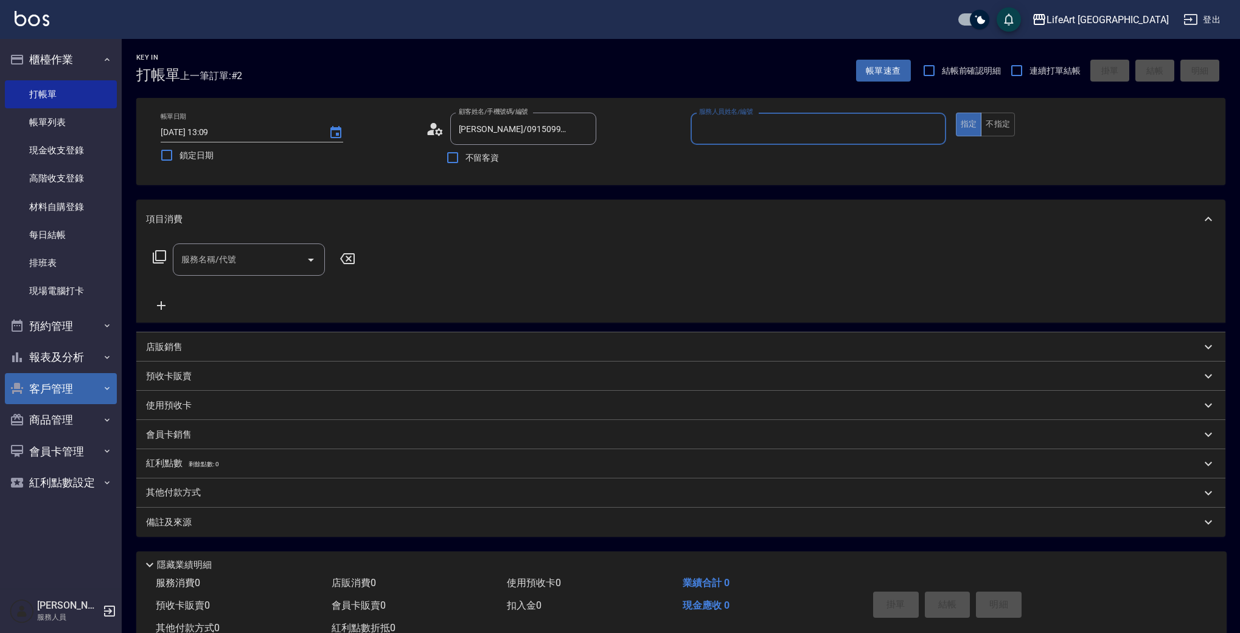
type input "Weiwei-w"
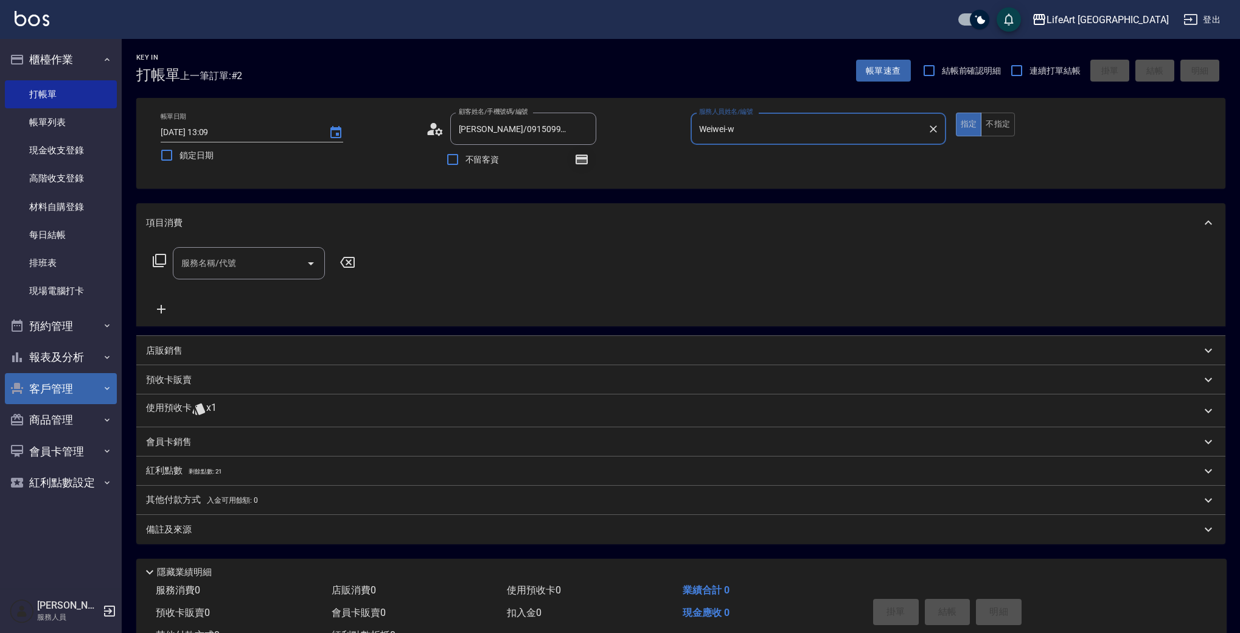
click at [587, 160] on icon "button" at bounding box center [581, 159] width 12 height 10
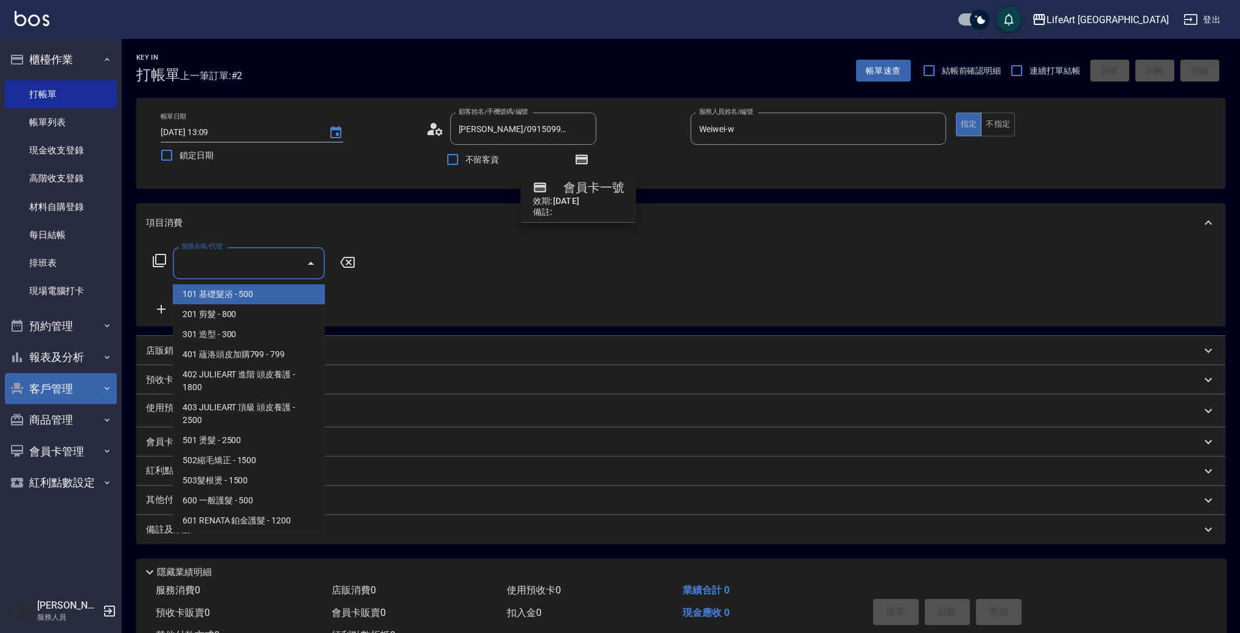
click at [231, 263] on input "服務名稱/代號" at bounding box center [239, 262] width 123 height 21
click at [397, 264] on div "服務名稱/代號 服務名稱/代號" at bounding box center [680, 284] width 1089 height 84
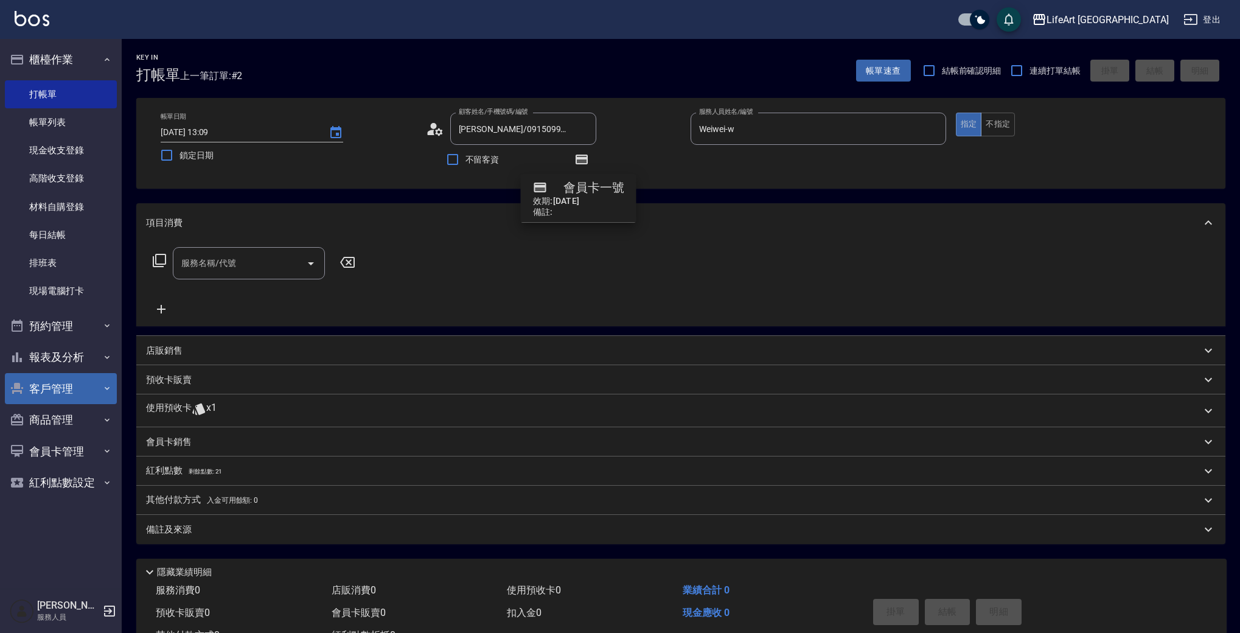
click at [171, 407] on p "使用預收卡" at bounding box center [169, 410] width 46 height 18
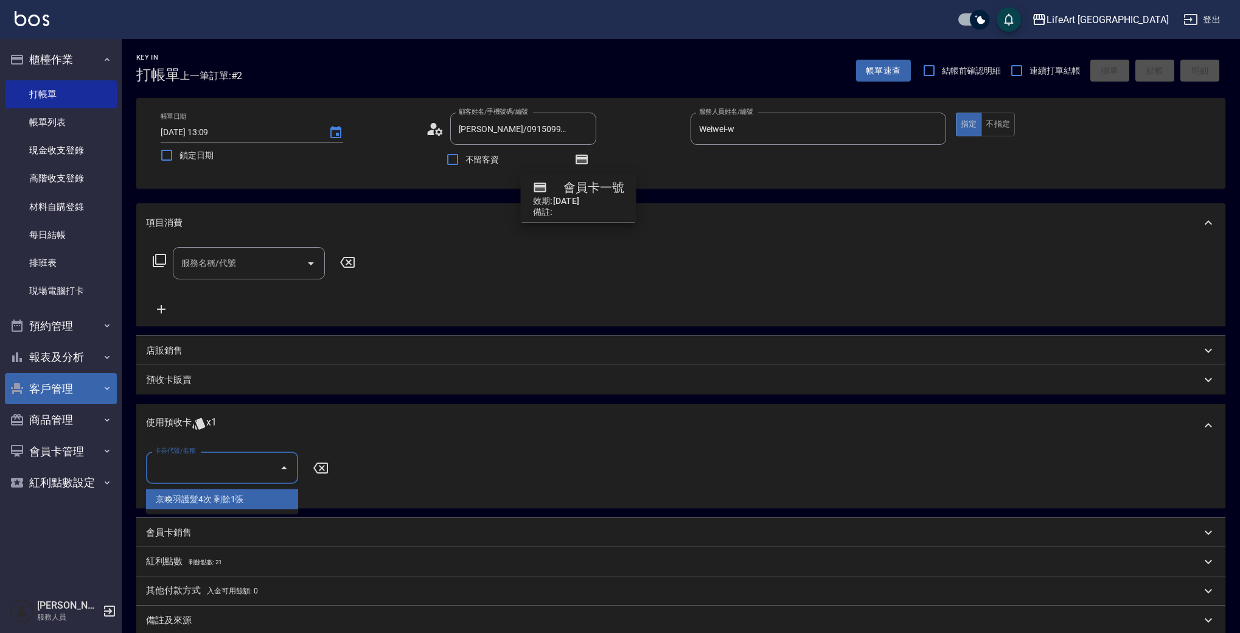
click at [207, 468] on input "卡券代號/名稱" at bounding box center [212, 467] width 123 height 21
click at [198, 505] on div "京喚羽護髮4次 剩餘1張" at bounding box center [222, 499] width 152 height 20
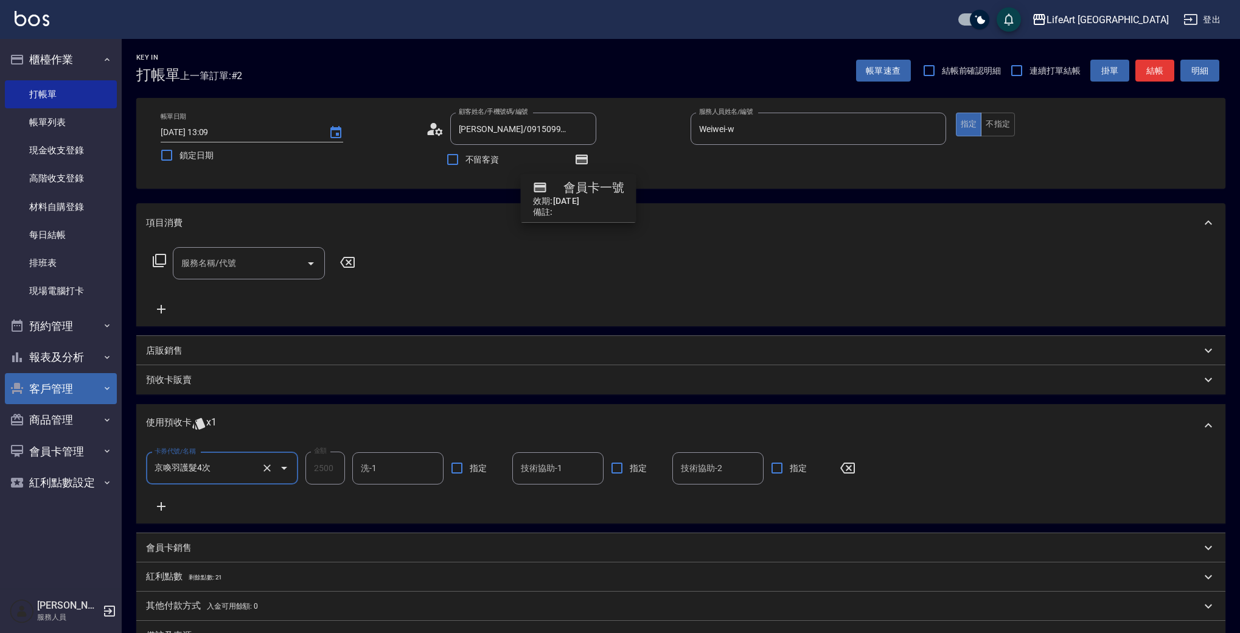
type input "京喚羽護髮4次"
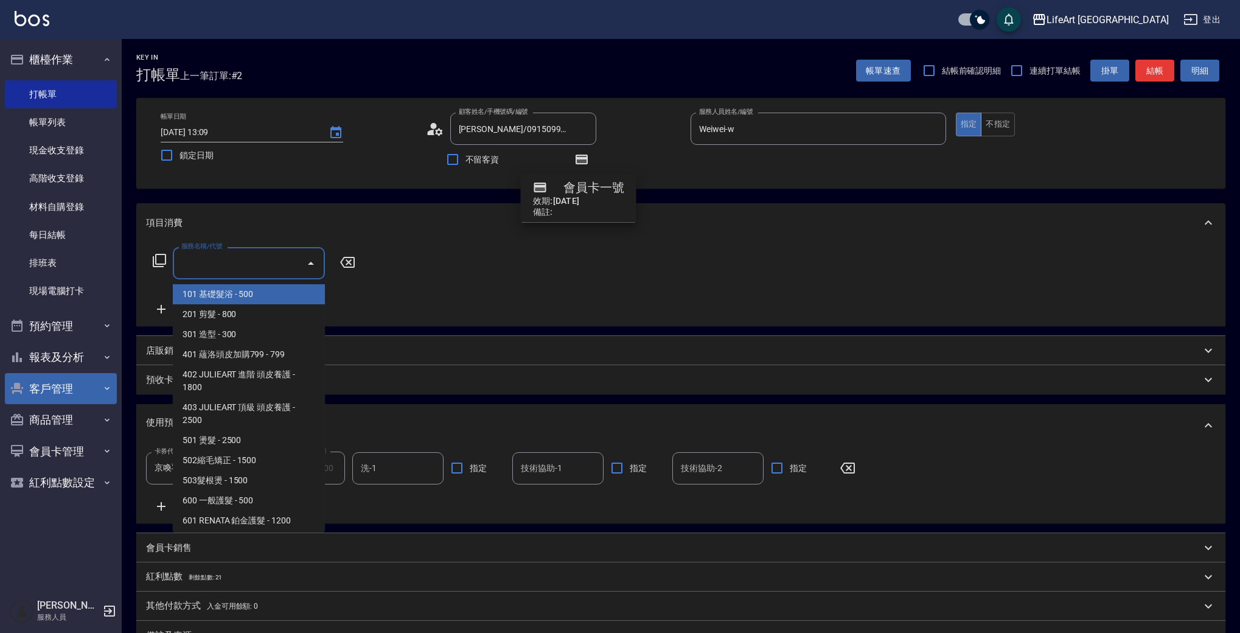
click at [241, 261] on input "服務名稱/代號" at bounding box center [239, 262] width 123 height 21
click at [259, 293] on span "101 基礎髮浴 - 500" at bounding box center [249, 294] width 152 height 20
type input "101 基礎髮浴 (101)"
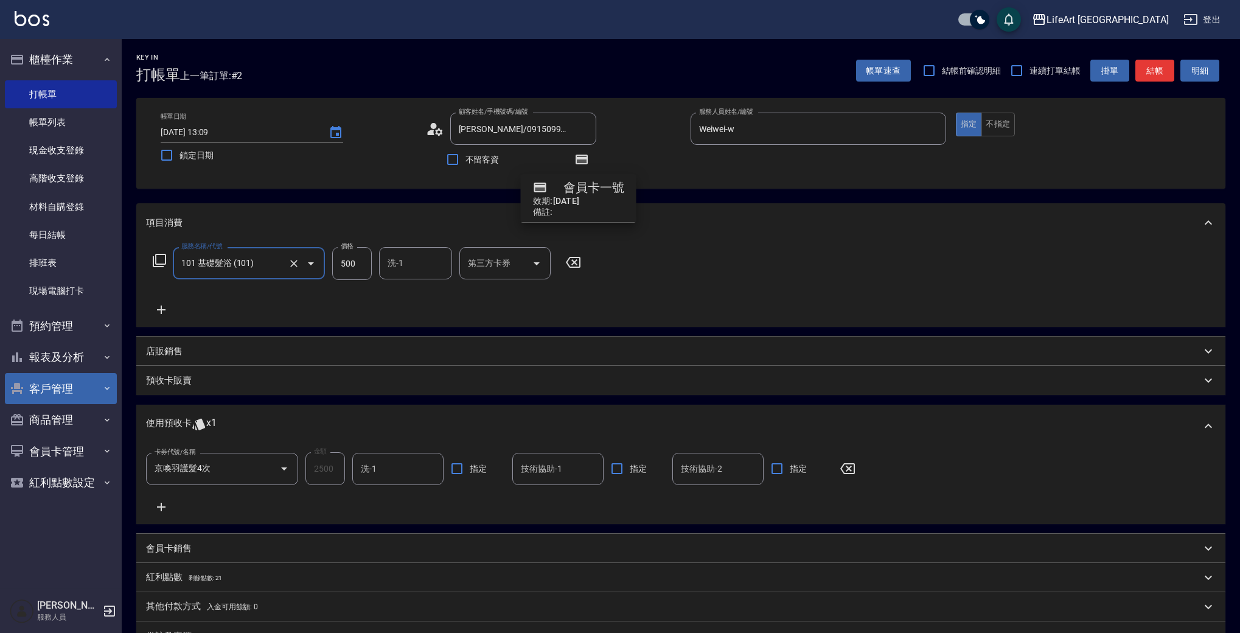
click at [168, 307] on icon at bounding box center [161, 309] width 30 height 15
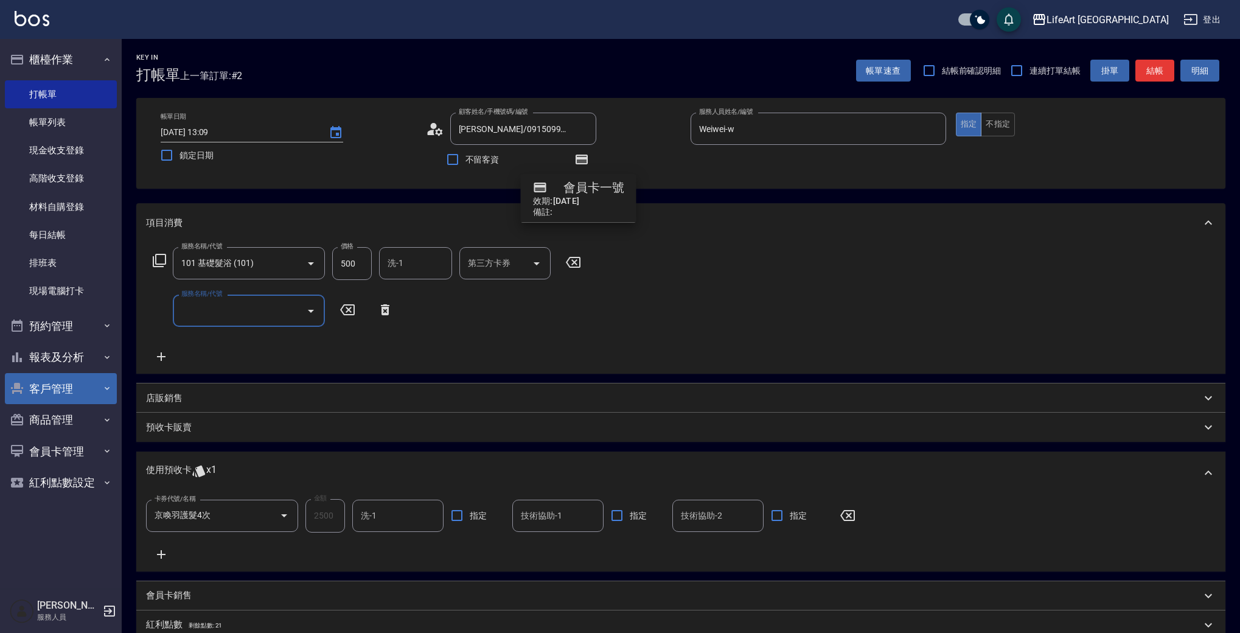
click at [251, 314] on input "服務名稱/代號" at bounding box center [239, 310] width 123 height 21
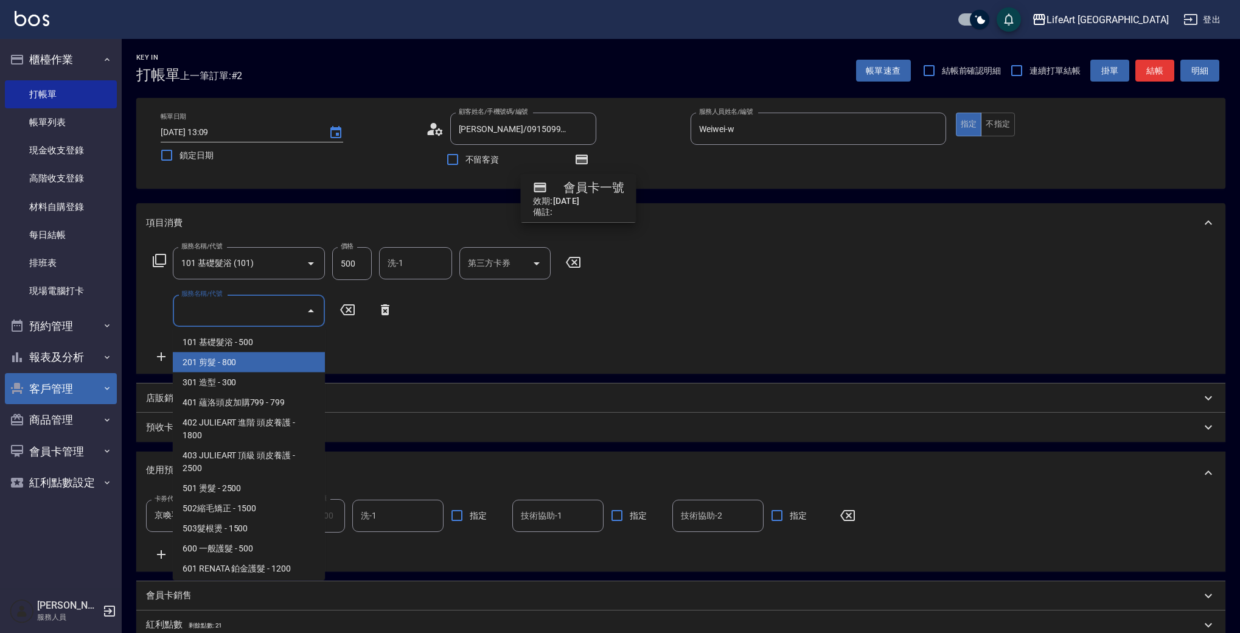
click at [217, 364] on span "201 剪髮 - 800" at bounding box center [249, 362] width 152 height 20
type input "201 剪髮(201)"
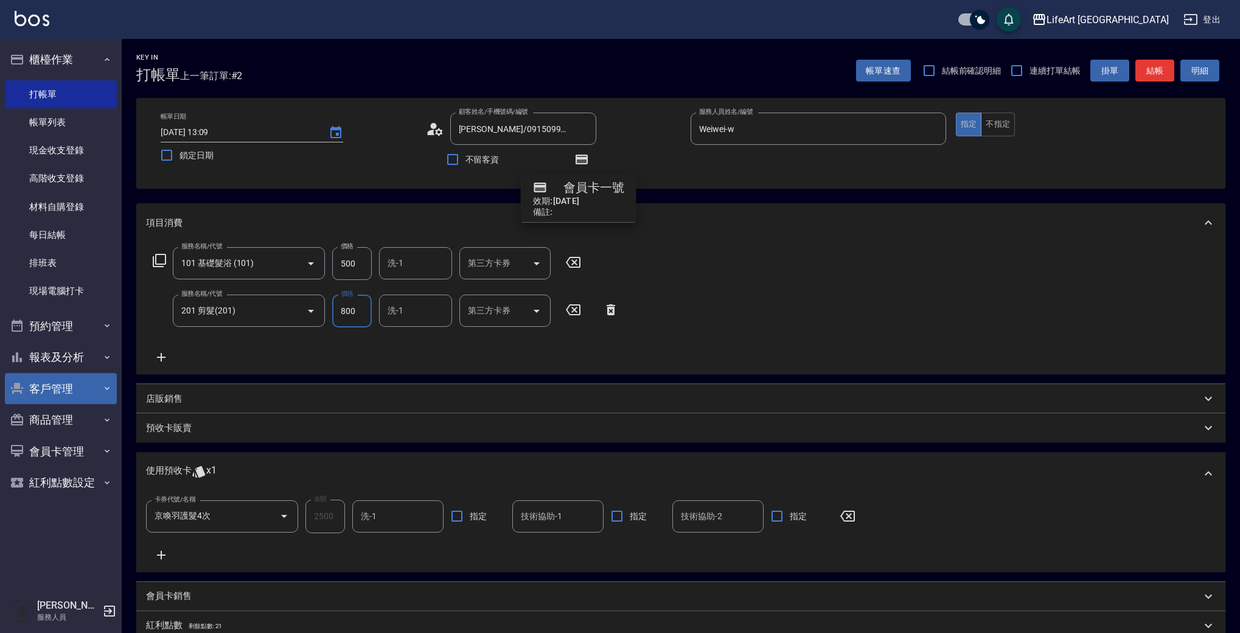
drag, startPoint x: 363, startPoint y: 311, endPoint x: 325, endPoint y: 308, distance: 37.3
click at [325, 308] on div "服務名稱/代號 201 剪髮(201) 服務名稱/代號 價格 800 價格 洗-1 洗-1 第三方卡券 第三方卡券" at bounding box center [386, 310] width 480 height 33
type input "1000"
drag, startPoint x: 359, startPoint y: 262, endPoint x: 326, endPoint y: 263, distance: 33.5
click at [326, 263] on div "服務名稱/代號 101 基礎髮浴 (101) 服務名稱/代號 價格 500 價格 洗-1 洗-1 第三方卡券 第三方卡券" at bounding box center [367, 263] width 442 height 33
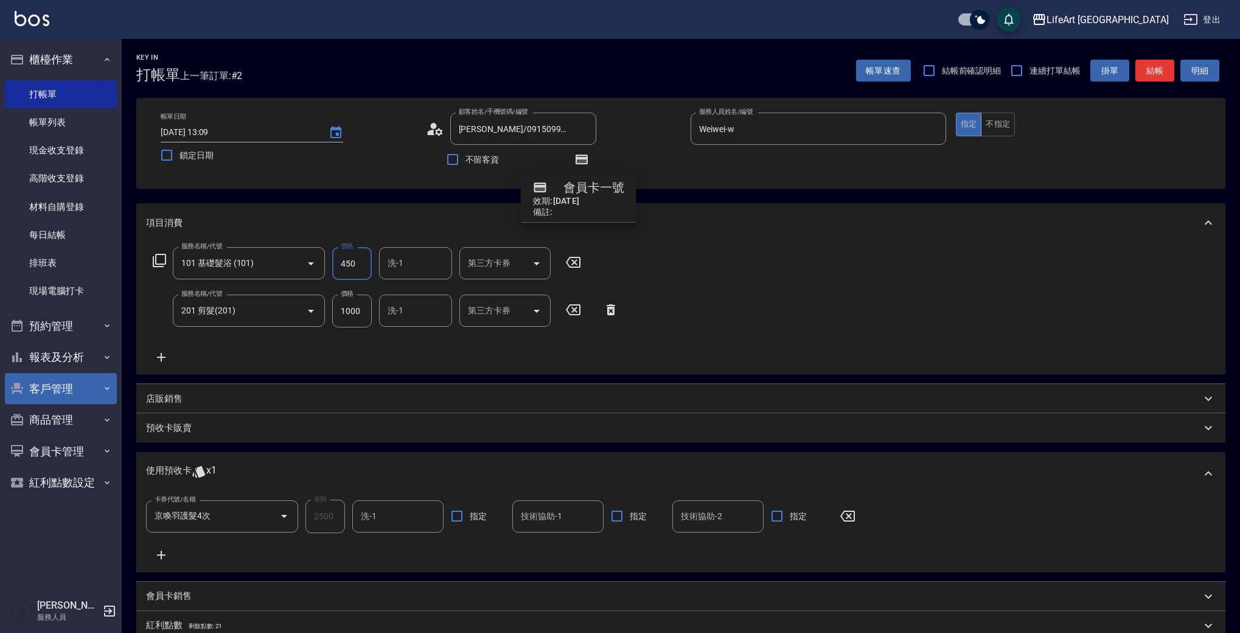
type input "450"
click at [437, 257] on input "洗-1" at bounding box center [415, 262] width 62 height 21
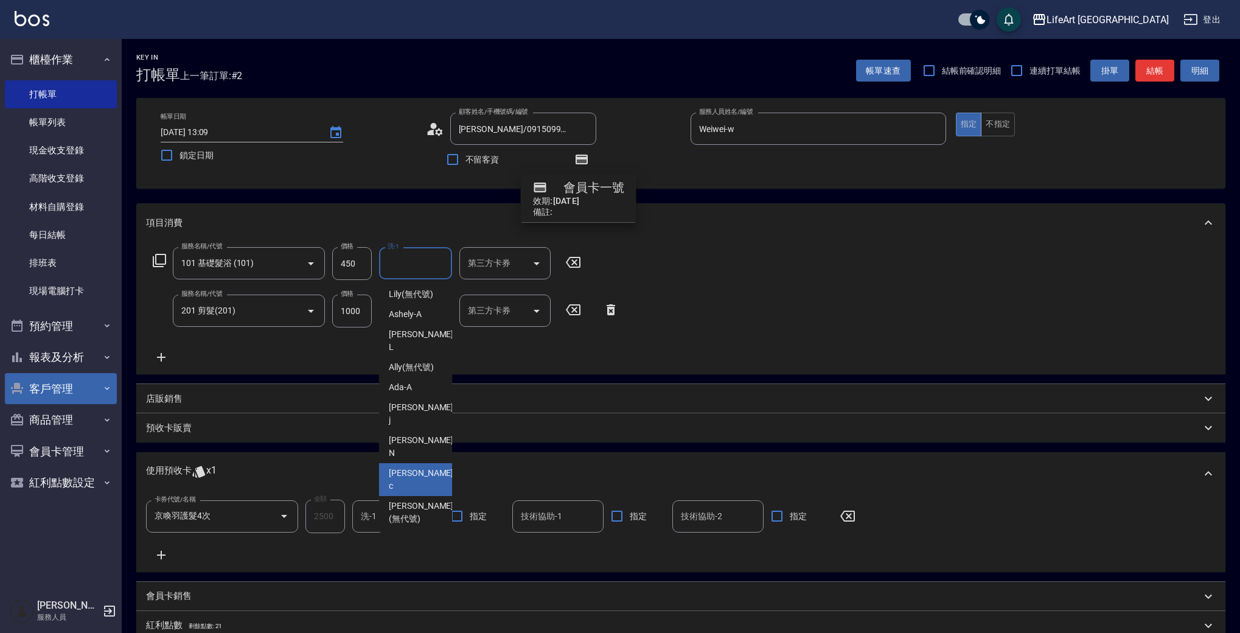
click at [402, 467] on span "Casey -c" at bounding box center [422, 480] width 67 height 26
type input "Casey-c"
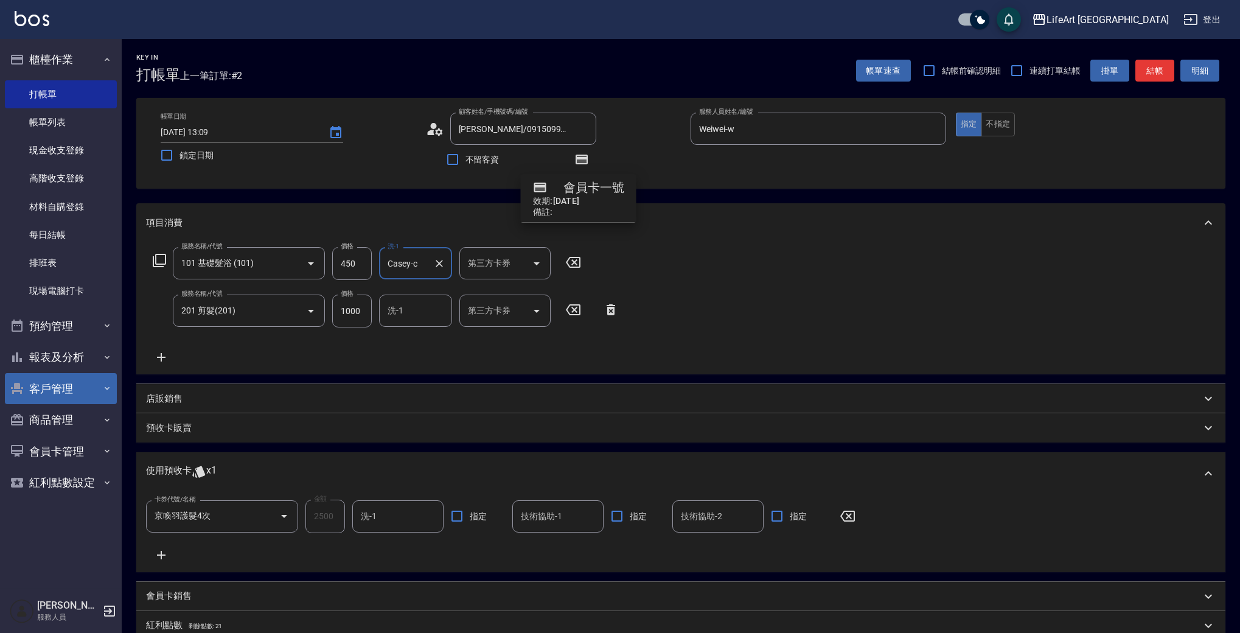
click at [398, 302] on div "洗-1 洗-1" at bounding box center [415, 310] width 73 height 32
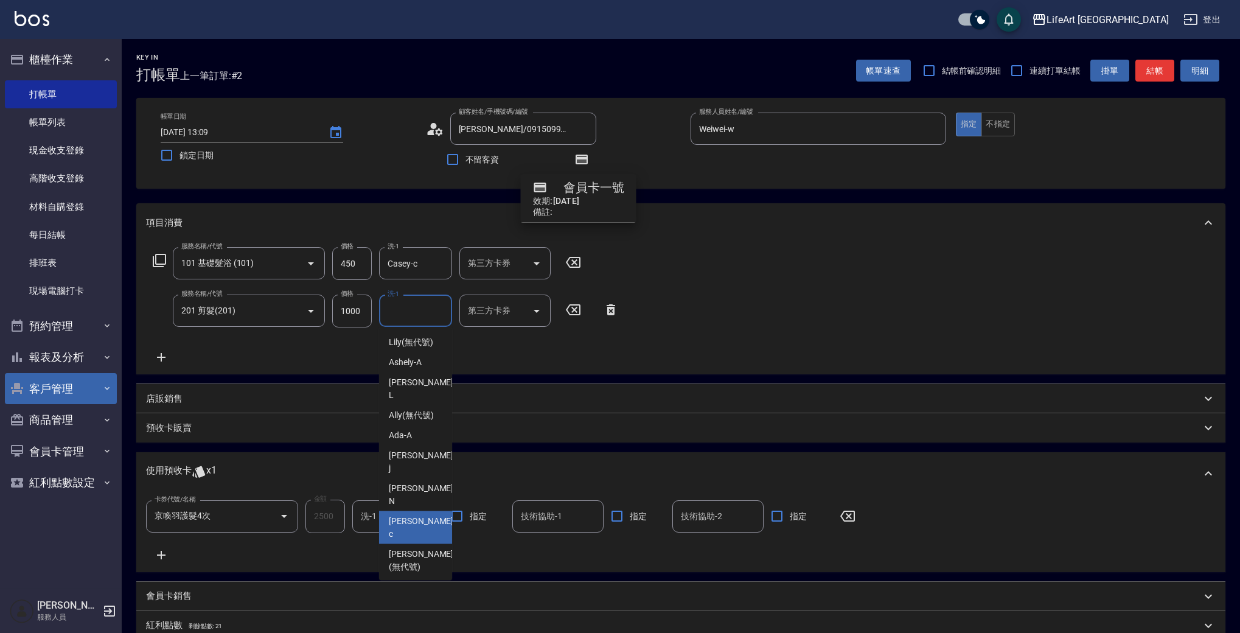
click at [408, 515] on span "Casey -c" at bounding box center [422, 528] width 67 height 26
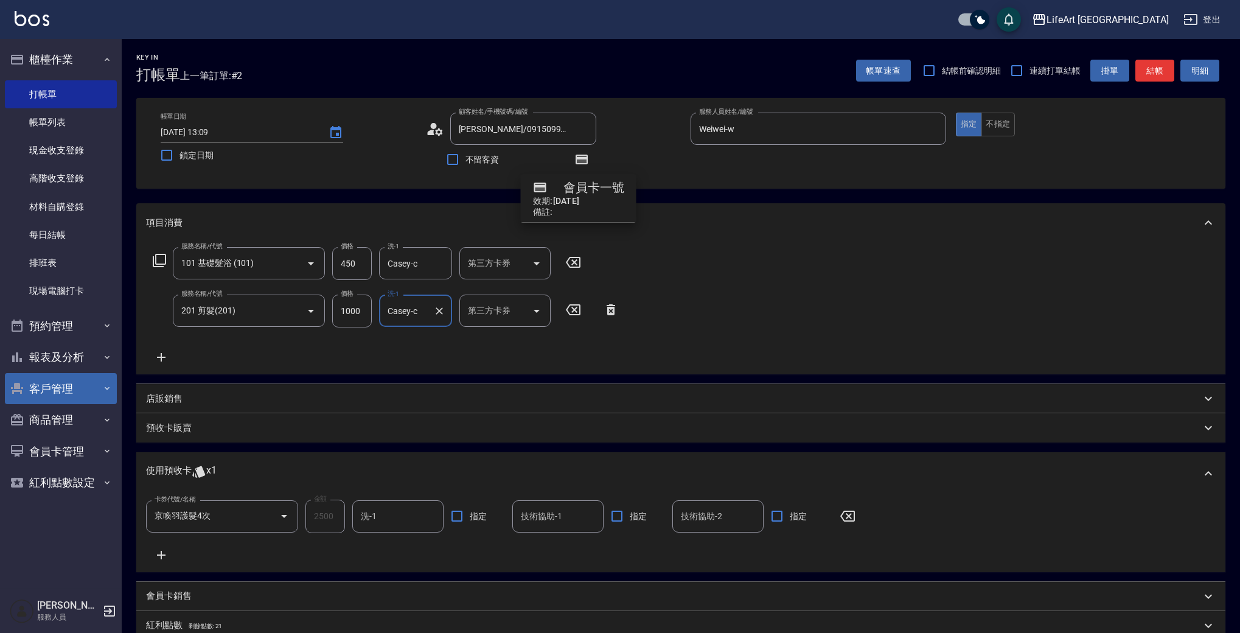
type input "Casey-c"
click at [554, 518] on div "技術協助-1 技術協助-1" at bounding box center [557, 516] width 91 height 32
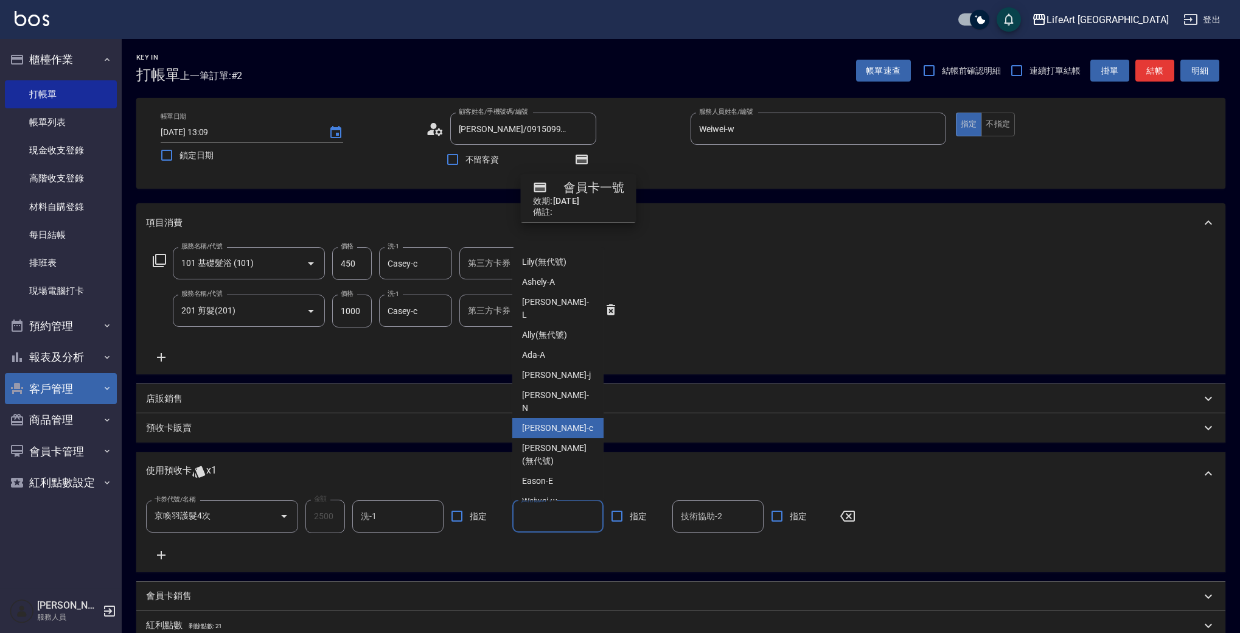
click at [541, 422] on span "Casey -c" at bounding box center [557, 428] width 71 height 13
type input "Casey-c"
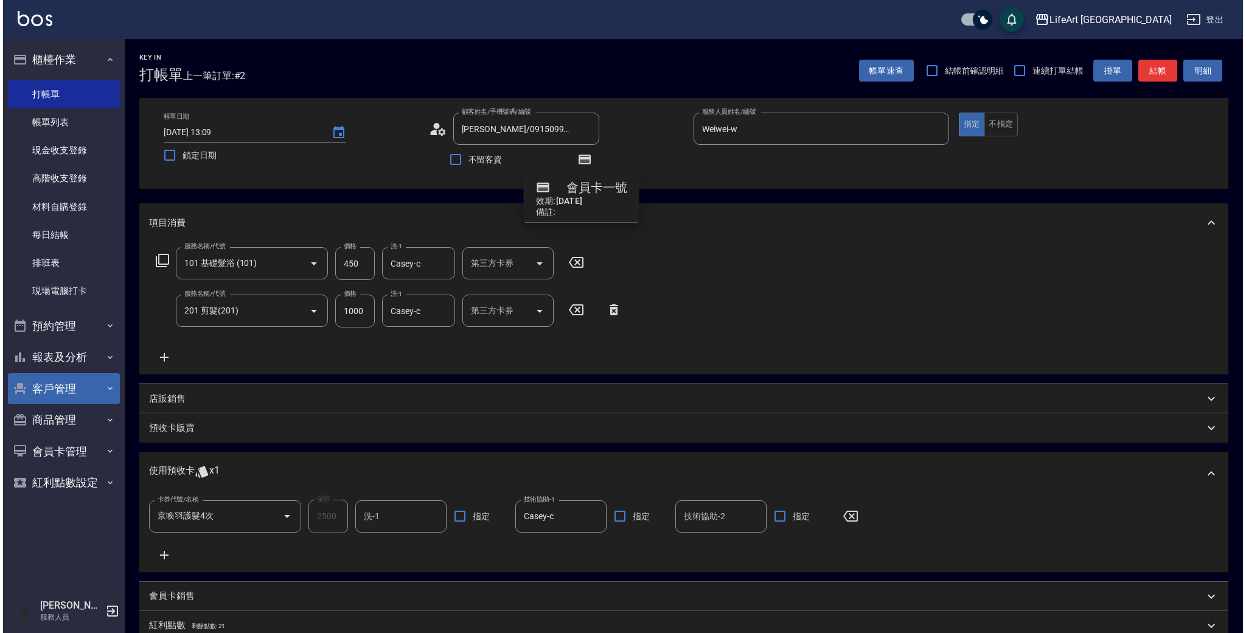
scroll to position [186, 0]
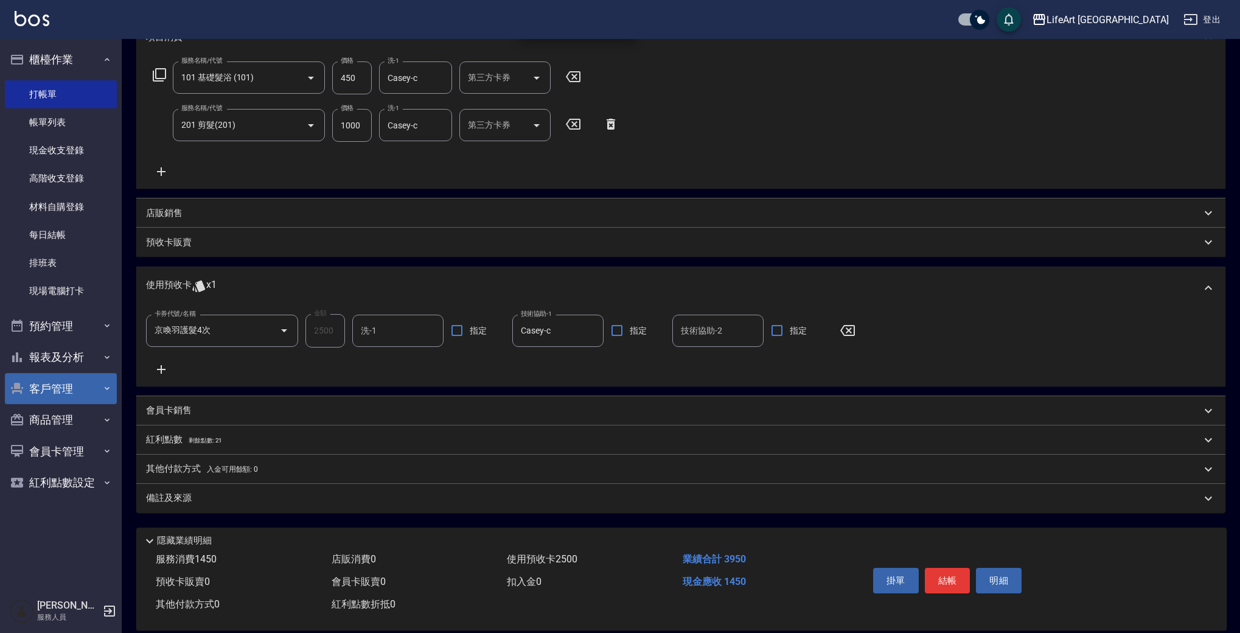
click at [165, 442] on p "紅利點數 剩餘點數: 21" at bounding box center [184, 439] width 76 height 13
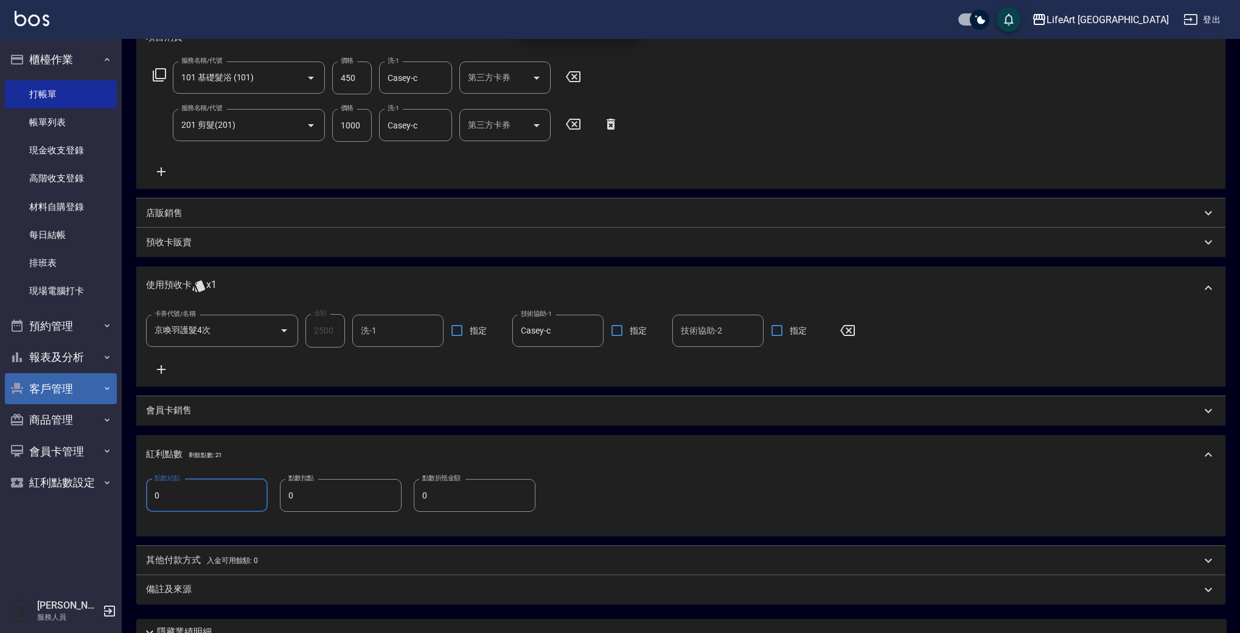
drag, startPoint x: 167, startPoint y: 491, endPoint x: 147, endPoint y: 492, distance: 20.7
click at [147, 492] on input "0" at bounding box center [207, 495] width 122 height 33
type input "2"
click at [235, 583] on div "備註及來源" at bounding box center [673, 589] width 1055 height 13
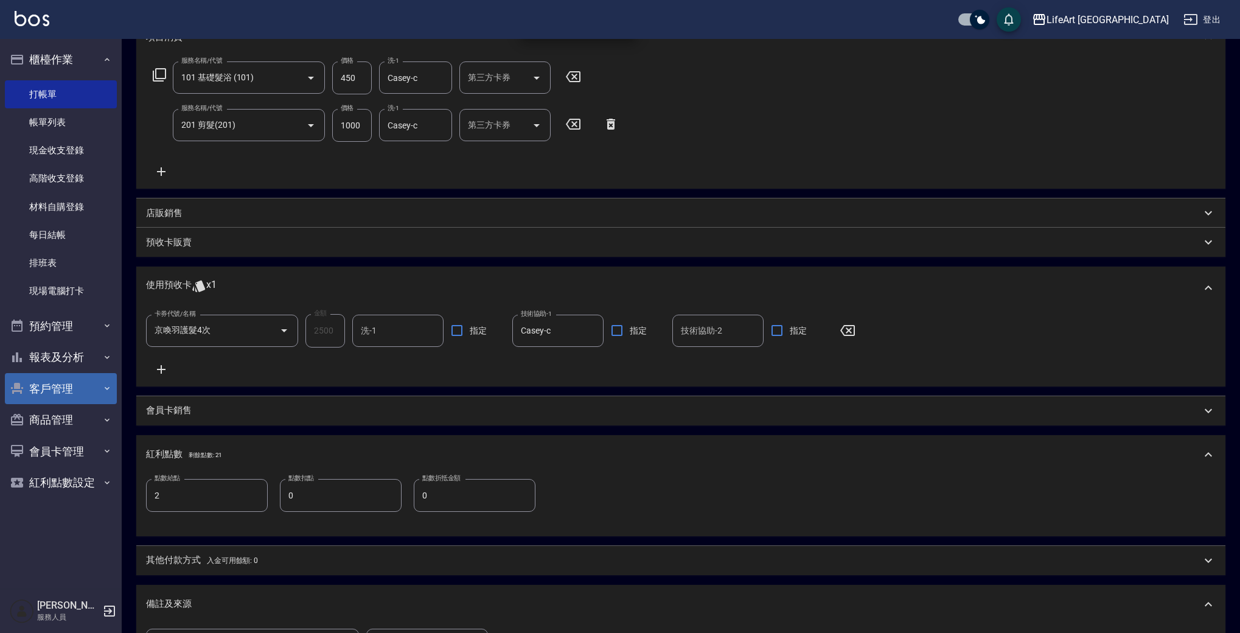
click at [449, 632] on body "LifeArt 蘆洲 登出 櫃檯作業 打帳單 帳單列表 現金收支登錄 高階收支登錄 材料自購登錄 每日結帳 排班表 現場電腦打卡 預約管理 預約管理 單日預約…" at bounding box center [620, 315] width 1240 height 1003
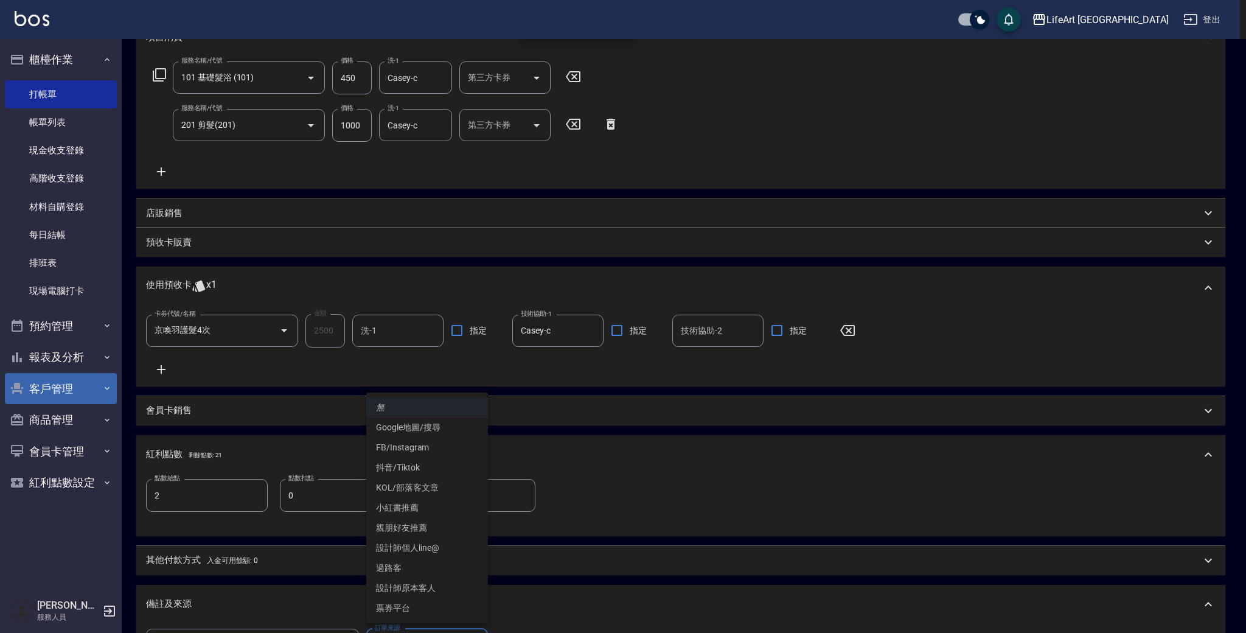
drag, startPoint x: 1245, startPoint y: 356, endPoint x: 1235, endPoint y: 521, distance: 164.5
click at [1235, 521] on div at bounding box center [623, 316] width 1246 height 633
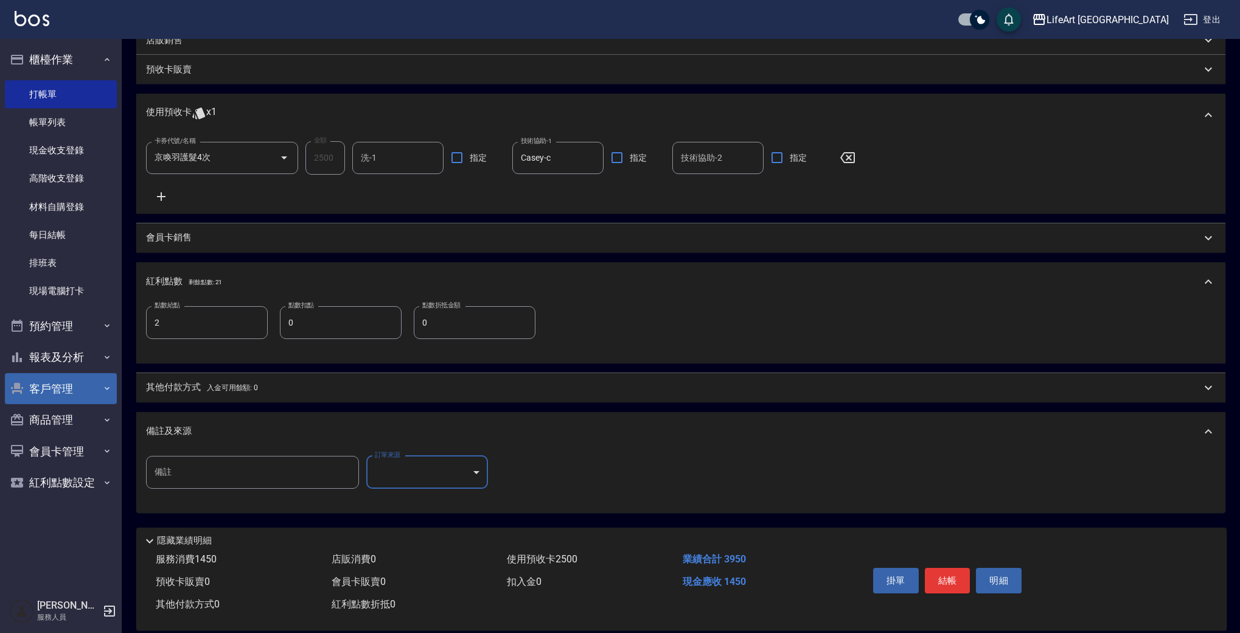
scroll to position [376, 0]
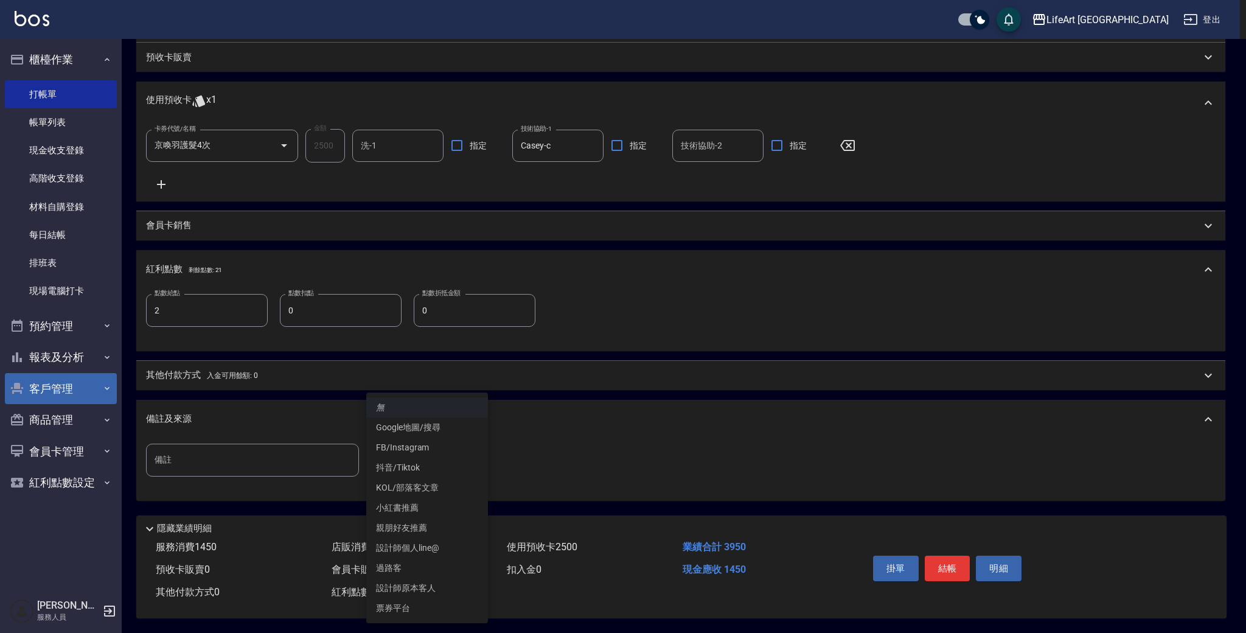
click at [477, 454] on body "LifeArt 蘆洲 登出 櫃檯作業 打帳單 帳單列表 現金收支登錄 高階收支登錄 材料自購登錄 每日結帳 排班表 現場電腦打卡 預約管理 預約管理 單日預約…" at bounding box center [623, 131] width 1246 height 1003
drag, startPoint x: 416, startPoint y: 591, endPoint x: 427, endPoint y: 591, distance: 11.0
click at [416, 591] on li "設計師原本客人" at bounding box center [427, 588] width 122 height 20
type input "設計師原本客人"
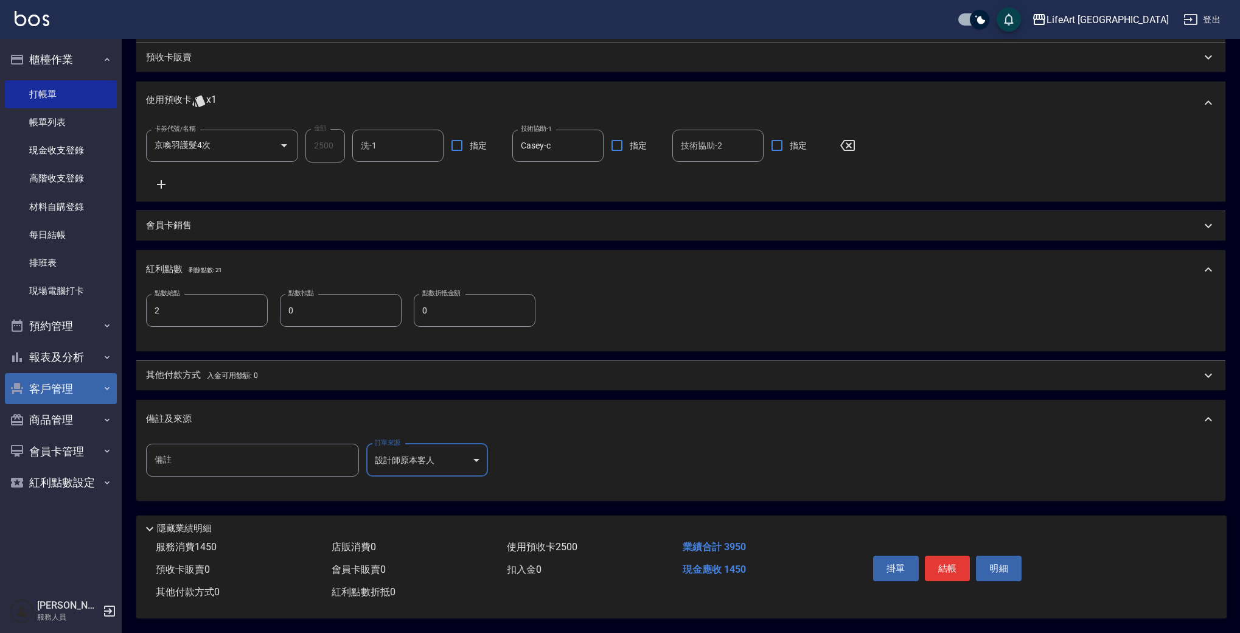
scroll to position [373, 0]
click at [953, 566] on button "結帳" at bounding box center [948, 568] width 46 height 26
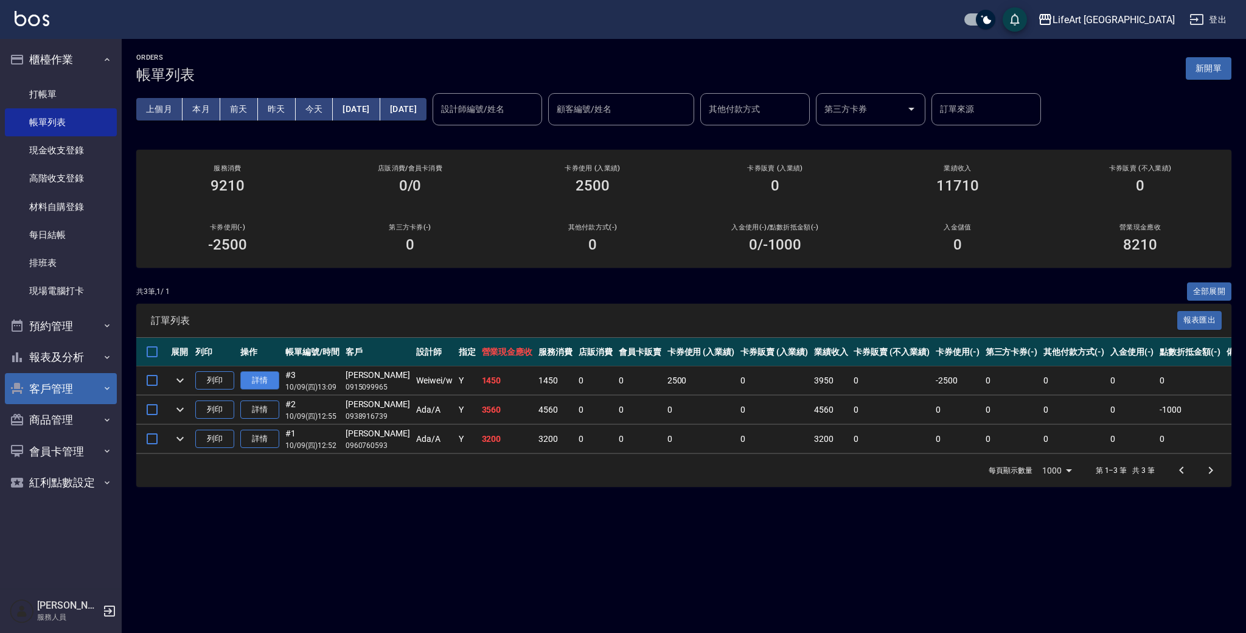
click at [267, 378] on link "詳情" at bounding box center [259, 380] width 39 height 19
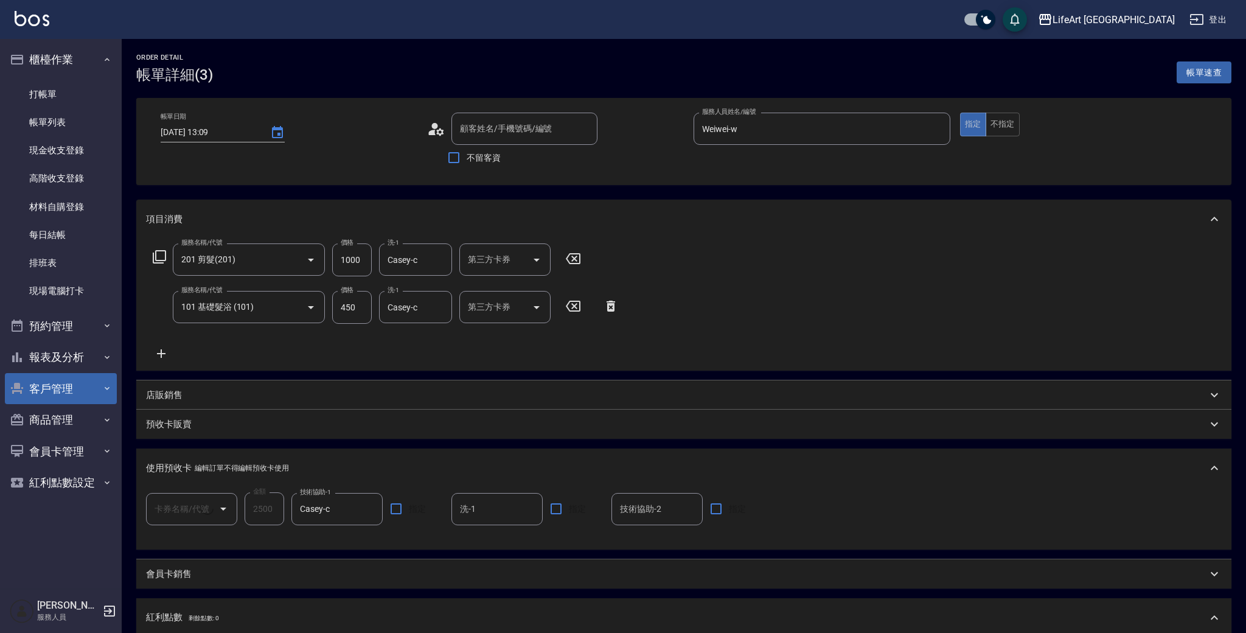
type input "2025/10/09 13:09"
type input "Weiwei-w"
type input "2"
type input "201 剪髮(201)"
type input "101 基礎髮浴 (101)"
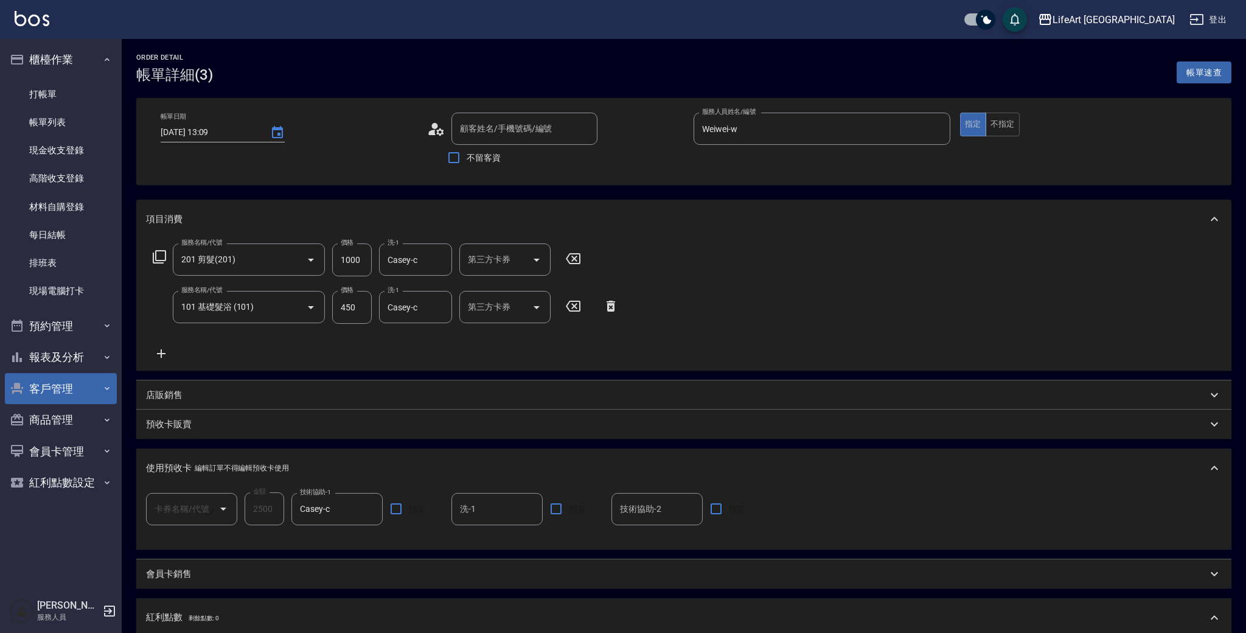
type input "設計師原本客人"
type input "[PERSON_NAME]/0915099965/"
type input "京喚羽護髮4次(1/1)"
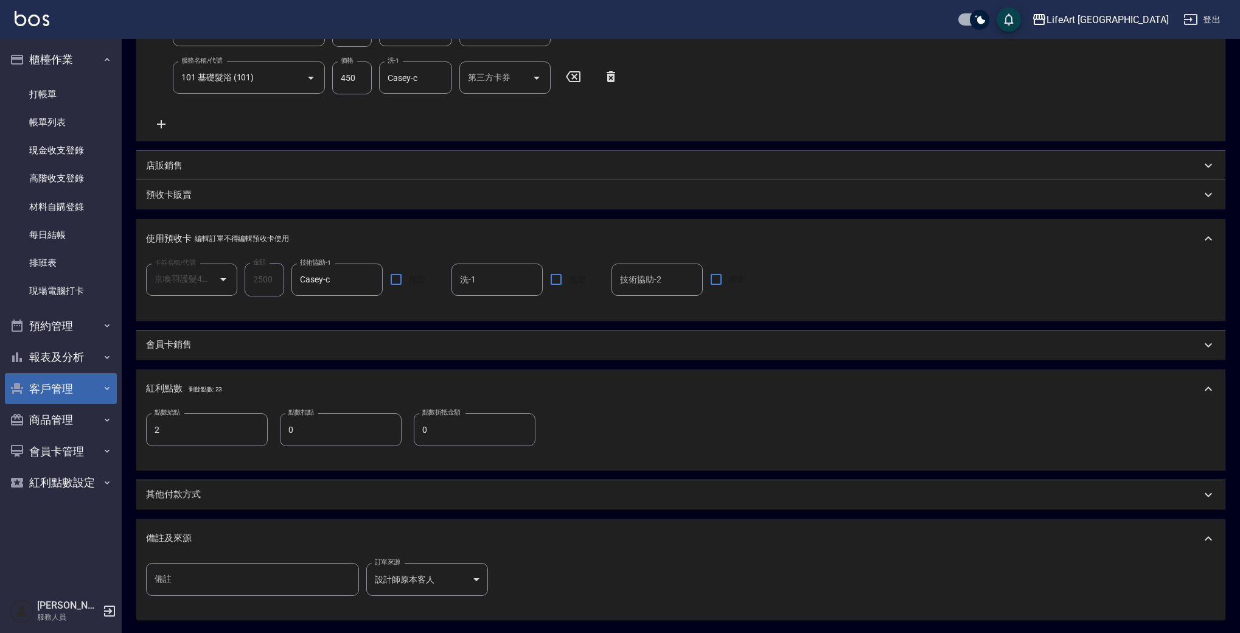
scroll to position [352, 0]
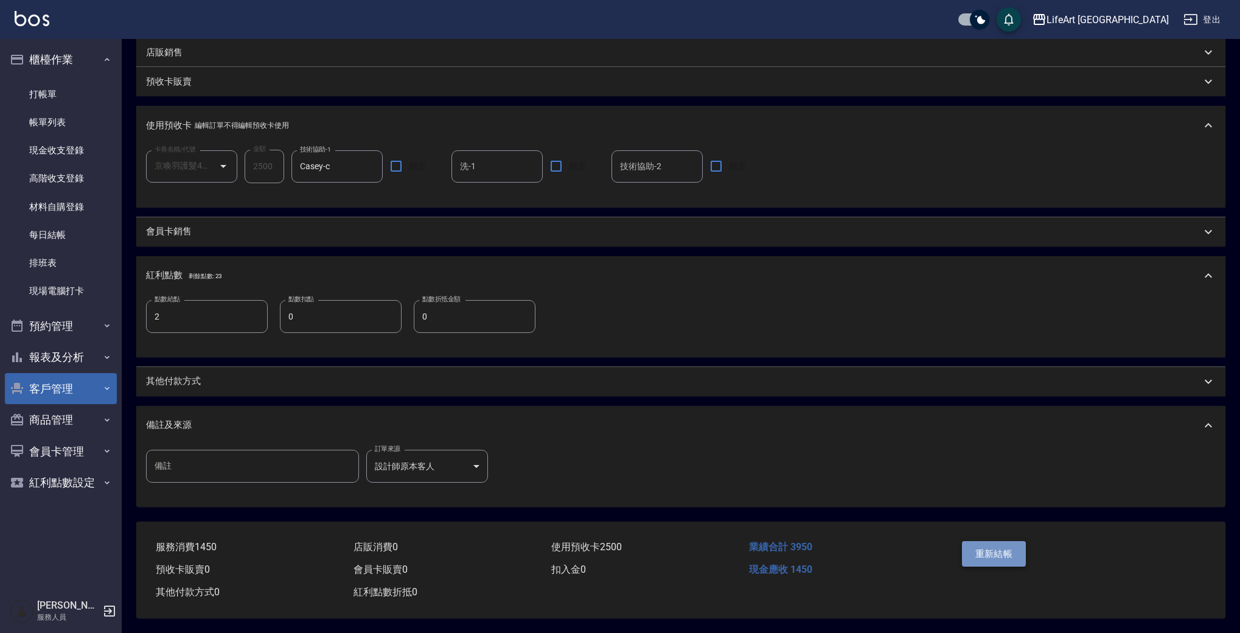
click at [998, 546] on button "重新結帳" at bounding box center [994, 554] width 64 height 26
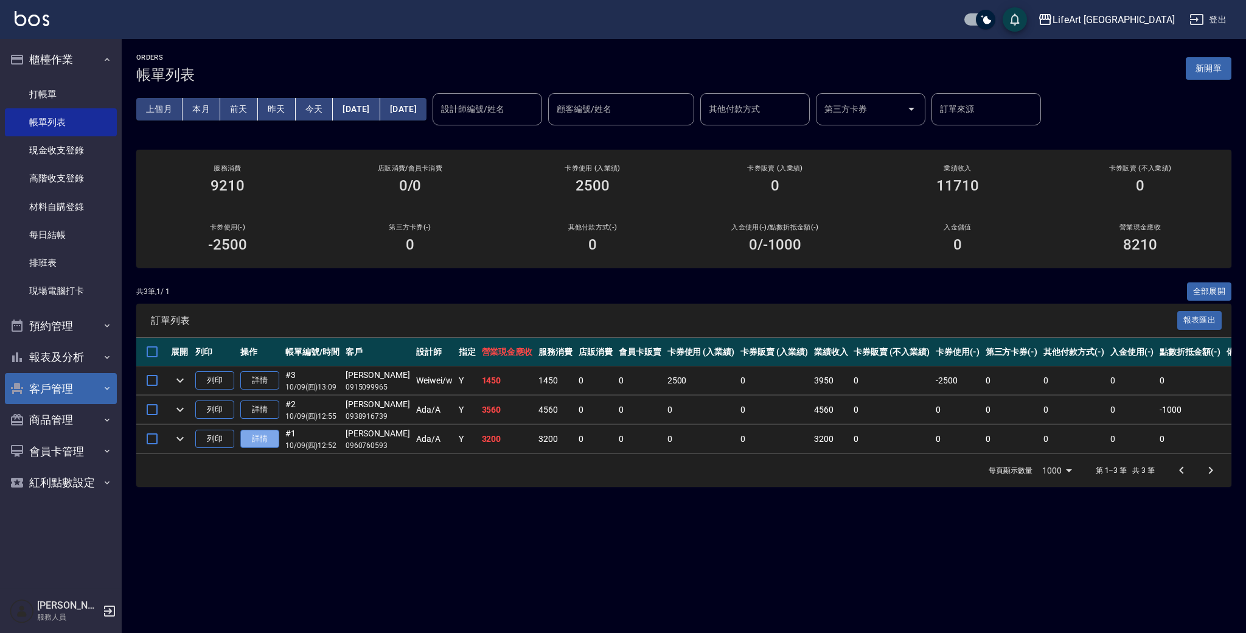
click at [262, 439] on link "詳情" at bounding box center [259, 438] width 39 height 19
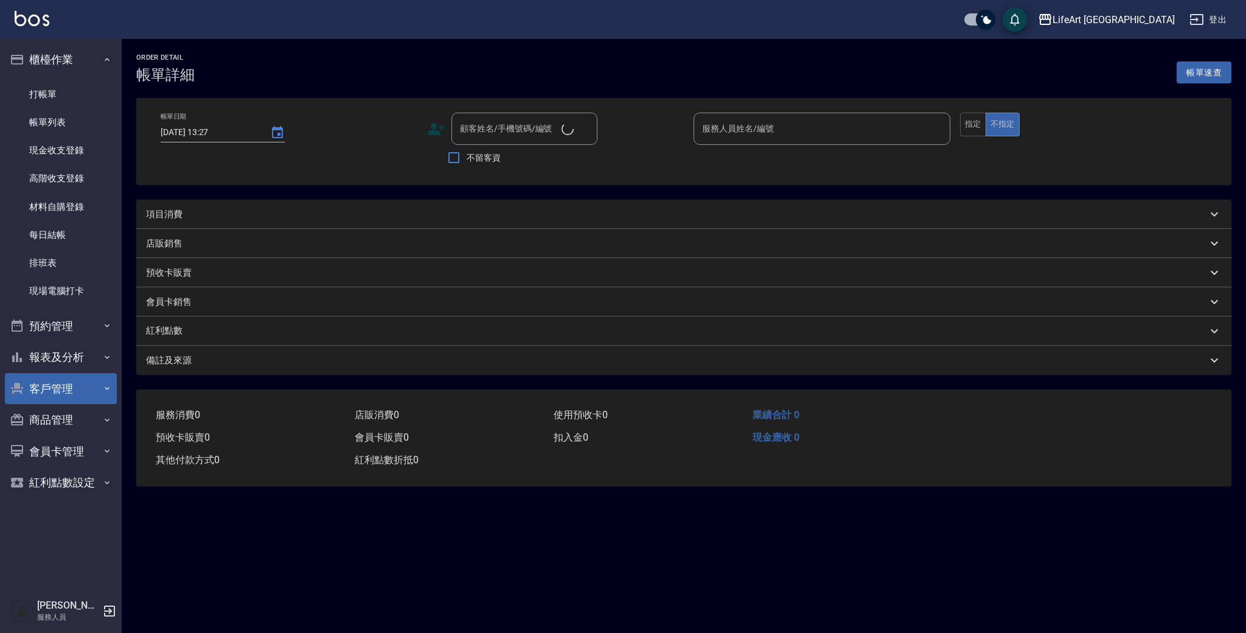
click at [262, 439] on div "預收卡販賣 0" at bounding box center [250, 437] width 199 height 23
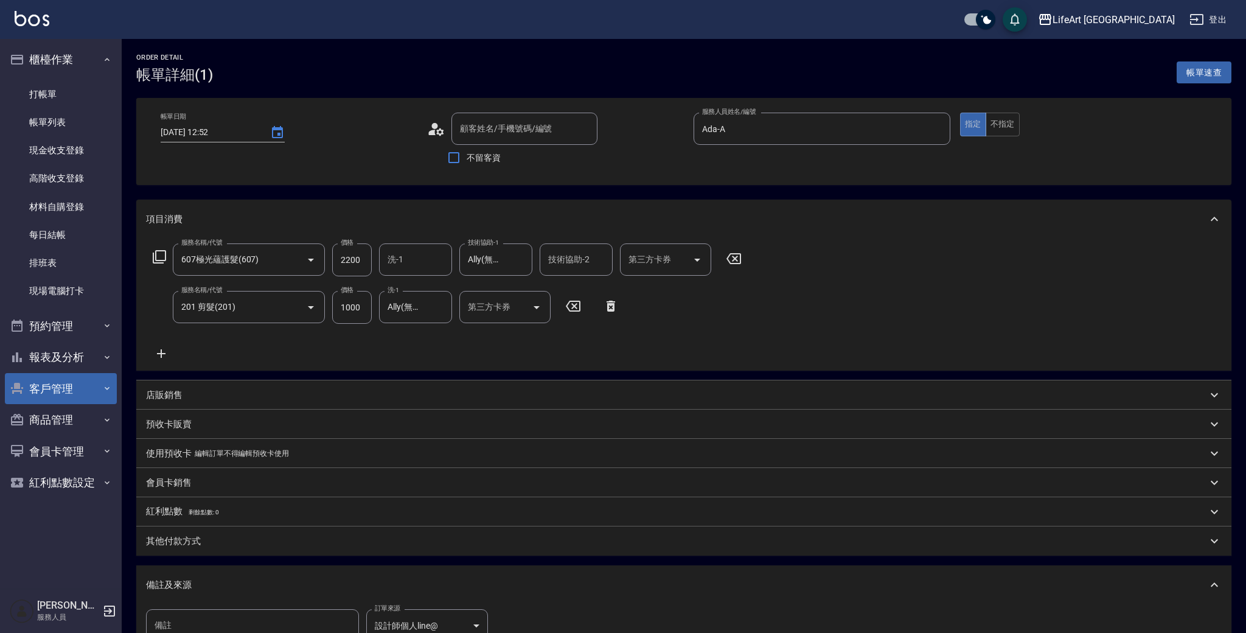
type input "2025/10/09 12:52"
type input "Ada-A"
type input "[PERSON_NAME]/0960760593/"
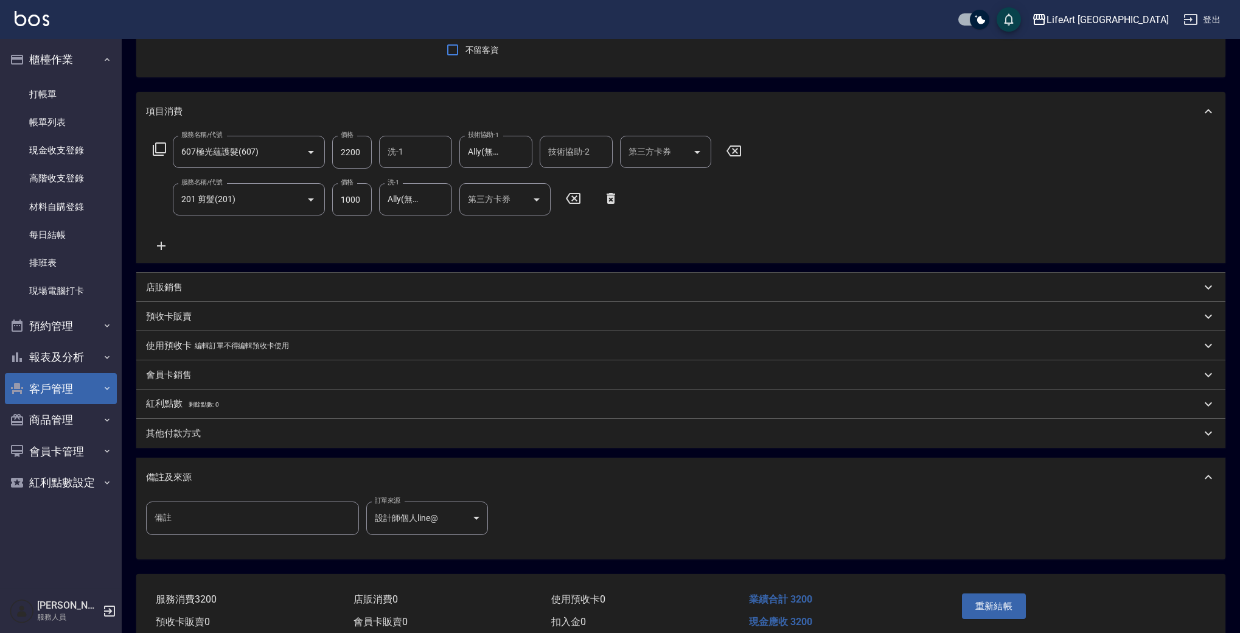
scroll to position [165, 0]
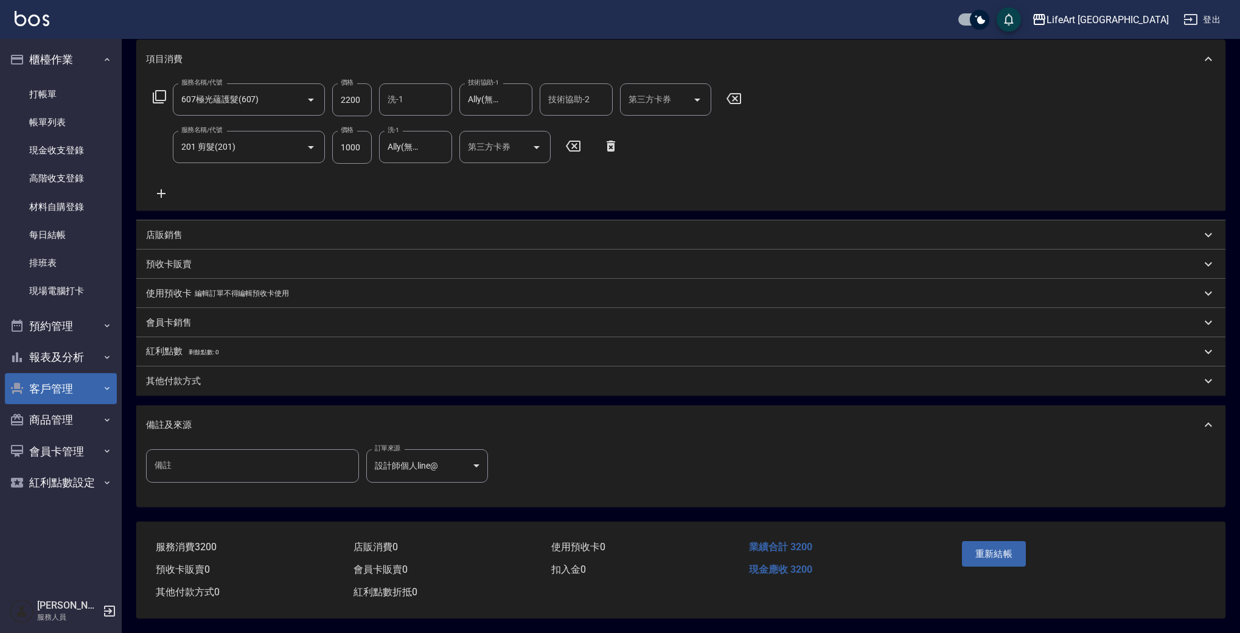
click at [251, 383] on div "其他付款方式" at bounding box center [680, 380] width 1089 height 29
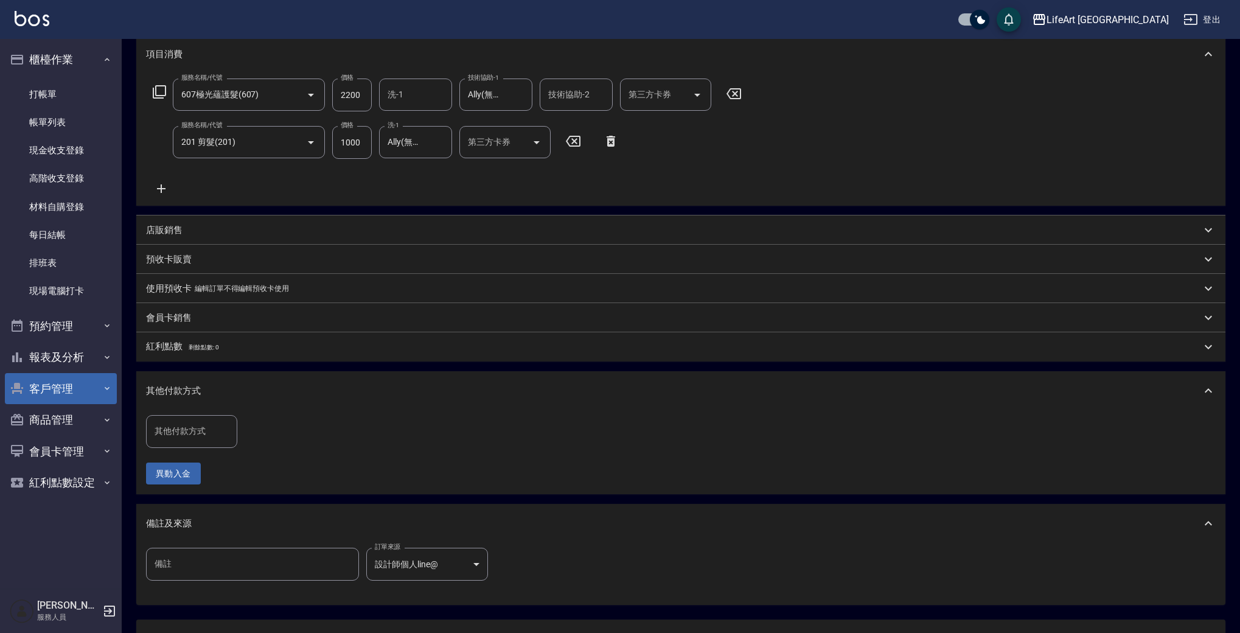
click at [242, 426] on div "其他付款方式 其他付款方式" at bounding box center [195, 431] width 99 height 32
click at [215, 431] on input "其他付款方式" at bounding box center [191, 430] width 80 height 21
click at [217, 487] on span "Linepay" at bounding box center [191, 483] width 91 height 20
type input "Linepay"
click at [272, 429] on input "0" at bounding box center [290, 431] width 91 height 33
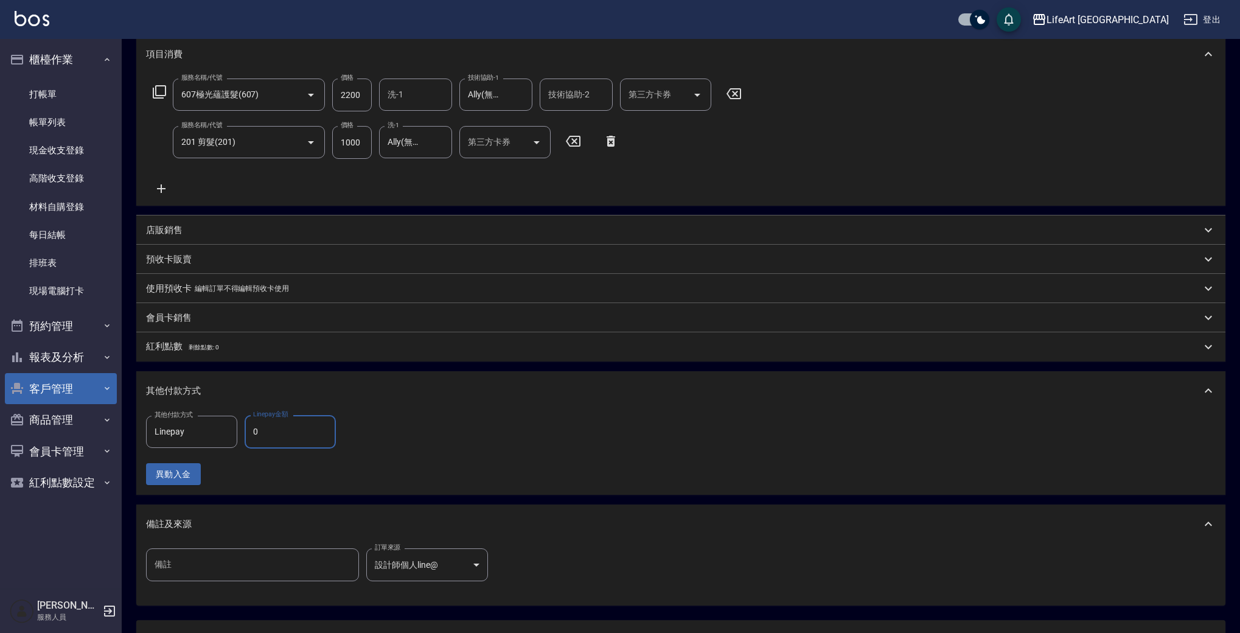
click at [272, 429] on input "0" at bounding box center [290, 431] width 91 height 33
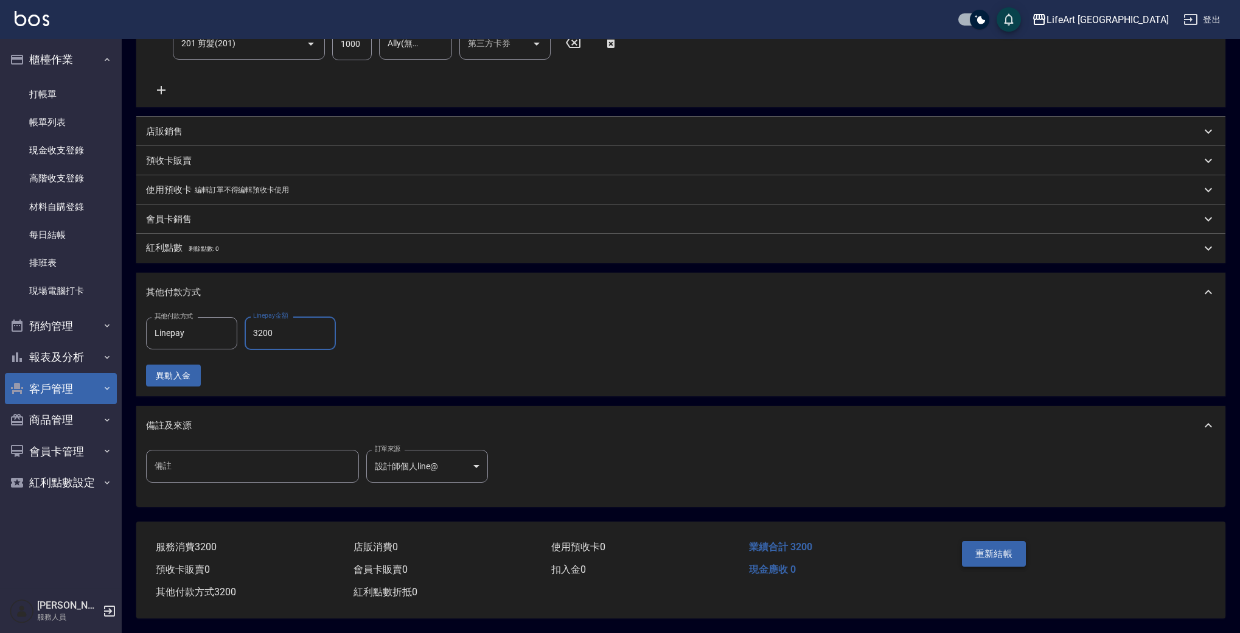
type input "3200"
click at [991, 558] on button "重新結帳" at bounding box center [994, 554] width 64 height 26
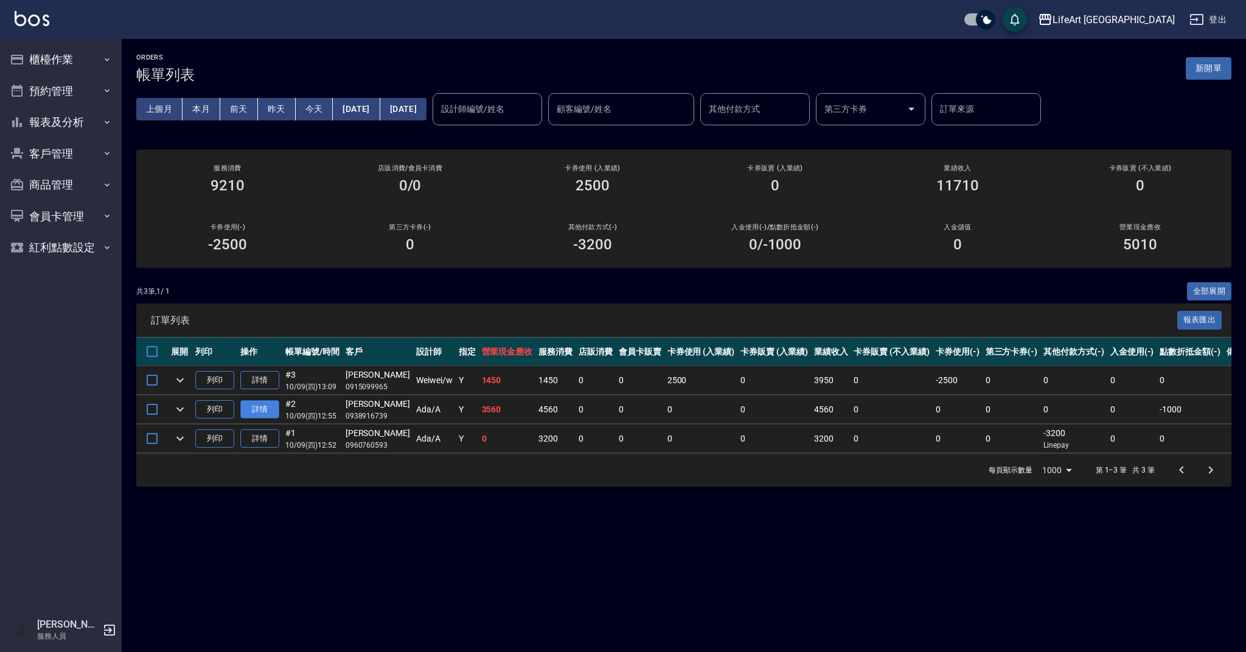
click at [254, 414] on link "詳情" at bounding box center [259, 409] width 39 height 19
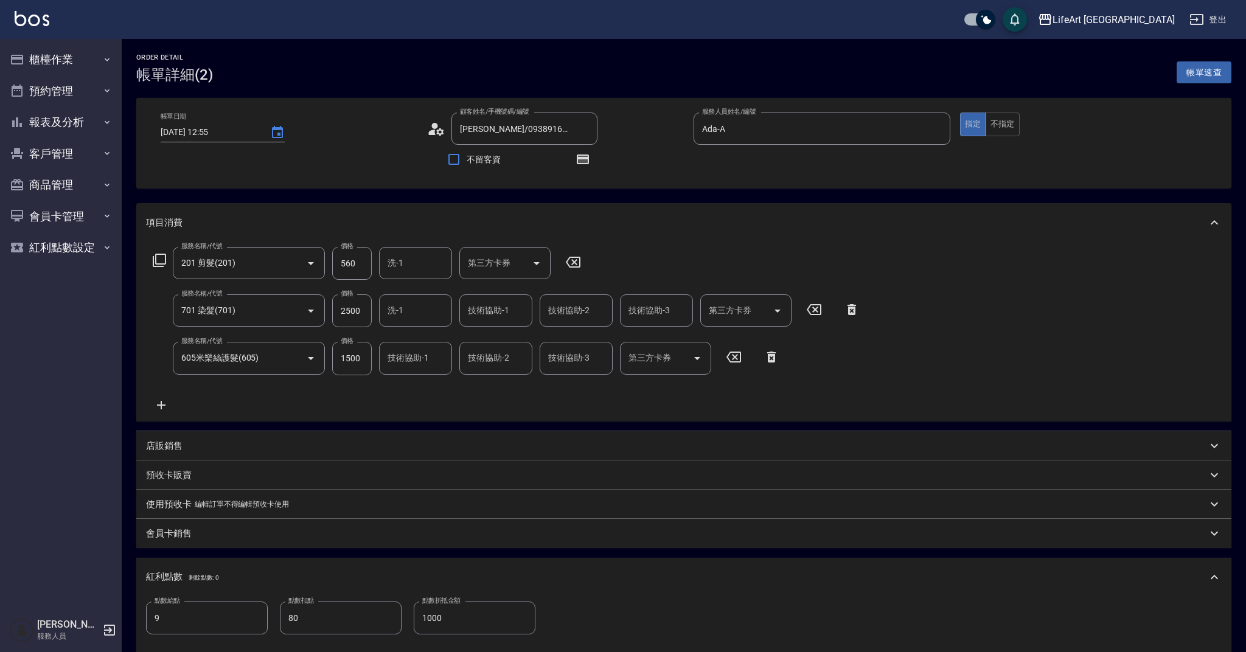
type input "[DATE] 12:55"
type input "[PERSON_NAME]/0938916739/"
type input "Ada-A"
type input "201 剪髮(201)"
type input "701 染髮(701)"
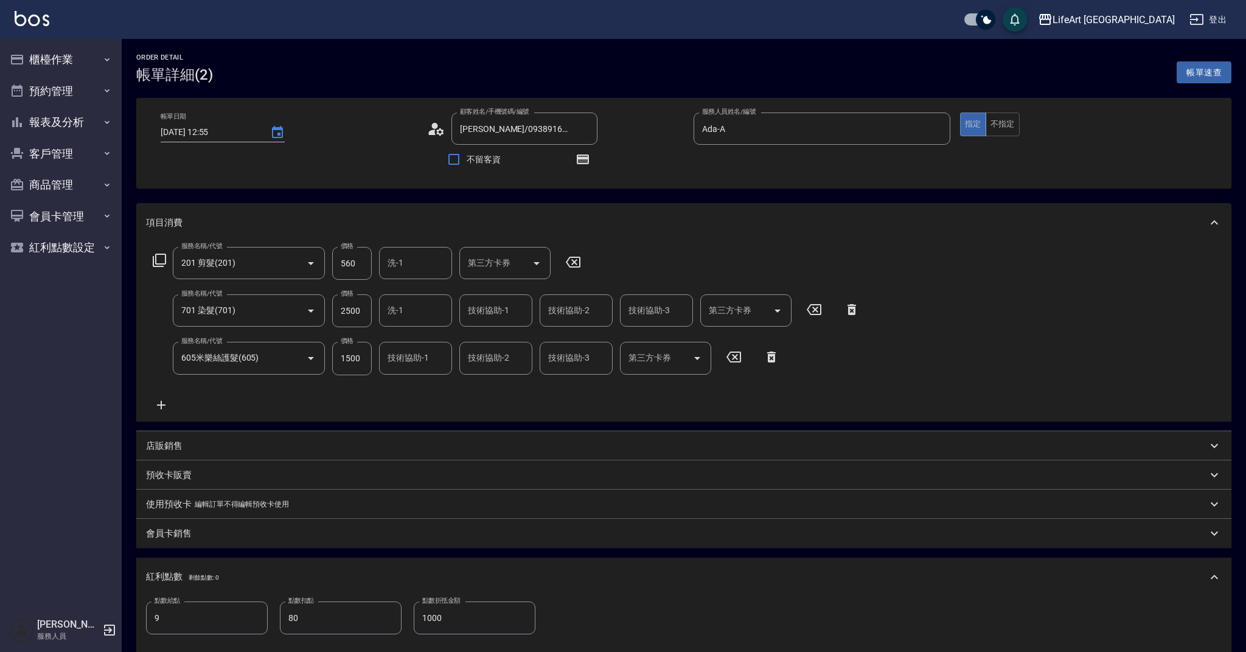
type input "605米樂絲護髮(605)"
type input "9"
type input "80"
type input "1000"
type input "設計師原本客人"
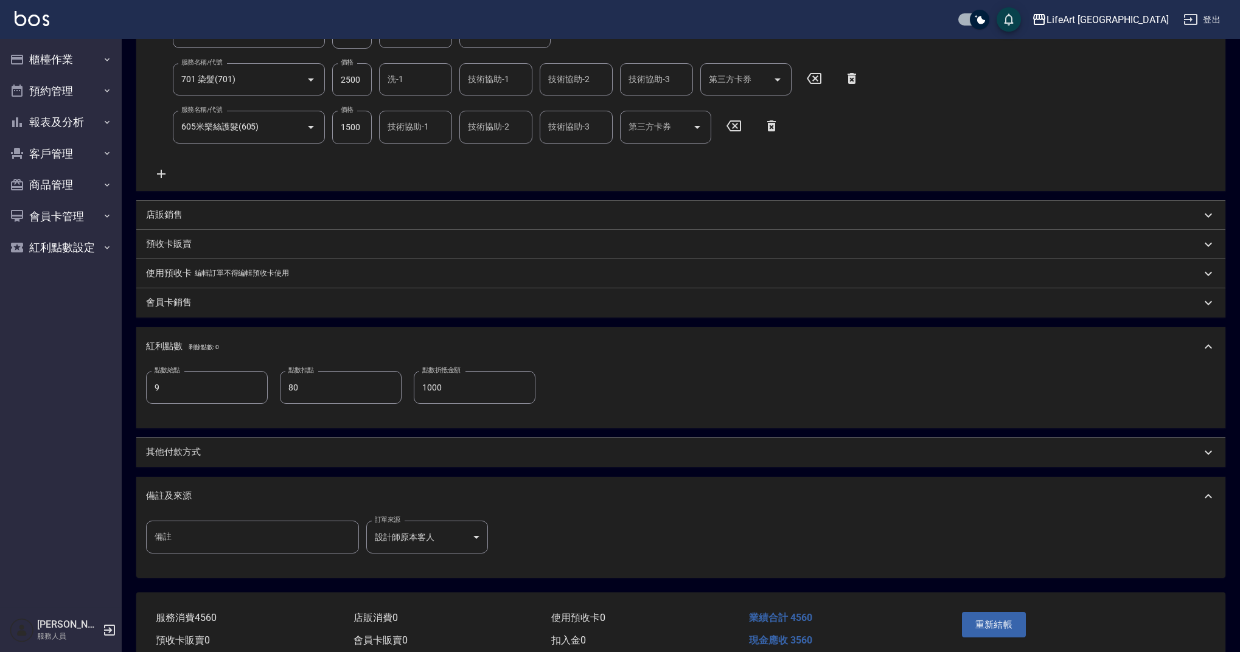
scroll to position [247, 0]
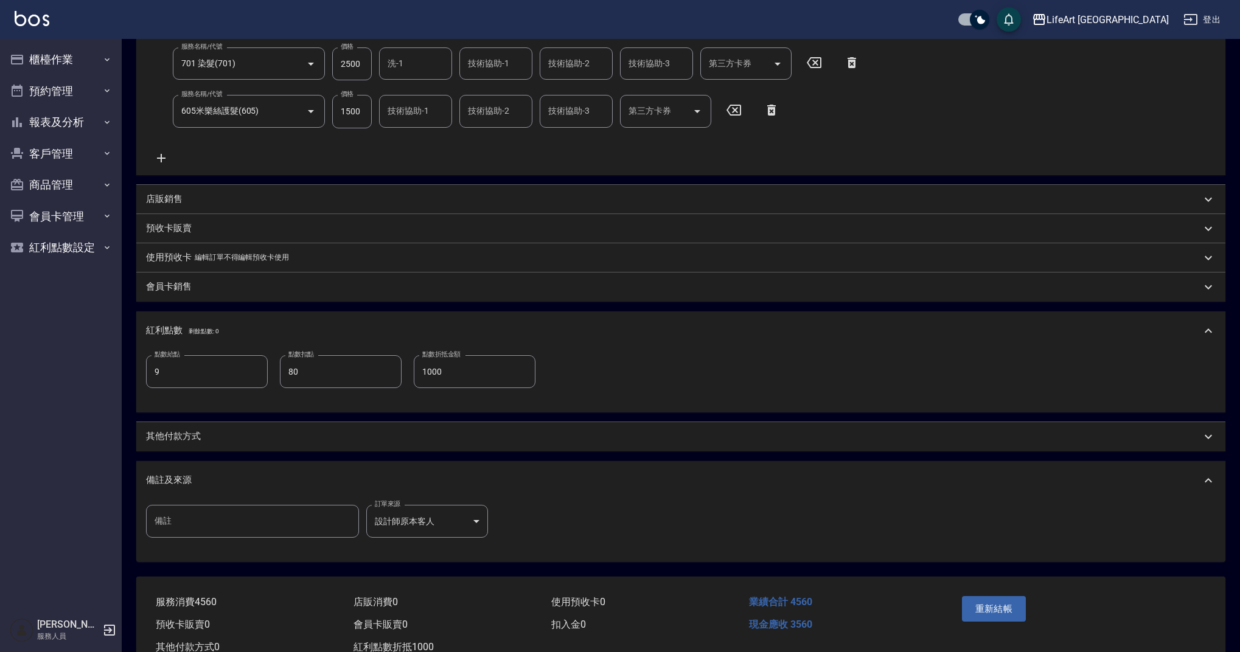
click at [229, 436] on div "其他付款方式" at bounding box center [673, 436] width 1055 height 13
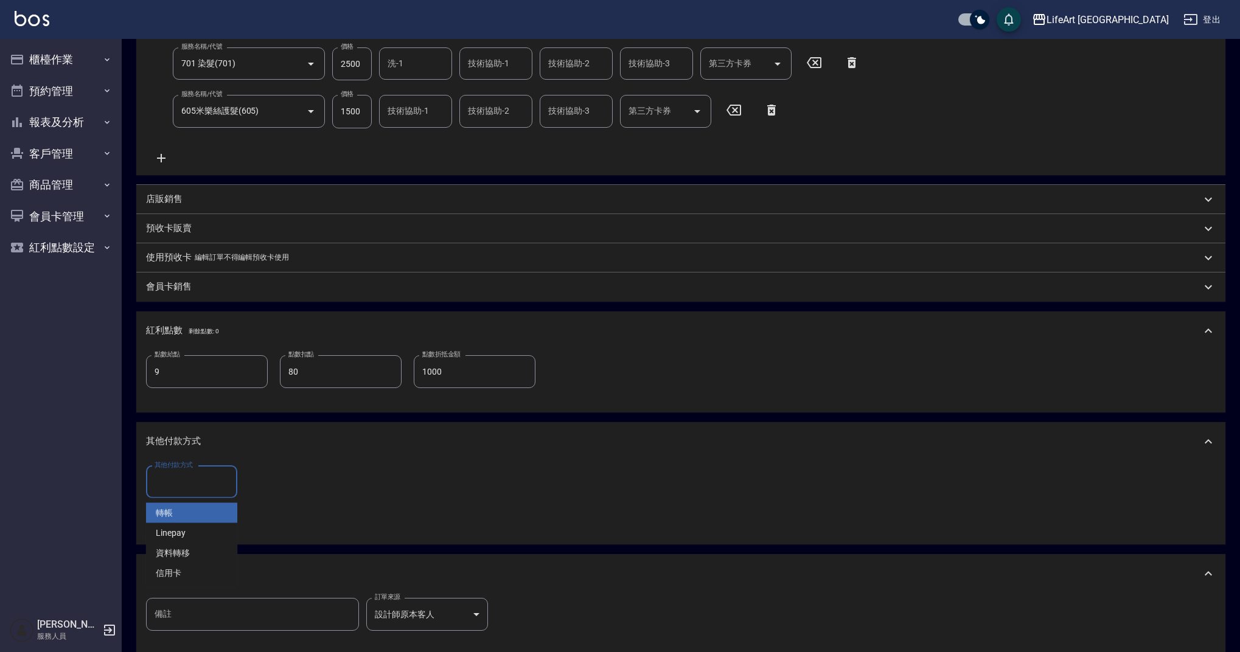
click at [219, 479] on input "其他付款方式" at bounding box center [191, 481] width 80 height 21
click at [222, 480] on input "其他付款方式" at bounding box center [191, 481] width 80 height 21
click at [203, 526] on span "Linepay" at bounding box center [191, 533] width 91 height 20
type input "Linepay"
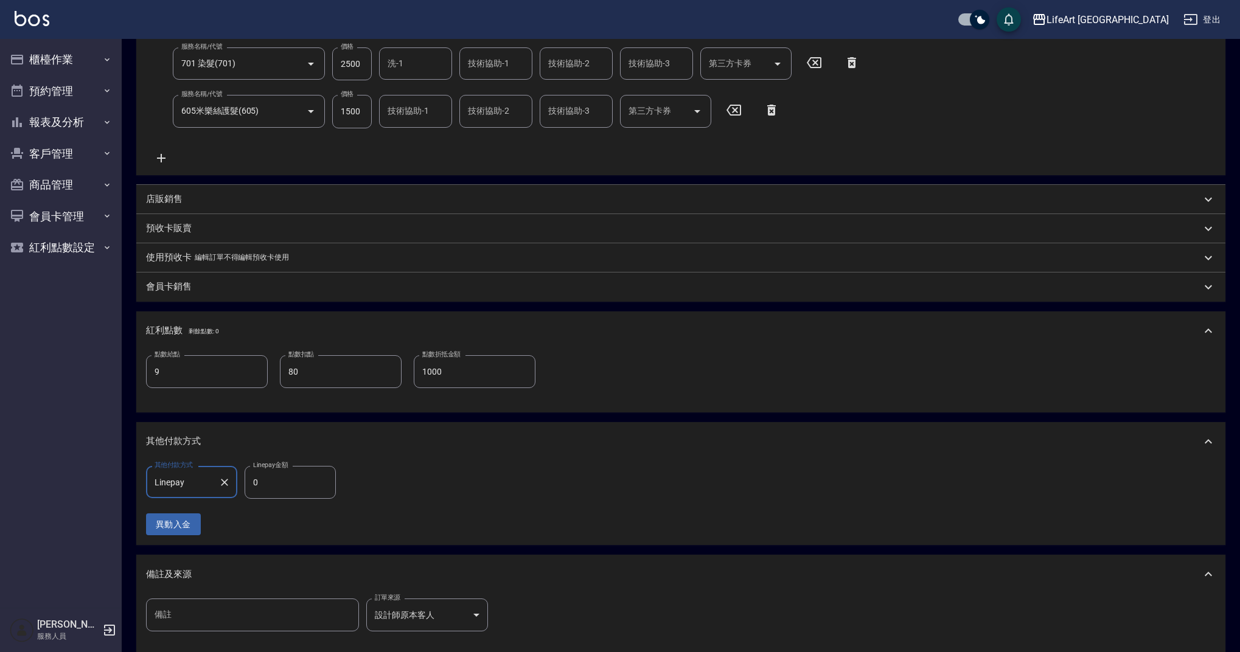
click at [283, 483] on input "0" at bounding box center [290, 482] width 91 height 33
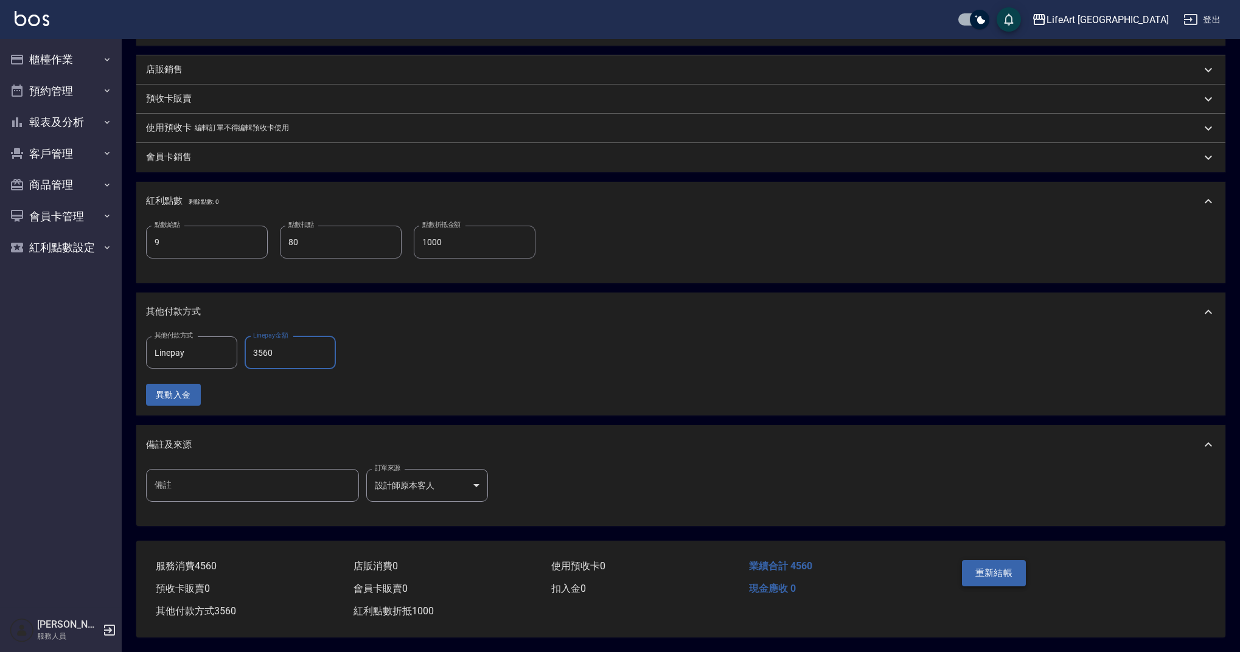
type input "3560"
click at [962, 575] on button "重新結帳" at bounding box center [994, 573] width 64 height 26
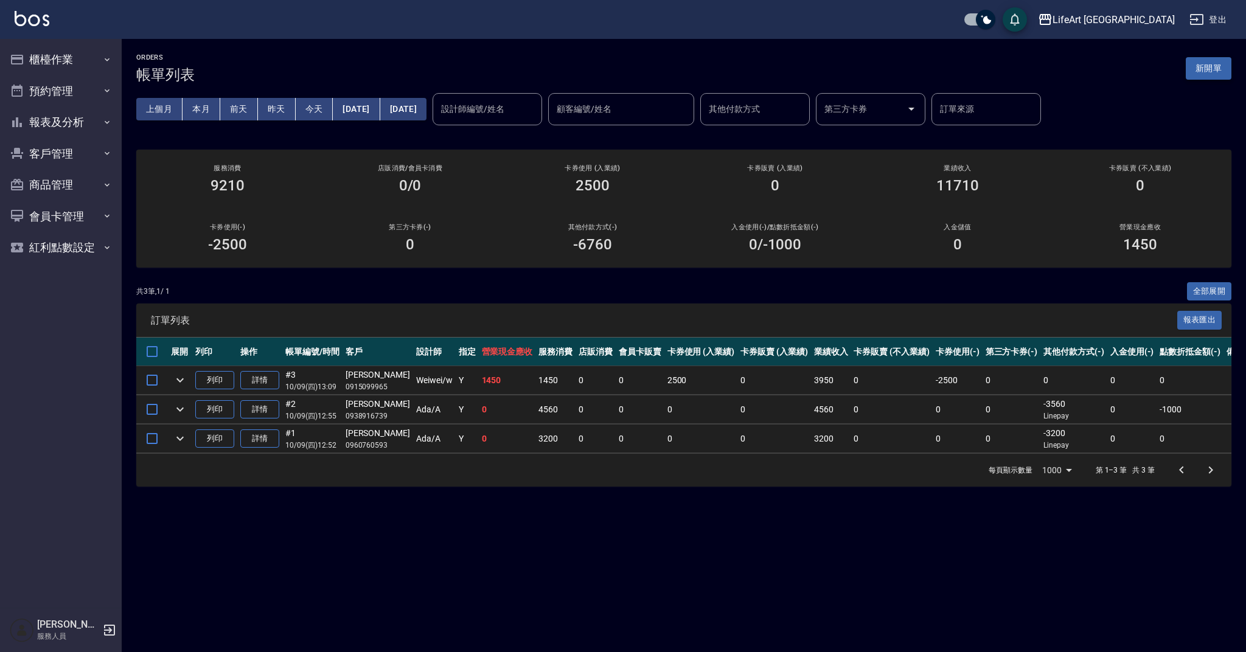
click at [1217, 66] on button "新開單" at bounding box center [1208, 68] width 46 height 23
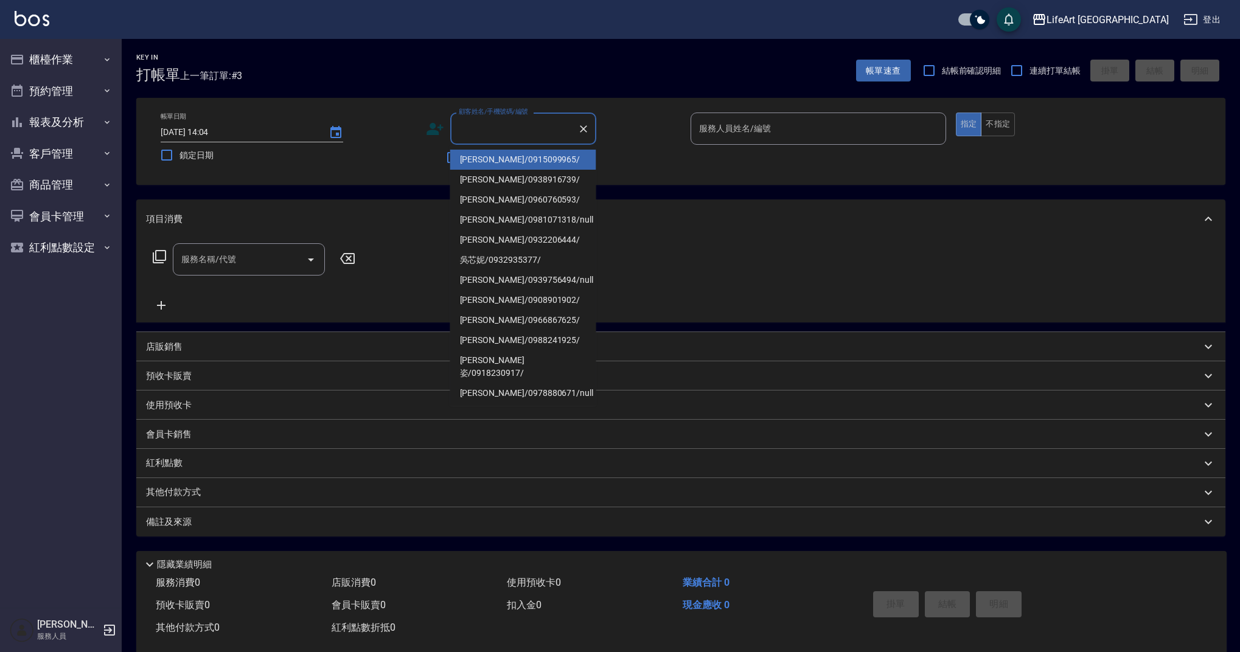
click at [501, 133] on input "顧客姓名/手機號碼/編號" at bounding box center [514, 128] width 117 height 21
click at [517, 184] on li "[PERSON_NAME]/0987062399/" at bounding box center [523, 180] width 146 height 20
type input "[PERSON_NAME]/0987062399/"
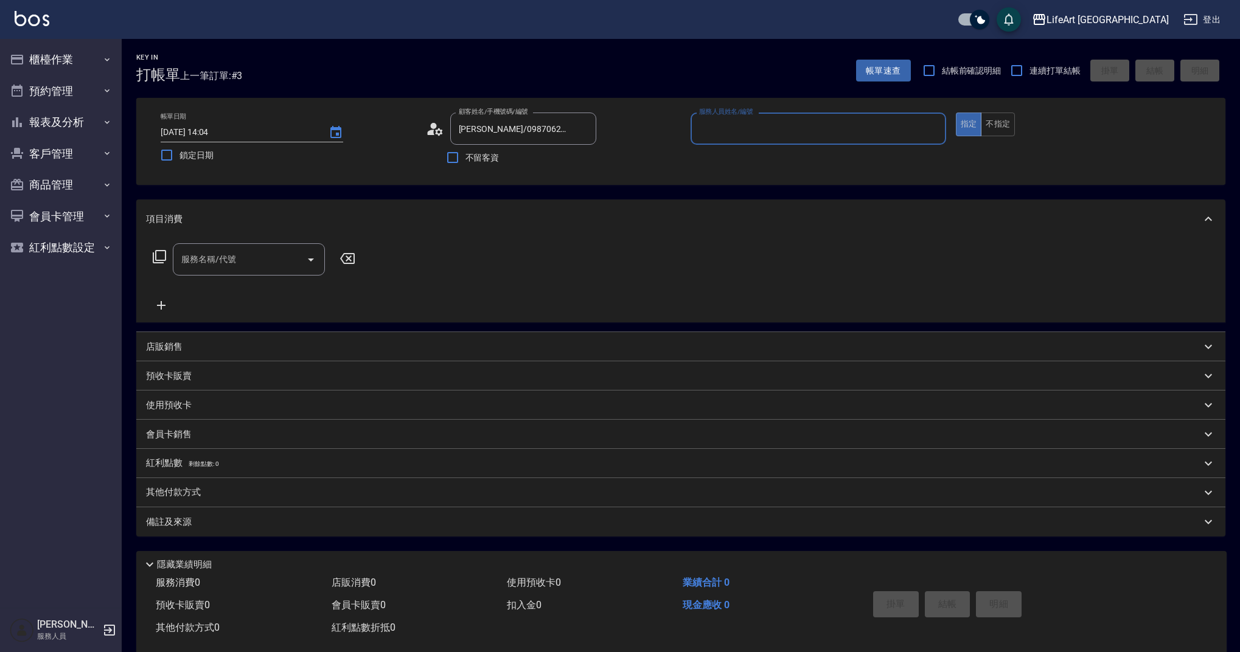
type input "Ada-A"
click at [578, 160] on icon "button" at bounding box center [582, 159] width 10 height 7
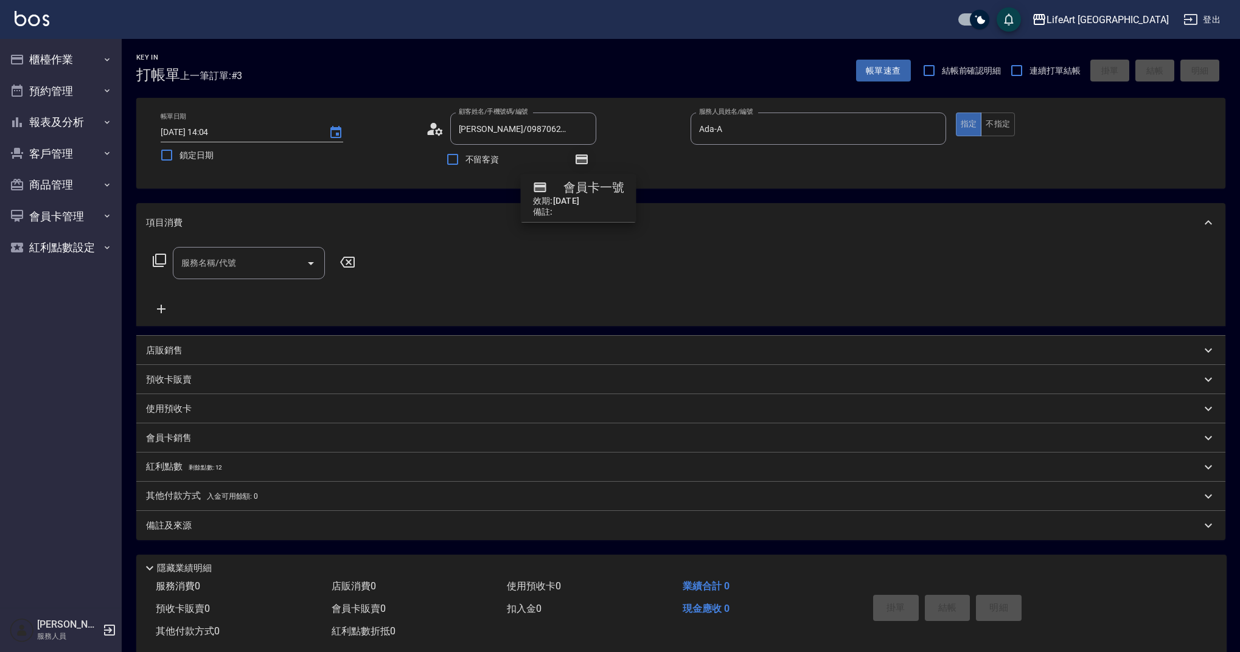
click at [580, 161] on icon "button" at bounding box center [582, 159] width 10 height 7
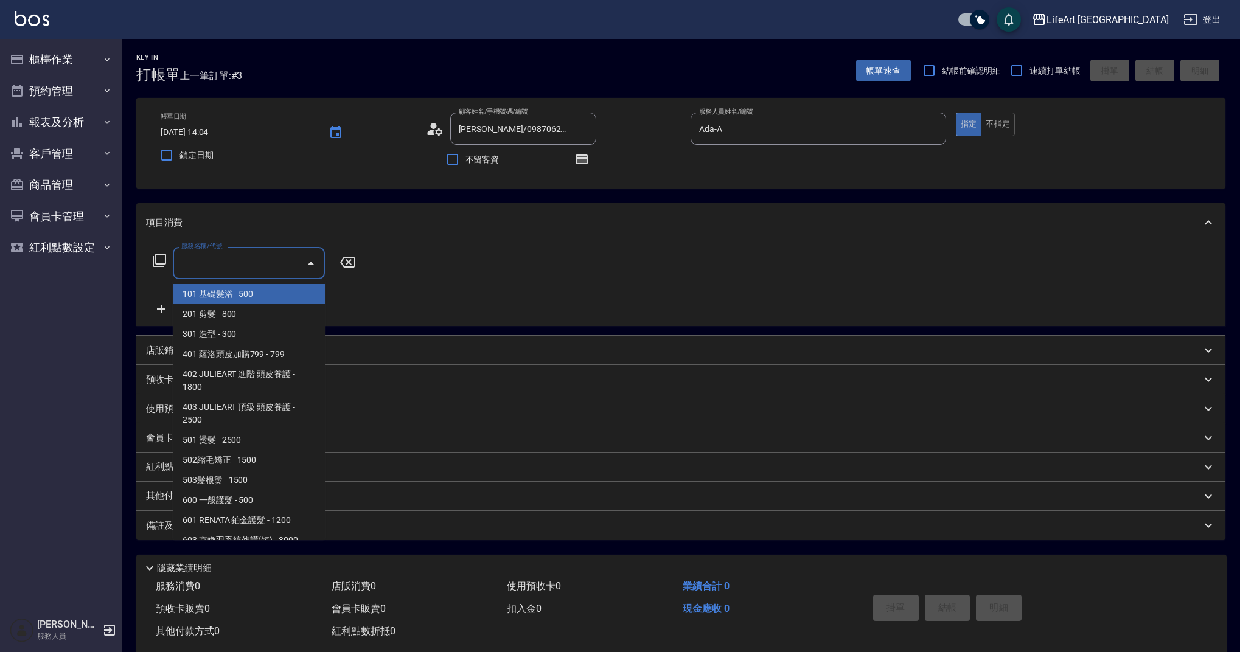
click at [226, 257] on div "服務名稱/代號 服務名稱/代號" at bounding box center [249, 263] width 152 height 32
click at [230, 288] on span "101 基礎髮浴 - 500" at bounding box center [249, 294] width 152 height 20
type input "101 基礎髮浴 (101)"
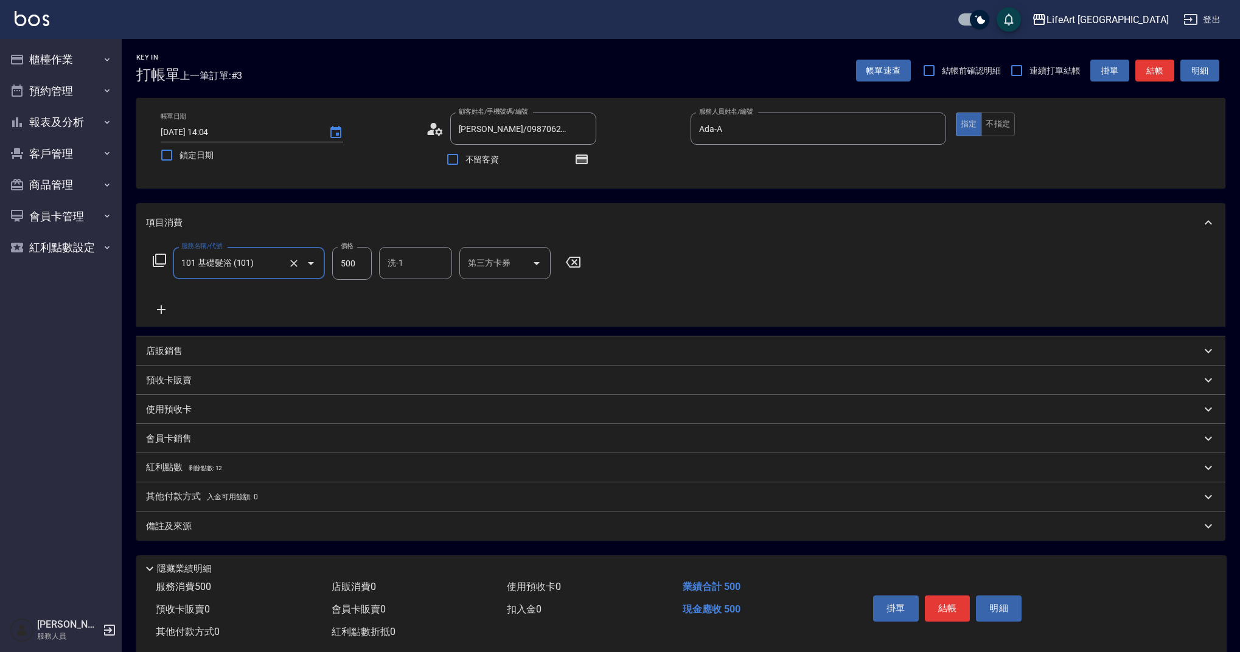
click at [169, 307] on icon at bounding box center [161, 309] width 30 height 15
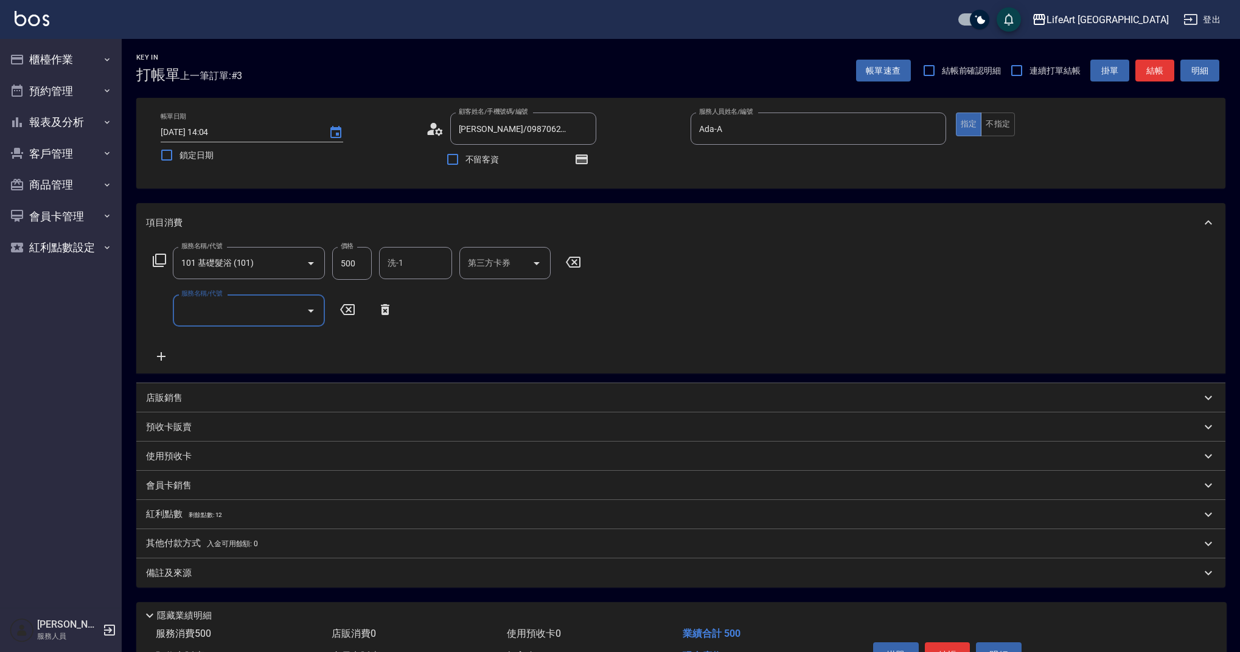
click at [212, 307] on input "服務名稱/代號" at bounding box center [239, 310] width 123 height 21
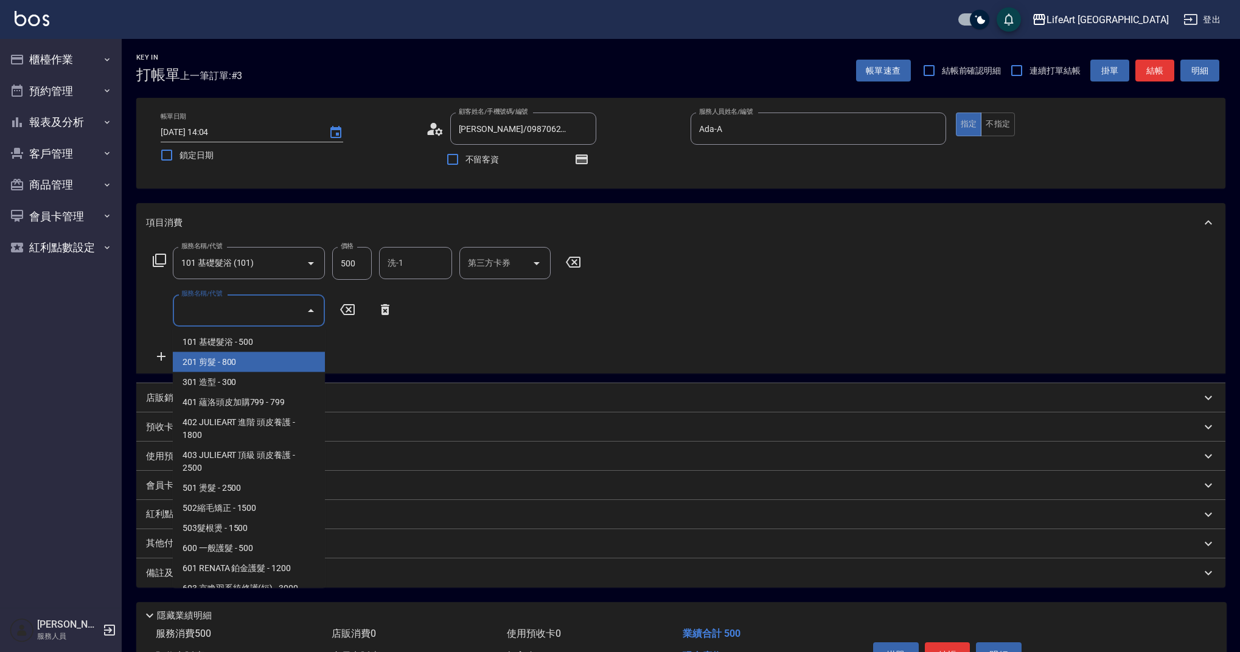
click at [238, 367] on span "201 剪髮 - 800" at bounding box center [249, 362] width 152 height 20
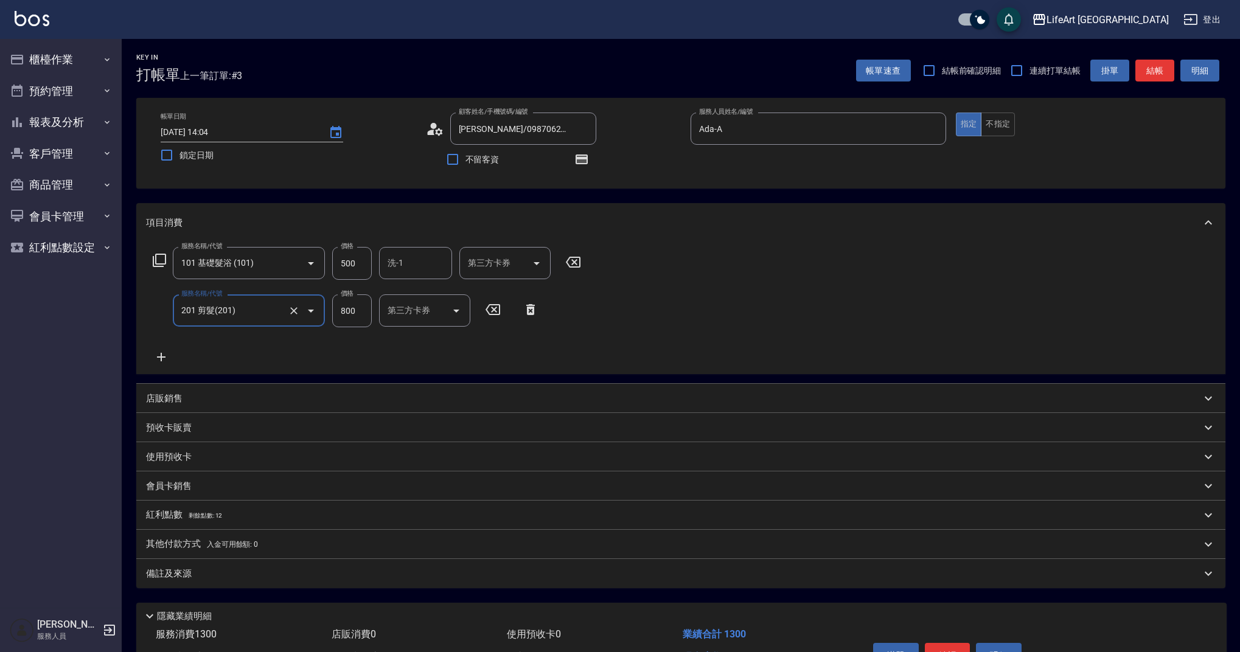
type input "201 剪髮(201)"
click at [353, 259] on input "500" at bounding box center [352, 263] width 40 height 33
click at [358, 316] on input "800" at bounding box center [352, 310] width 40 height 33
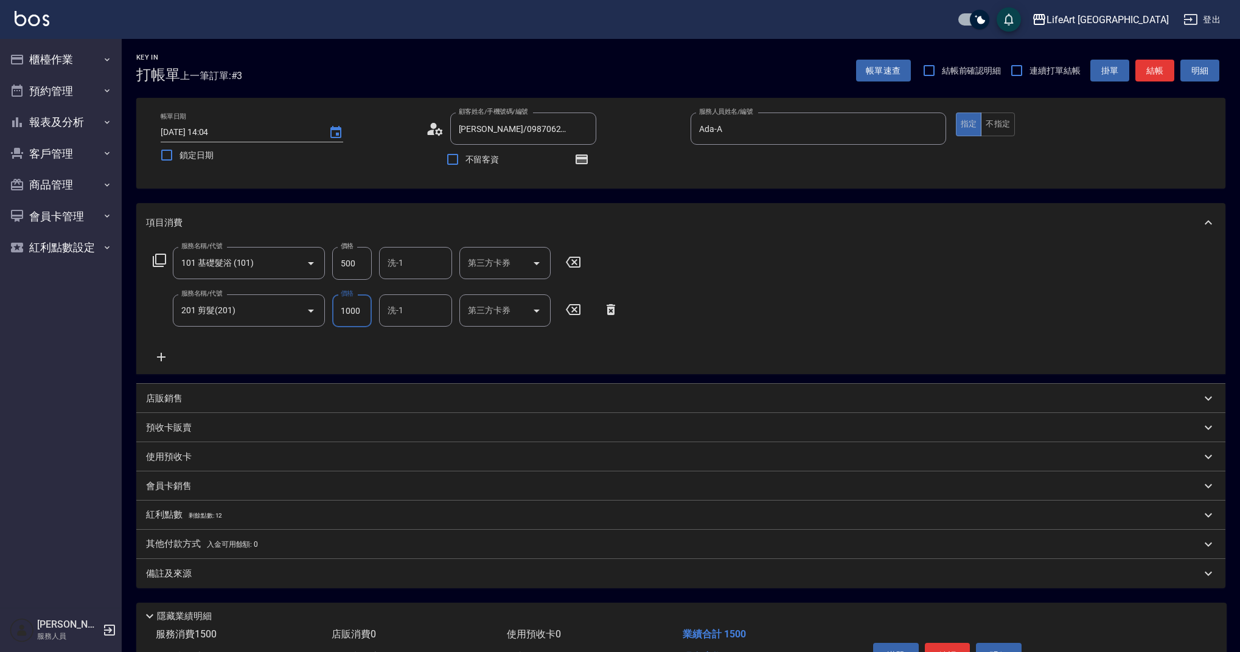
type input "1000"
click at [420, 321] on input "洗-1" at bounding box center [415, 310] width 62 height 21
click at [416, 344] on span "Casey -c" at bounding box center [422, 349] width 67 height 26
type input "Casey-c"
click at [417, 260] on input "洗-1" at bounding box center [415, 262] width 62 height 21
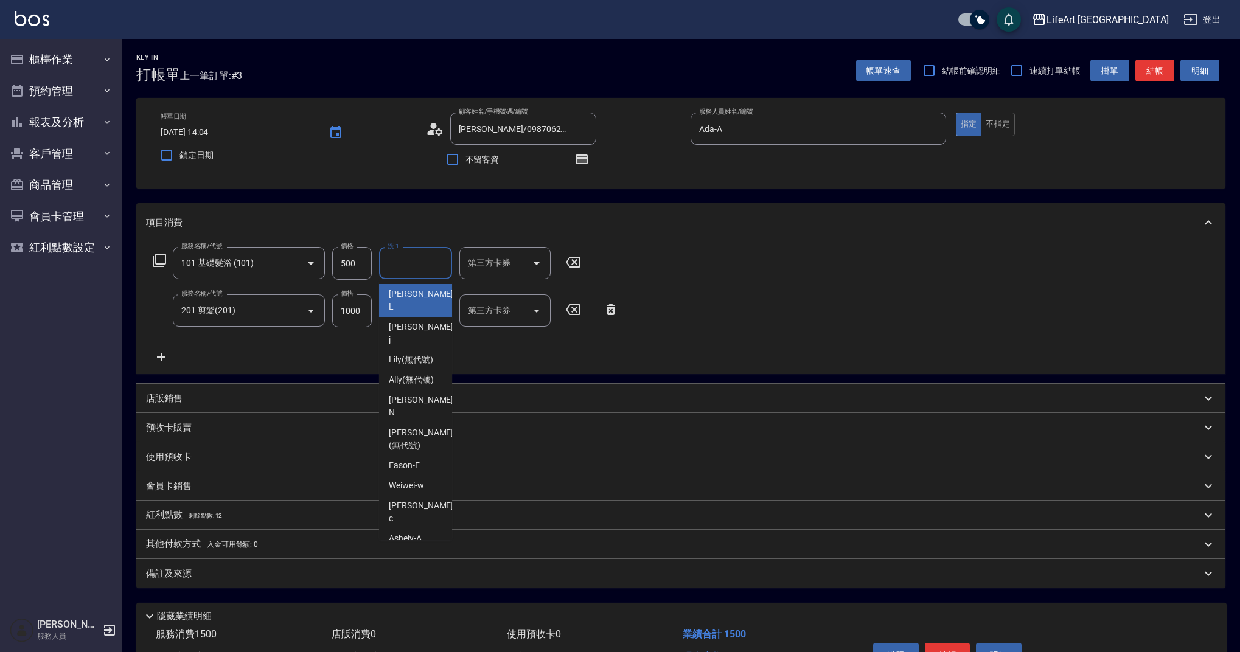
type input "a"
click at [439, 262] on icon "Clear" at bounding box center [439, 263] width 12 height 12
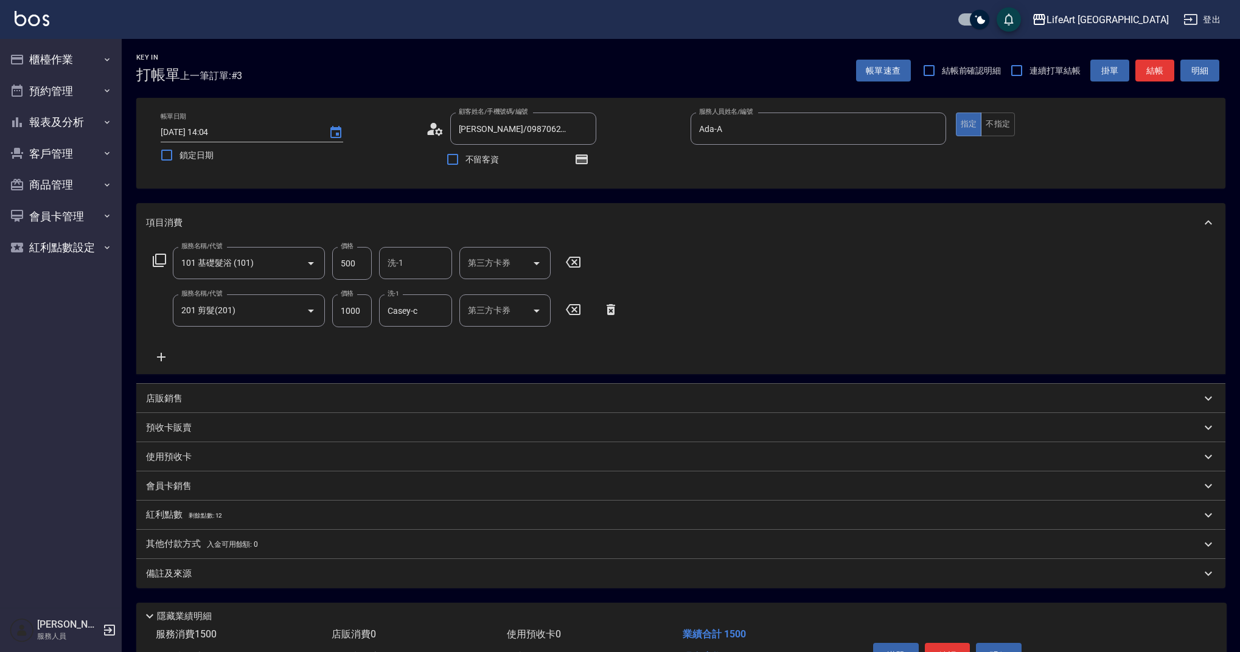
click at [479, 361] on div "服務名稱/代號 101 基礎髮浴 (101) 服務名稱/代號 價格 500 價格 洗-1 洗-1 第三方卡券 第三方卡券 服務名稱/代號 201 剪髮(201…" at bounding box center [386, 305] width 480 height 117
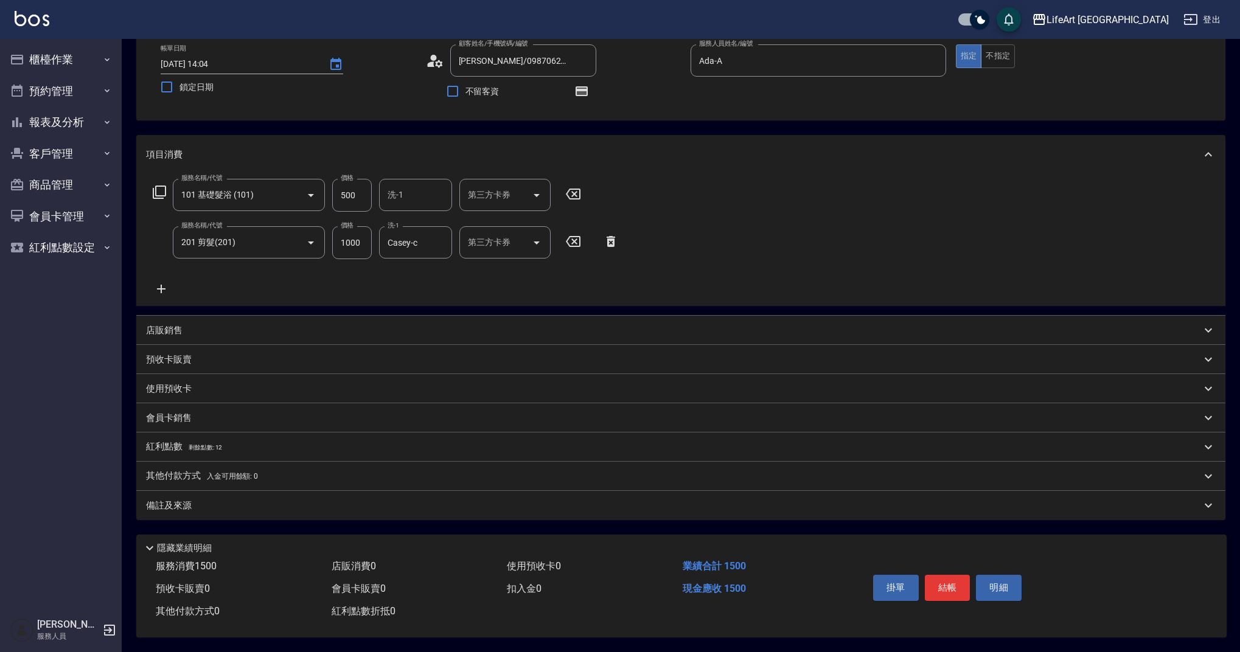
click at [189, 444] on span "剩餘點數: 12" at bounding box center [206, 447] width 34 height 7
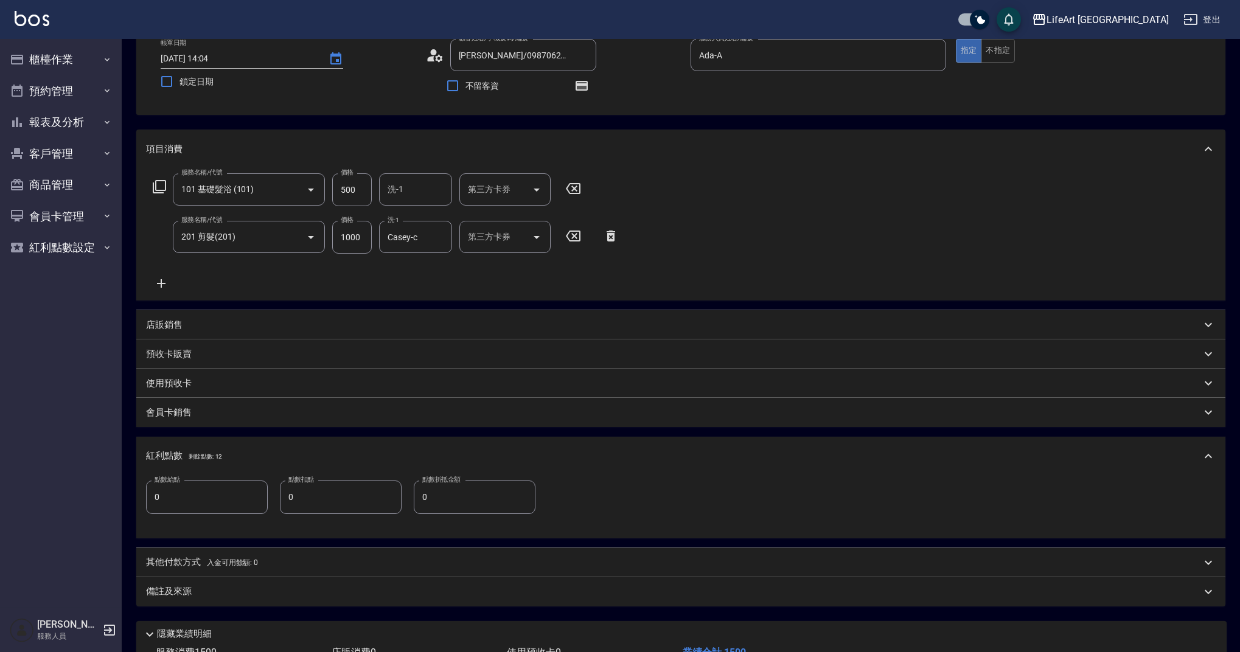
click at [192, 496] on input "0" at bounding box center [207, 497] width 122 height 33
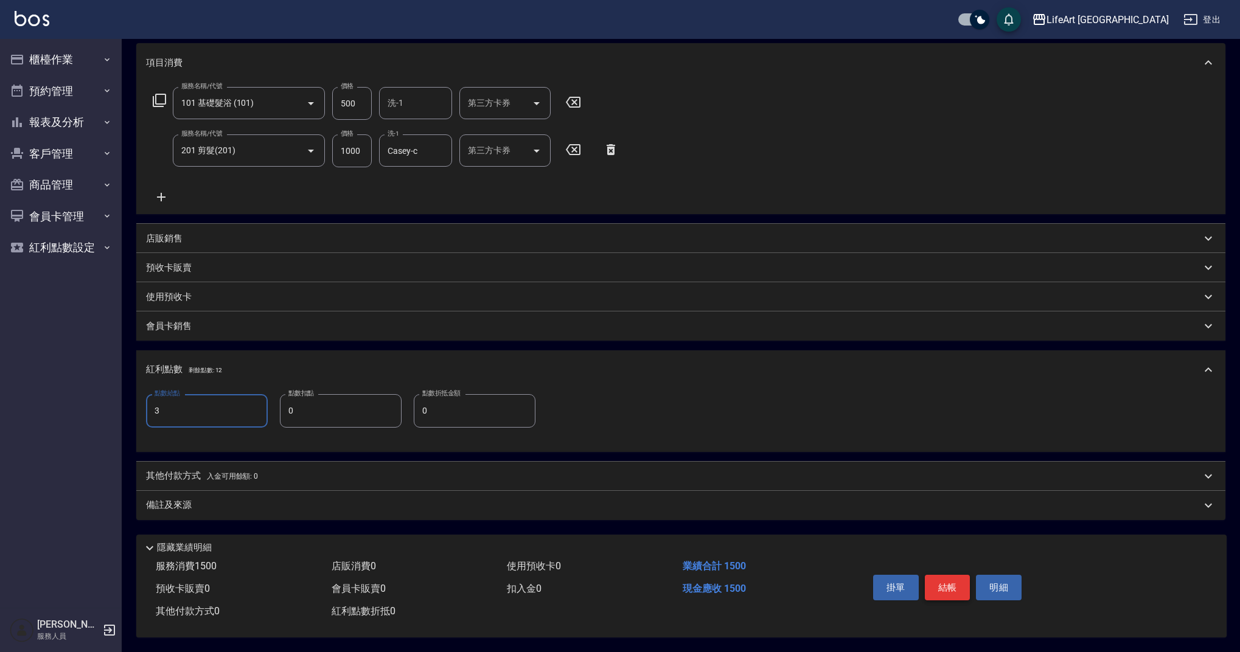
type input "3"
click at [950, 588] on button "結帳" at bounding box center [948, 588] width 46 height 26
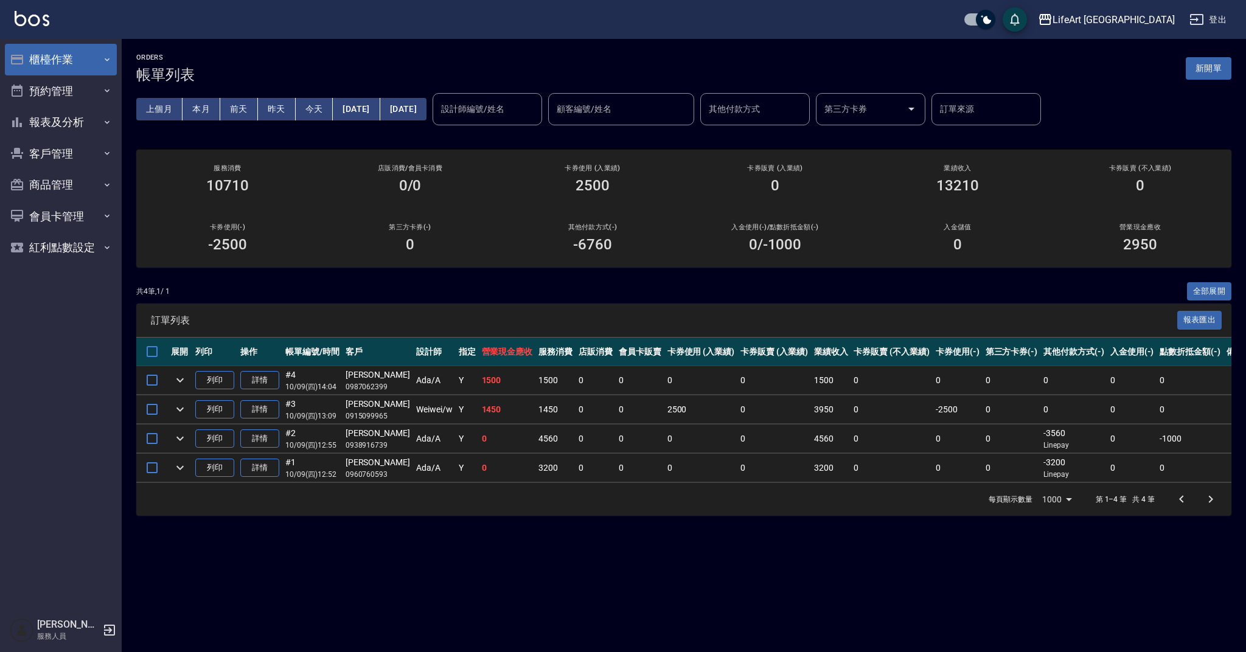
click at [75, 56] on button "櫃檯作業" at bounding box center [61, 60] width 112 height 32
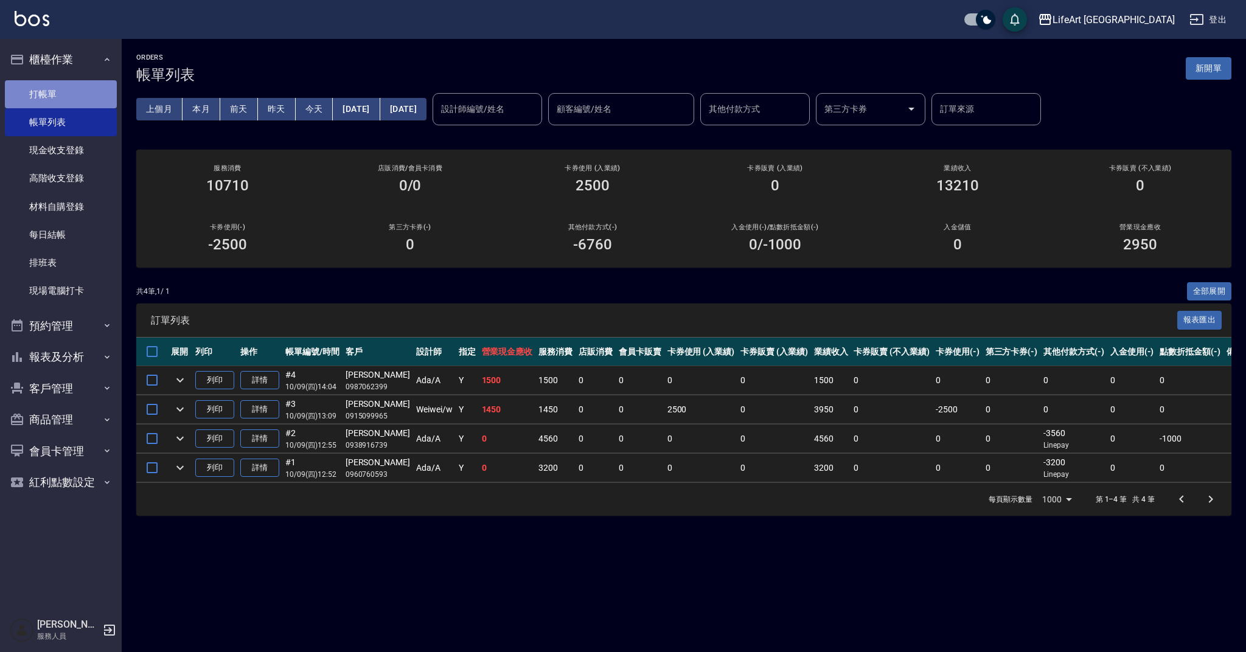
click at [76, 92] on link "打帳單" at bounding box center [61, 94] width 112 height 28
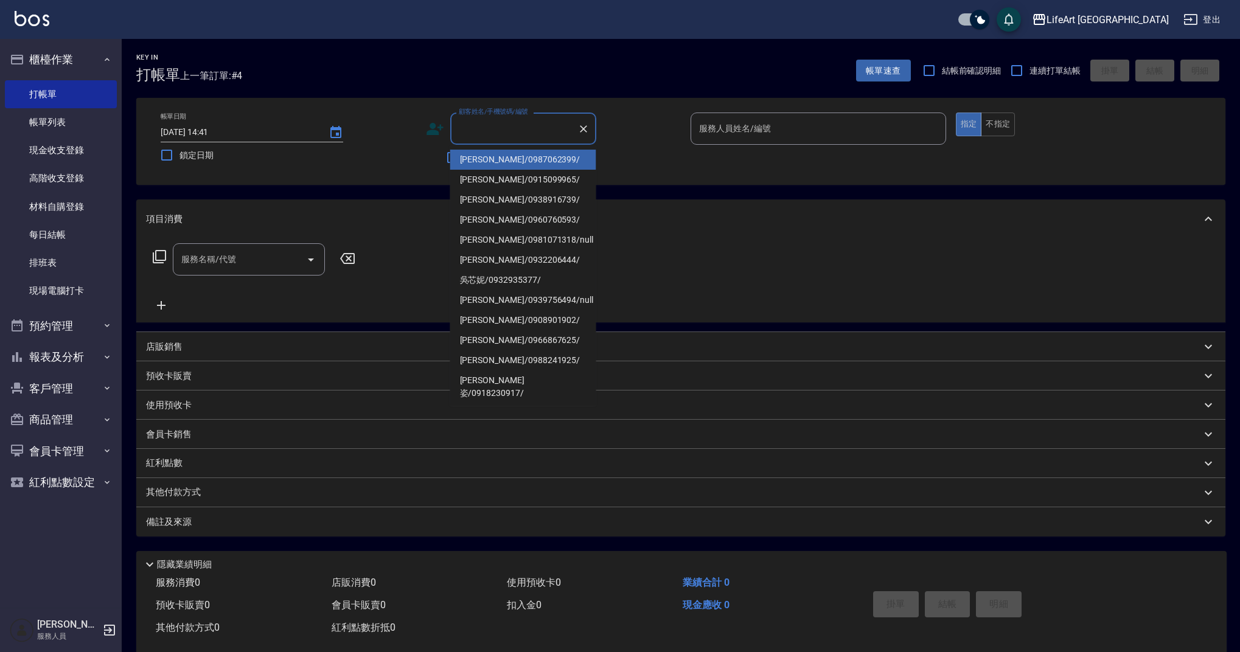
click at [504, 134] on input "顧客姓名/手機號碼/編號" at bounding box center [514, 128] width 117 height 21
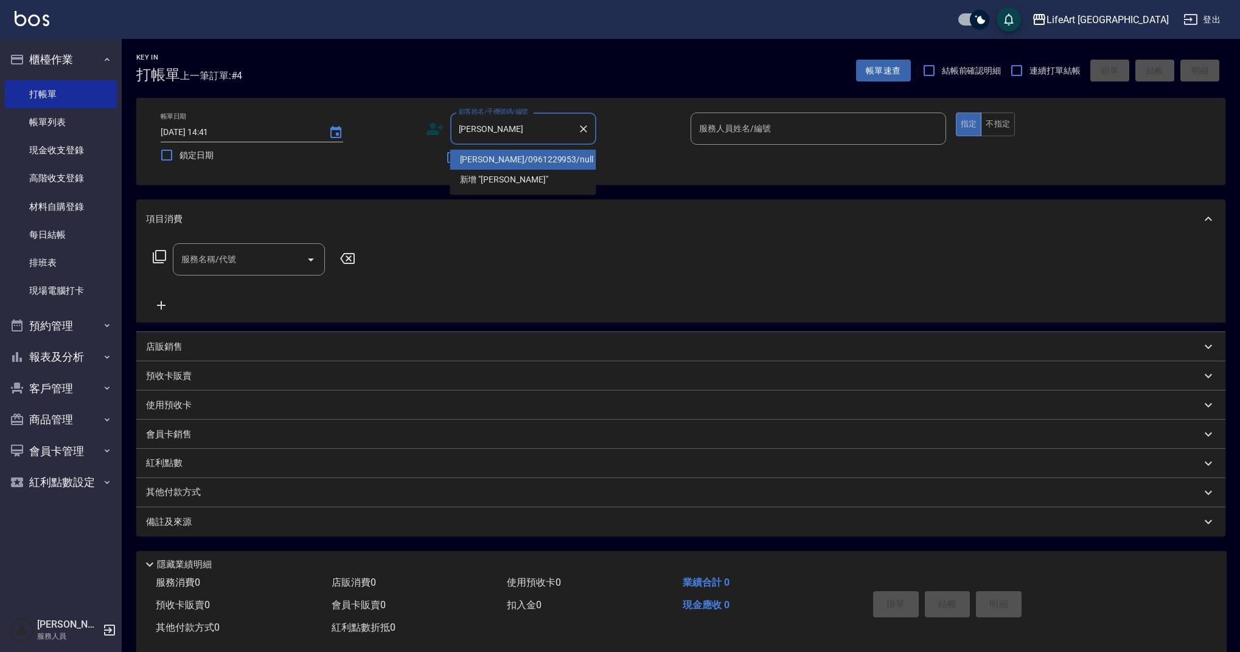
click at [503, 162] on li "[PERSON_NAME]/0961229953/null" at bounding box center [523, 160] width 146 height 20
type input "[PERSON_NAME]/0961229953/null"
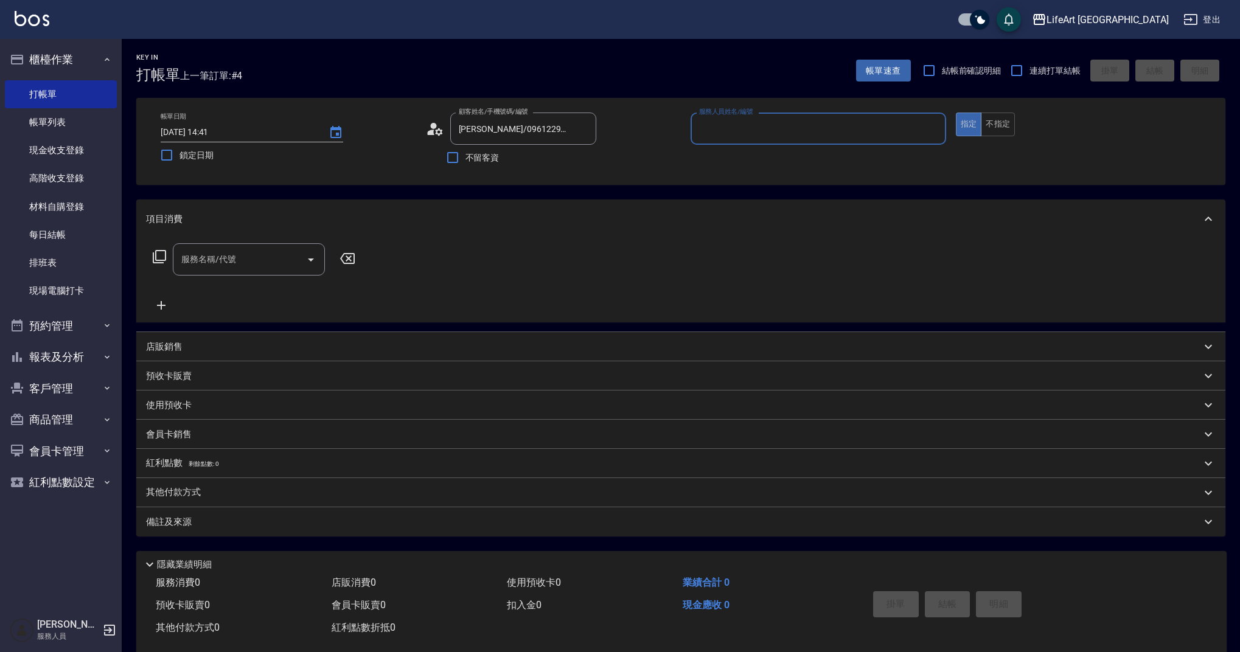
type input "Weiwei-w"
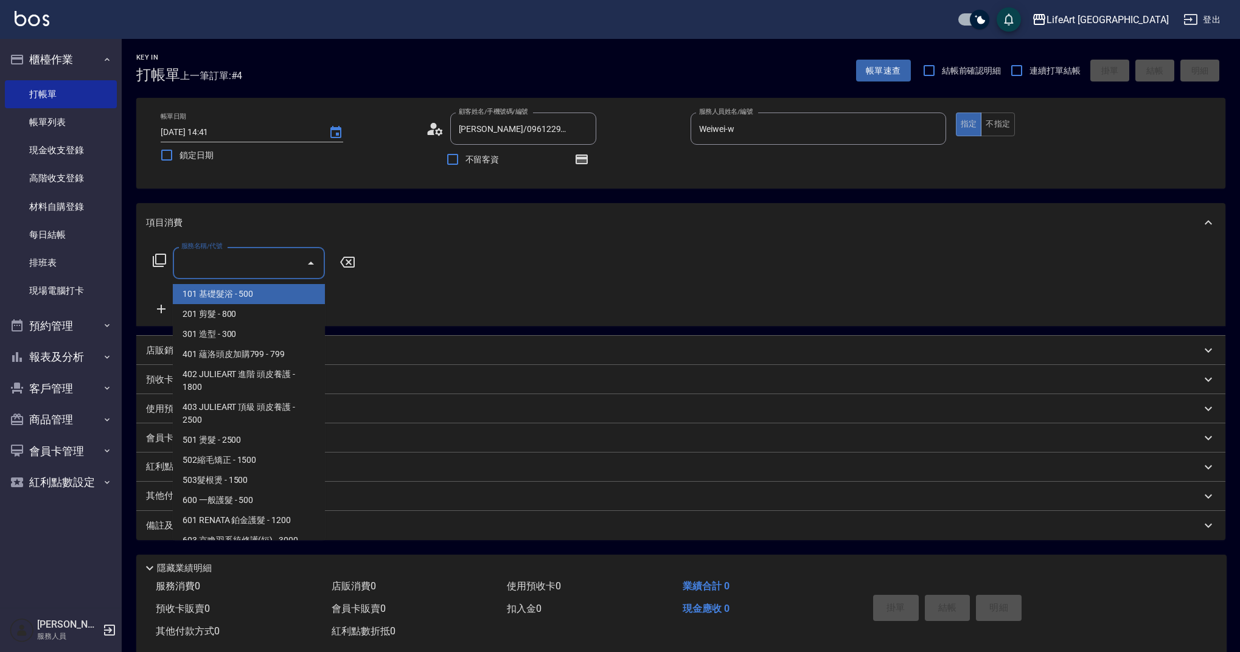
click at [229, 257] on div "服務名稱/代號 服務名稱/代號" at bounding box center [249, 263] width 152 height 32
click at [227, 313] on span "201 剪髮 - 800" at bounding box center [249, 314] width 152 height 20
type input "201 剪髮(201)"
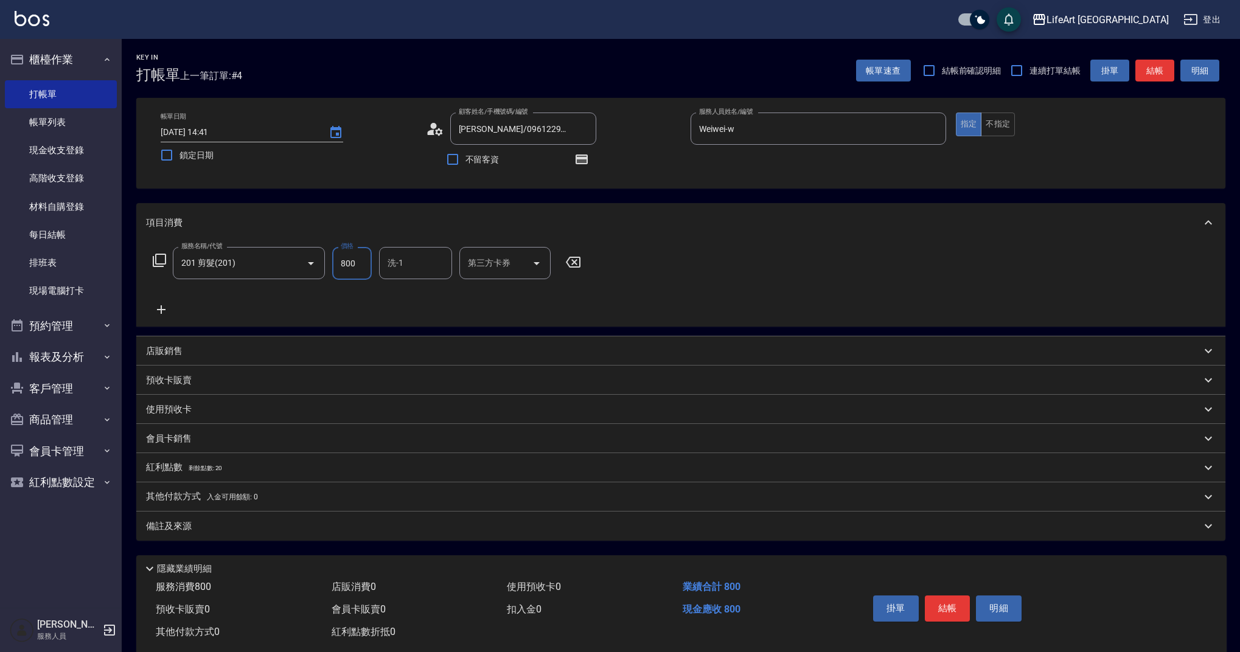
drag, startPoint x: 362, startPoint y: 261, endPoint x: 325, endPoint y: 260, distance: 37.1
click at [325, 260] on div "服務名稱/代號 201 剪髮(201) 服務名稱/代號 價格 800 價格 洗-1 洗-1 第三方卡券 第三方卡券" at bounding box center [367, 263] width 442 height 33
type input "900"
click at [394, 262] on input "洗-1" at bounding box center [415, 262] width 62 height 21
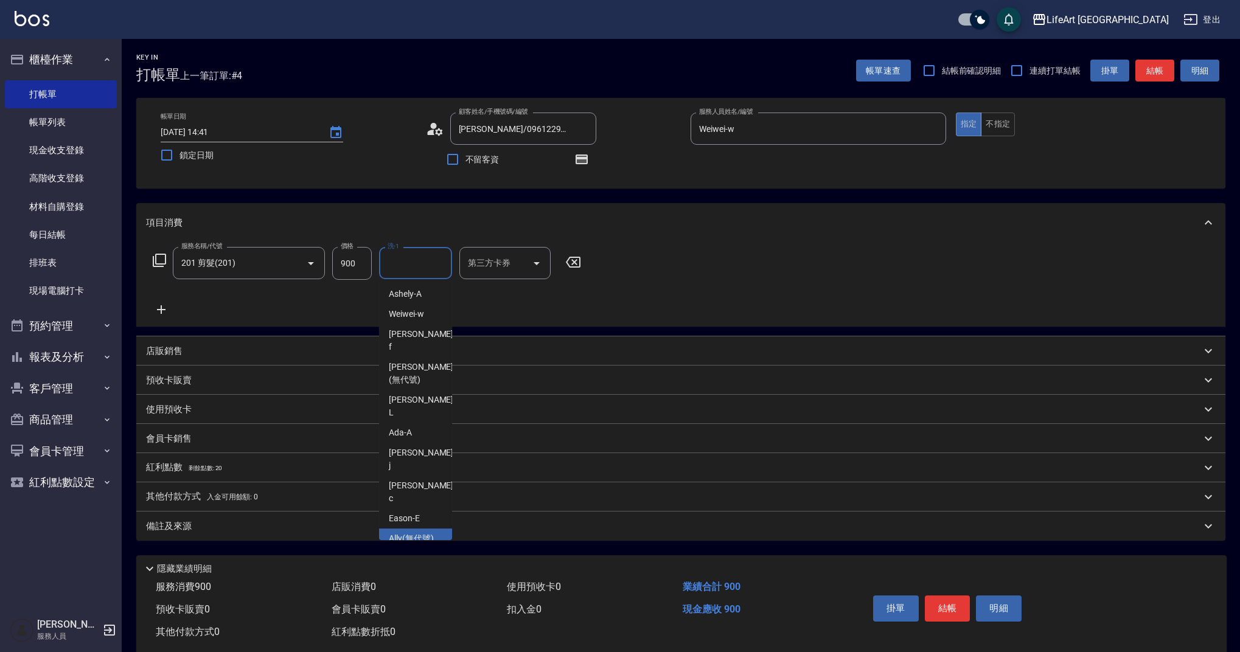
click at [415, 532] on span "Ally (無代號)" at bounding box center [411, 538] width 45 height 13
type input "Ally(無代號)"
click at [347, 524] on div "備註及來源" at bounding box center [673, 526] width 1055 height 13
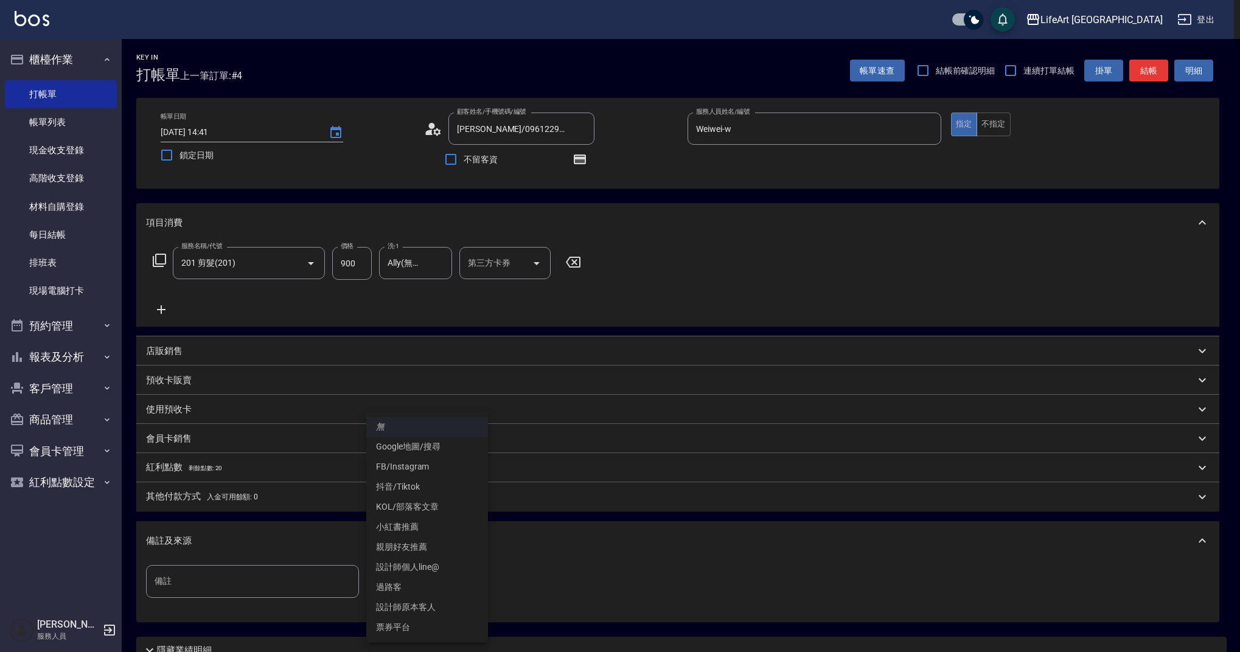
click at [416, 582] on body "LifeArt 蘆洲 登出 櫃檯作業 打帳單 帳單列表 現金收支登錄 高階收支登錄 材料自購登錄 每日結帳 排班表 現場電腦打卡 預約管理 預約管理 單日預約…" at bounding box center [620, 377] width 1240 height 754
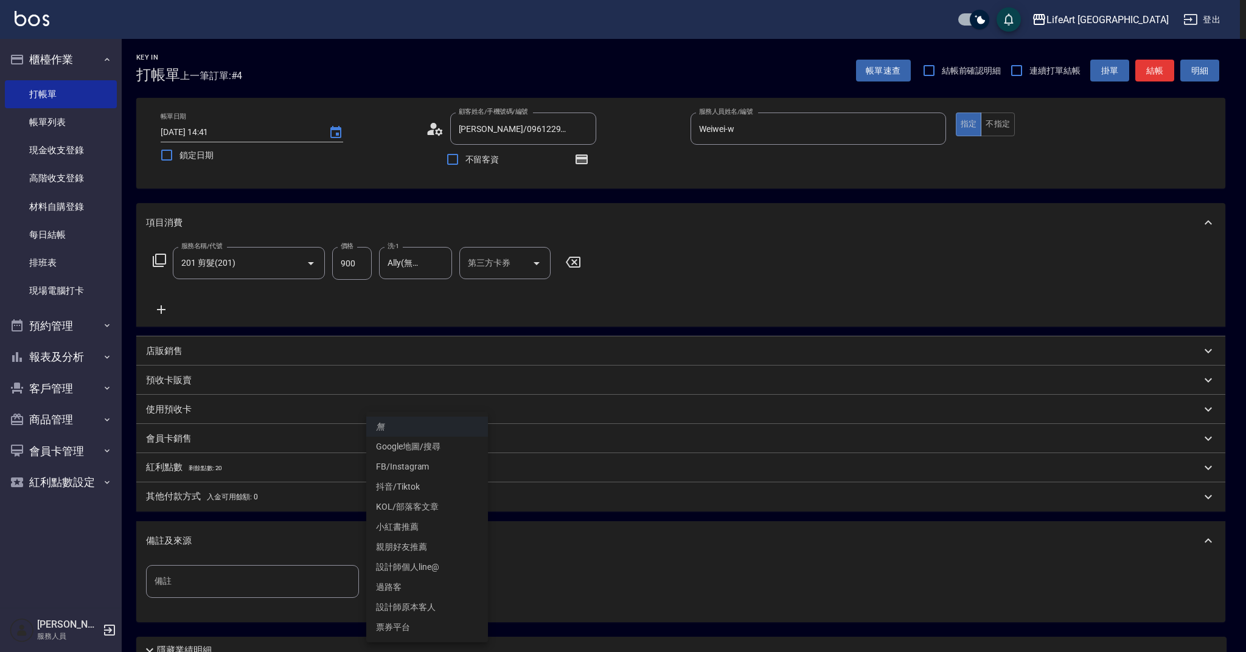
click at [427, 611] on li "設計師原本客人" at bounding box center [427, 607] width 122 height 20
type input "設計師原本客人"
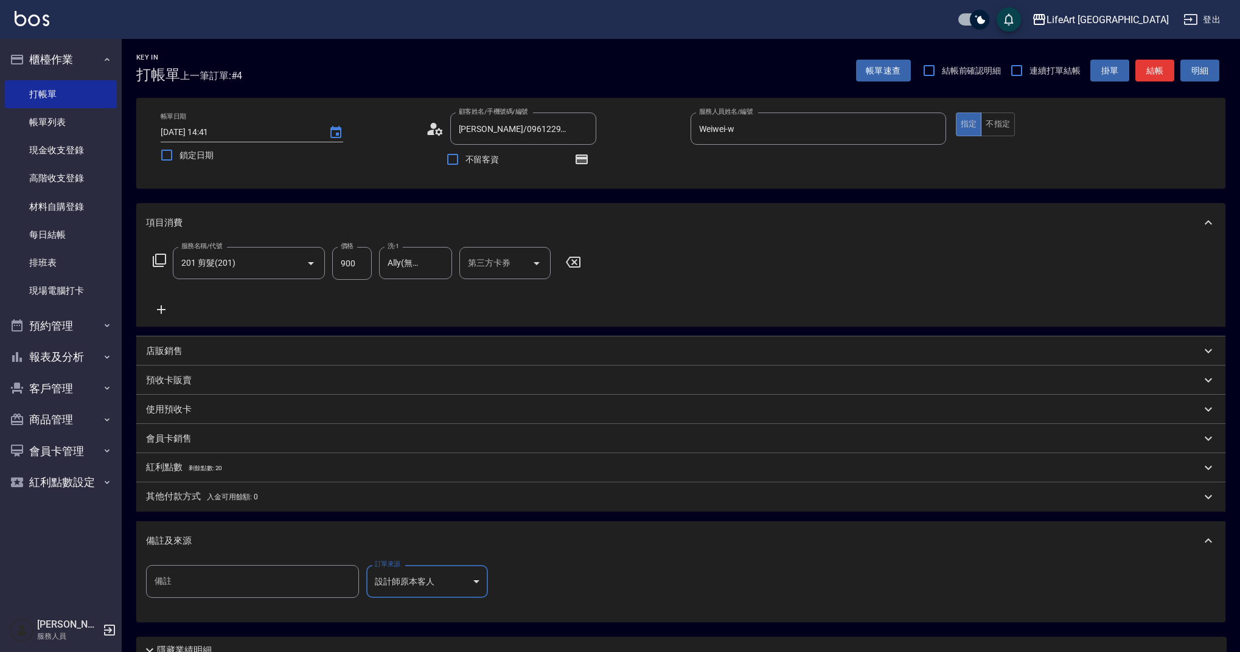
scroll to position [108, 0]
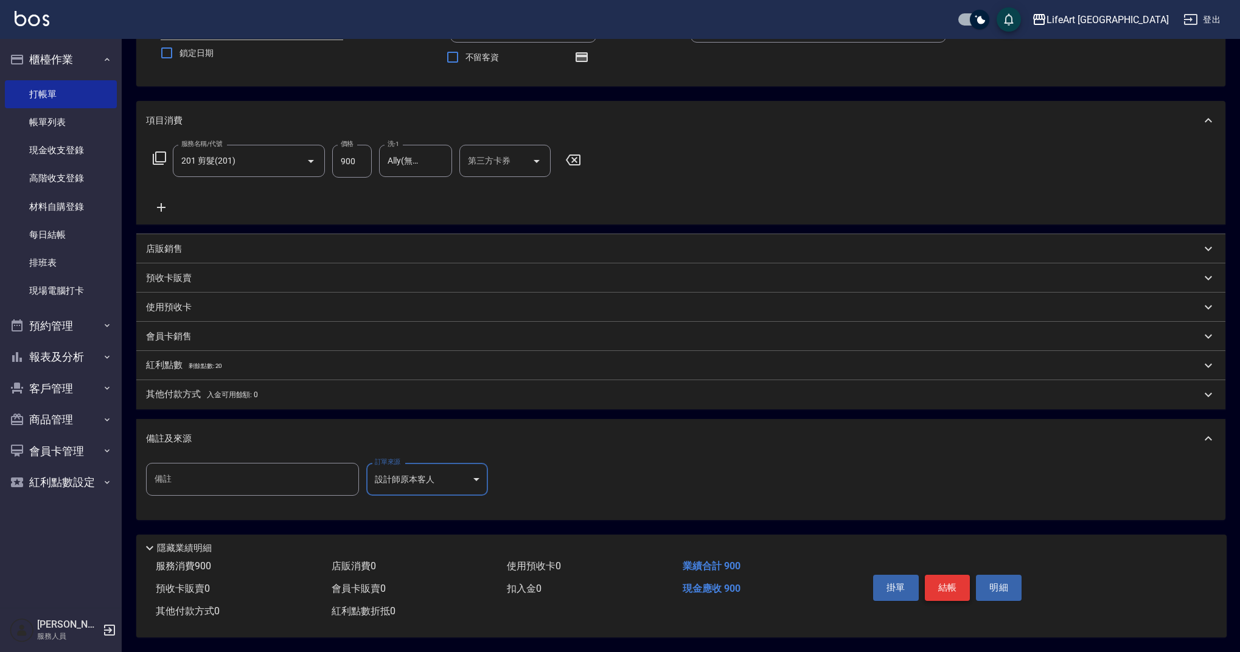
click at [951, 587] on button "結帳" at bounding box center [948, 588] width 46 height 26
